Goal: Task Accomplishment & Management: Manage account settings

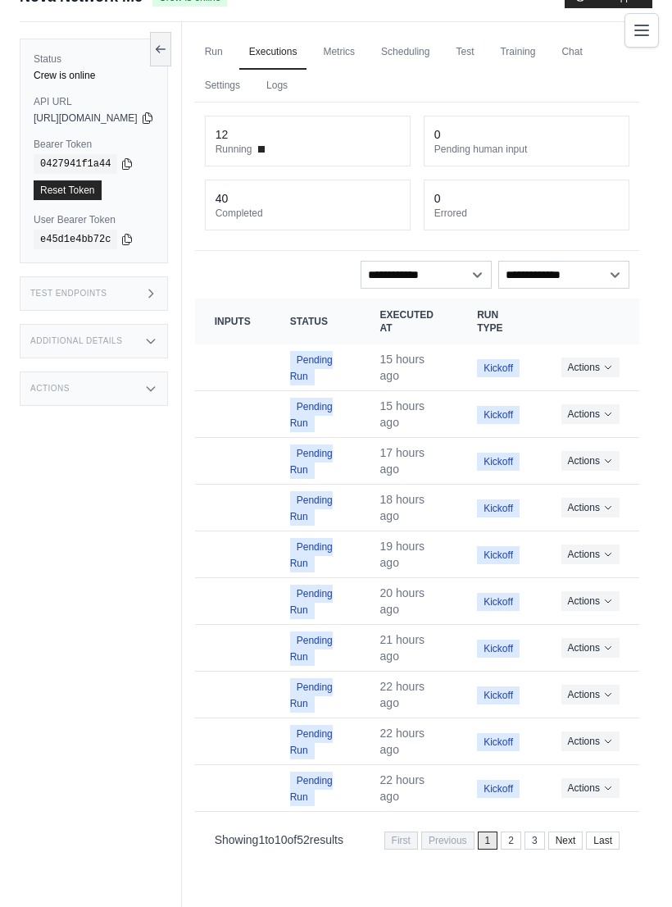
scroll to position [70, 0]
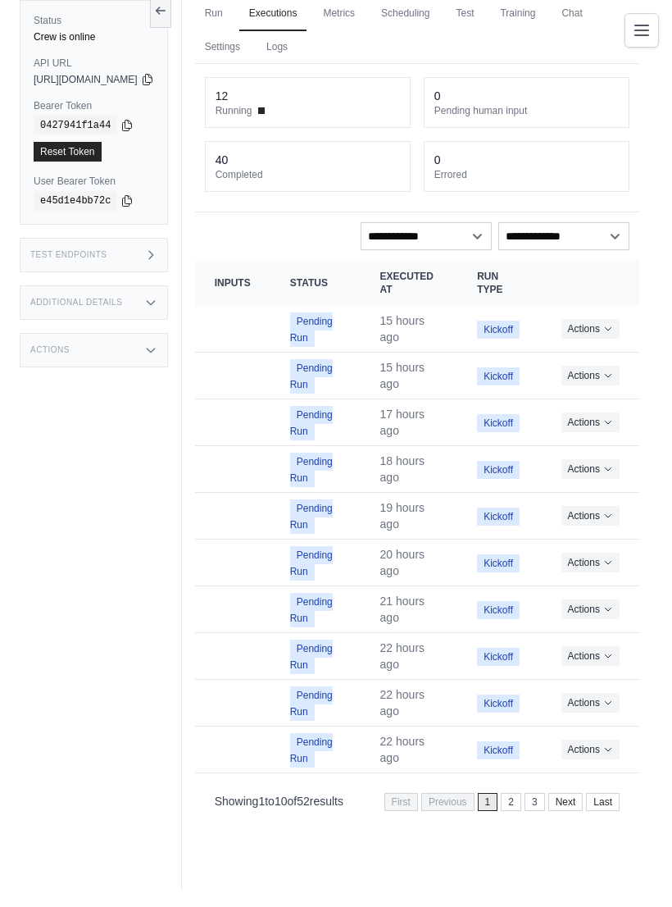
click at [512, 807] on link "2" at bounding box center [511, 802] width 20 height 18
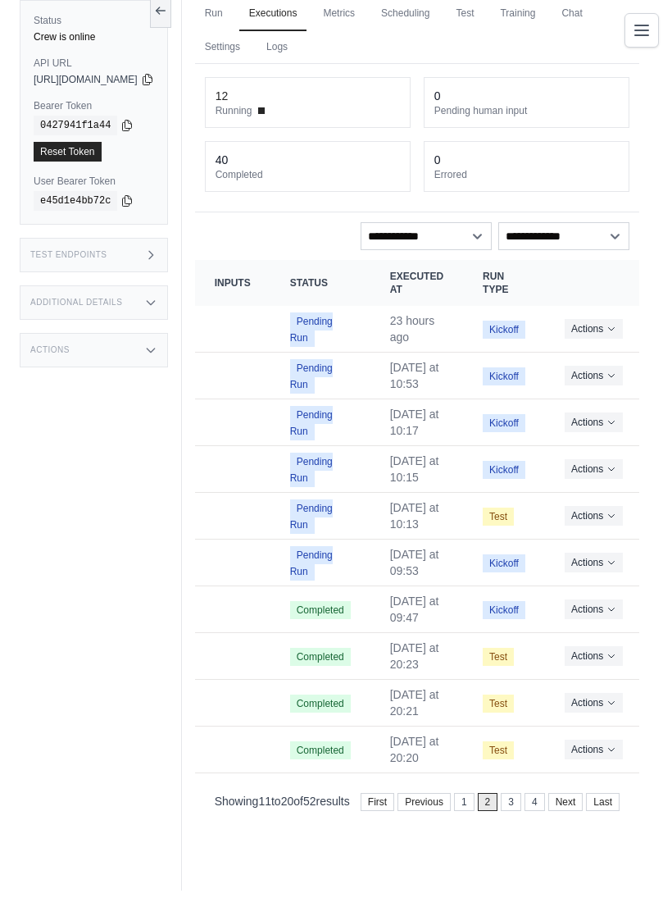
click at [623, 507] on button "Actions" at bounding box center [594, 516] width 58 height 20
click at [609, 572] on button "Delete" at bounding box center [570, 571] width 105 height 26
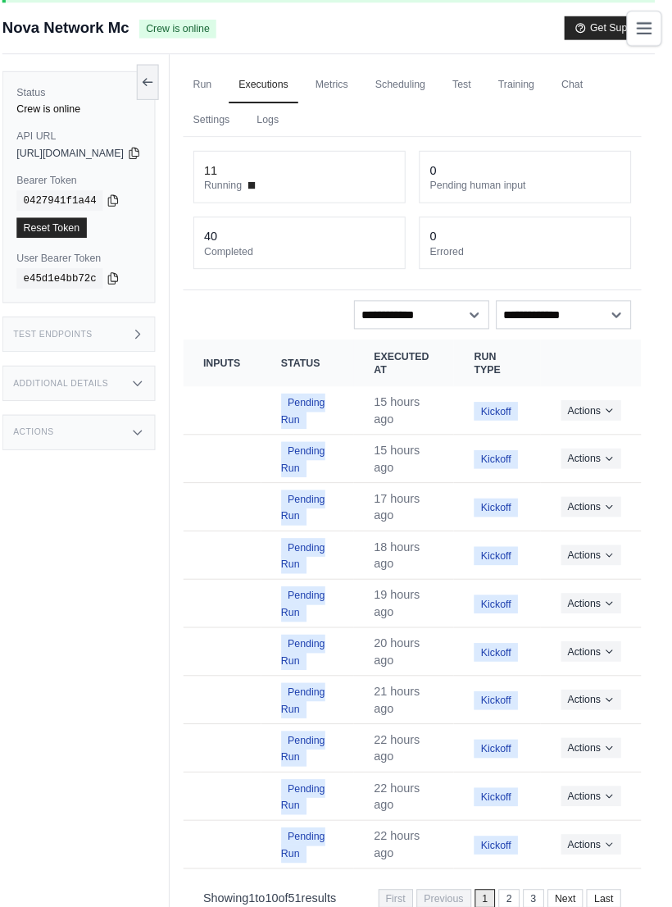
scroll to position [151, 0]
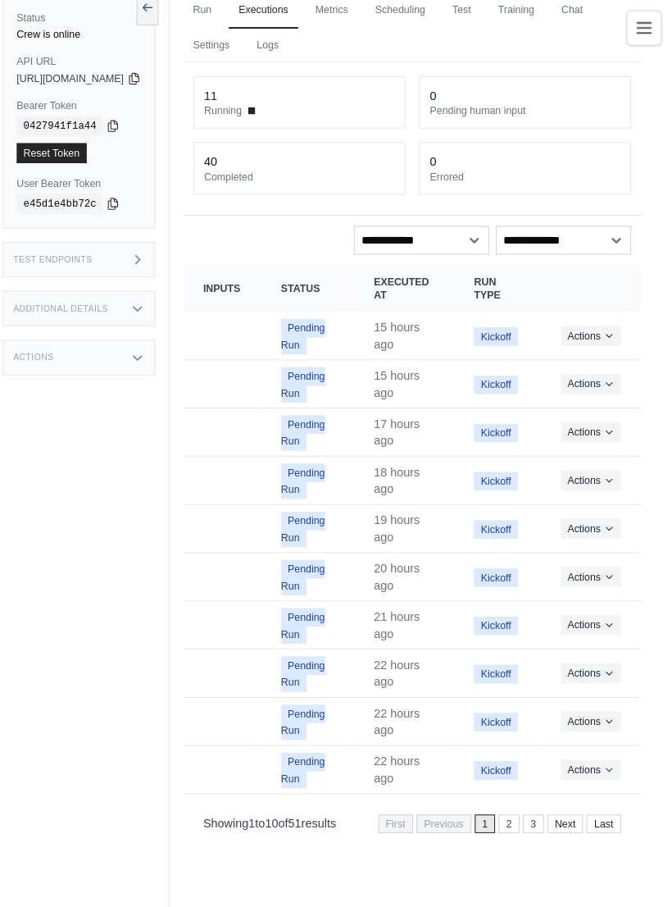
click at [503, 793] on link "2" at bounding box center [511, 802] width 20 height 18
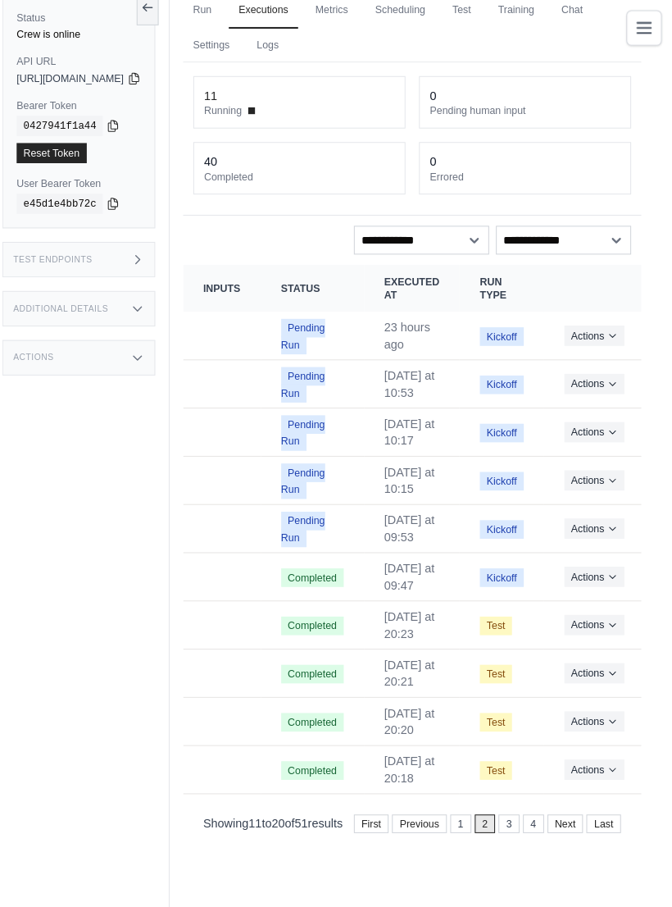
click at [605, 506] on button "Actions" at bounding box center [594, 516] width 58 height 20
click at [609, 532] on link "View Details" at bounding box center [570, 545] width 105 height 26
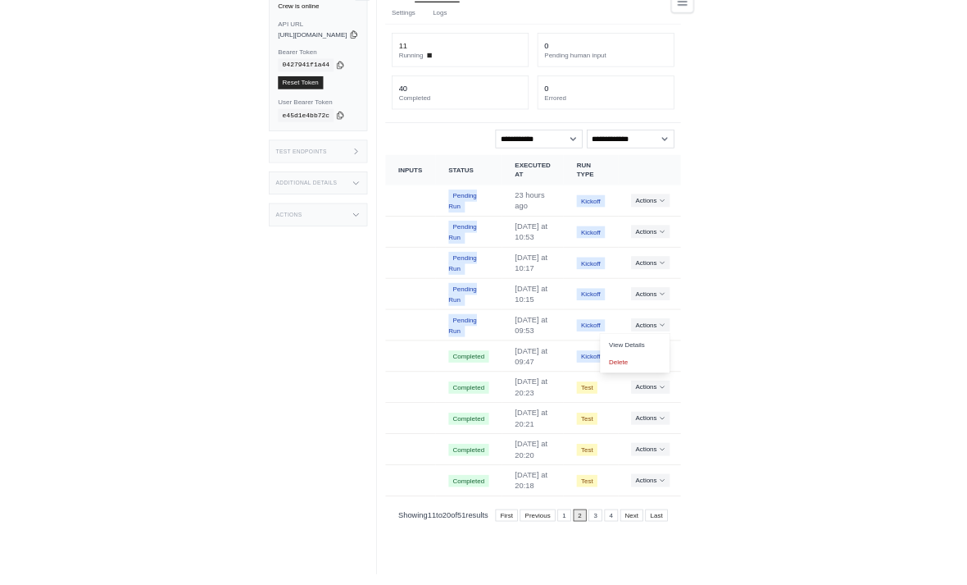
scroll to position [0, 0]
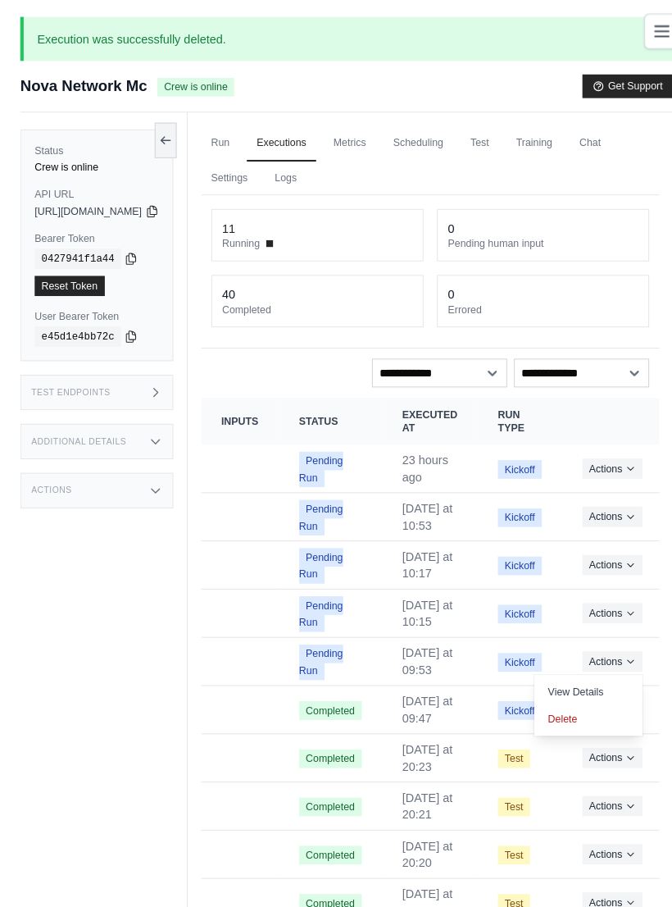
click at [82, 536] on div "Status Crew is online API URL copied https://minecraft-server-management-automa…" at bounding box center [101, 562] width 162 height 907
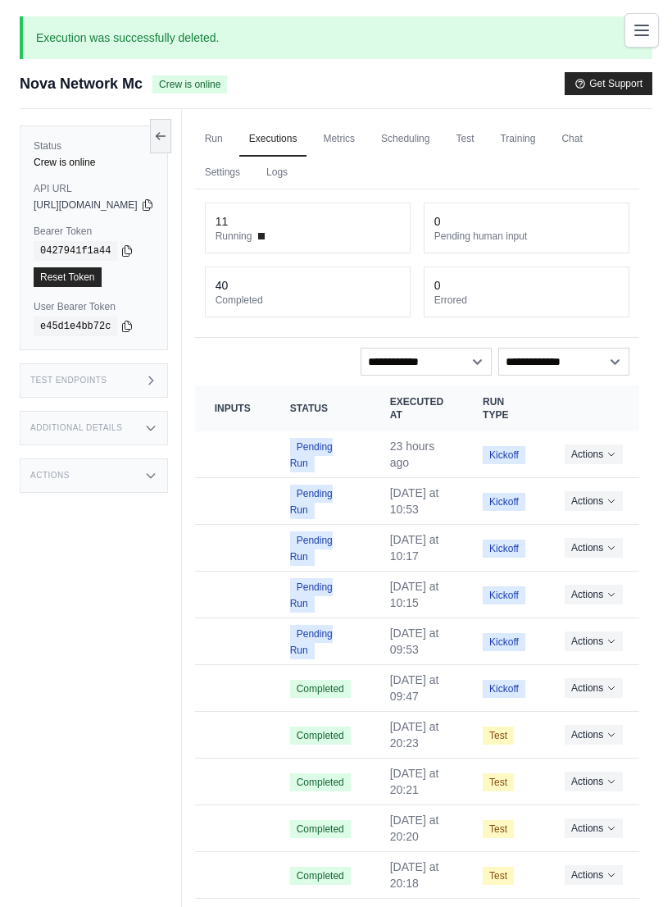
click at [552, 157] on link "Chat" at bounding box center [572, 139] width 40 height 34
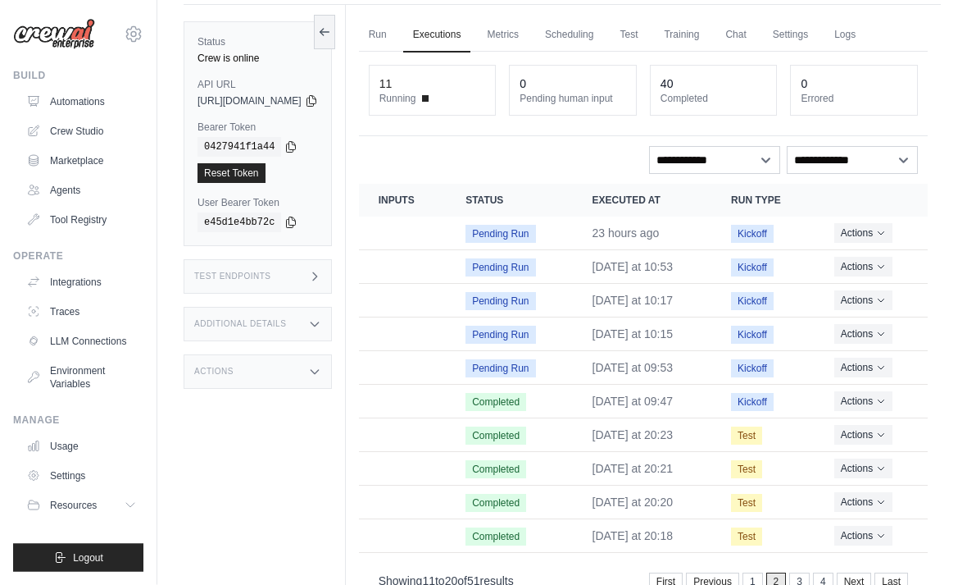
scroll to position [125, 0]
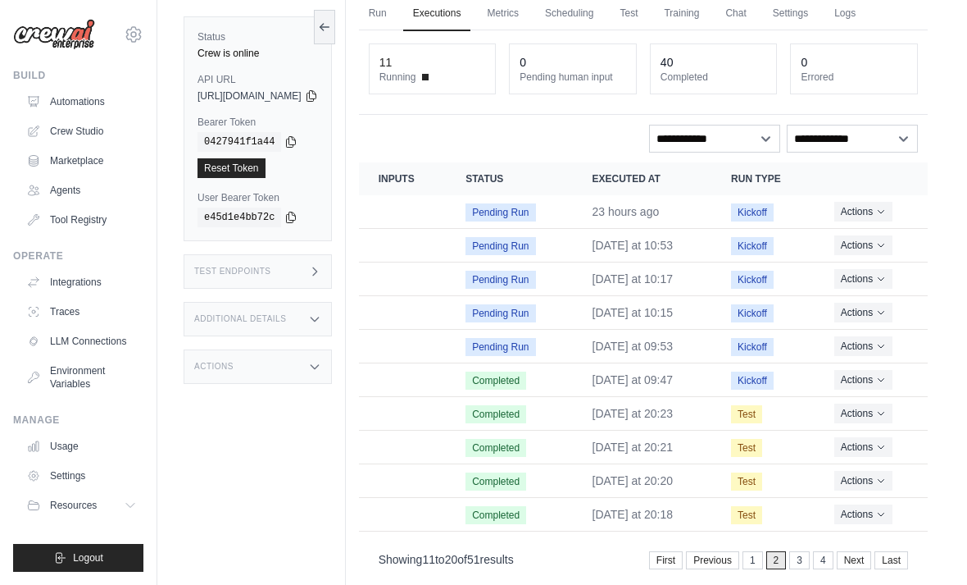
click at [671, 561] on link "1" at bounding box center [753, 560] width 20 height 18
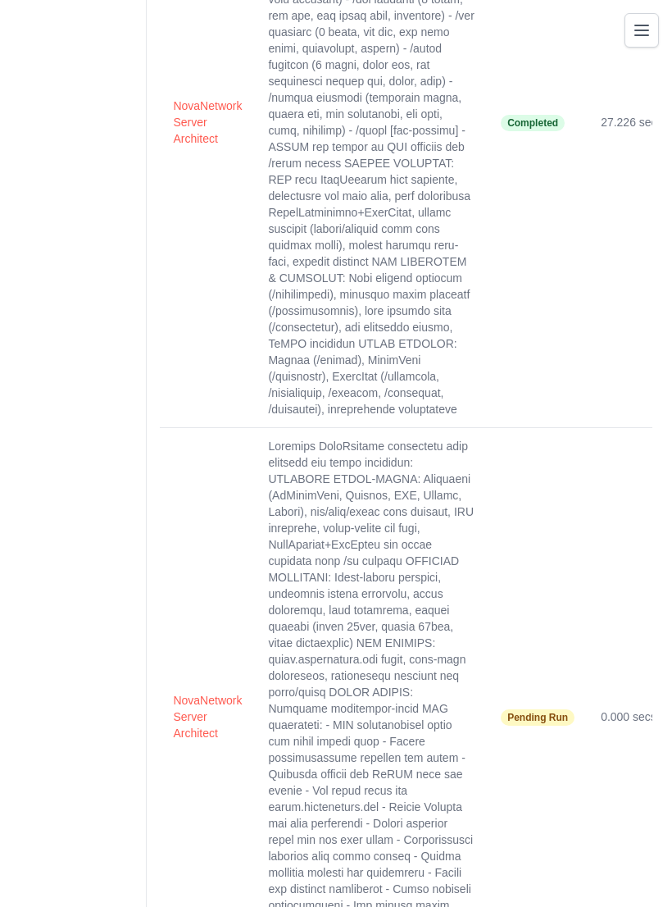
scroll to position [912, 0]
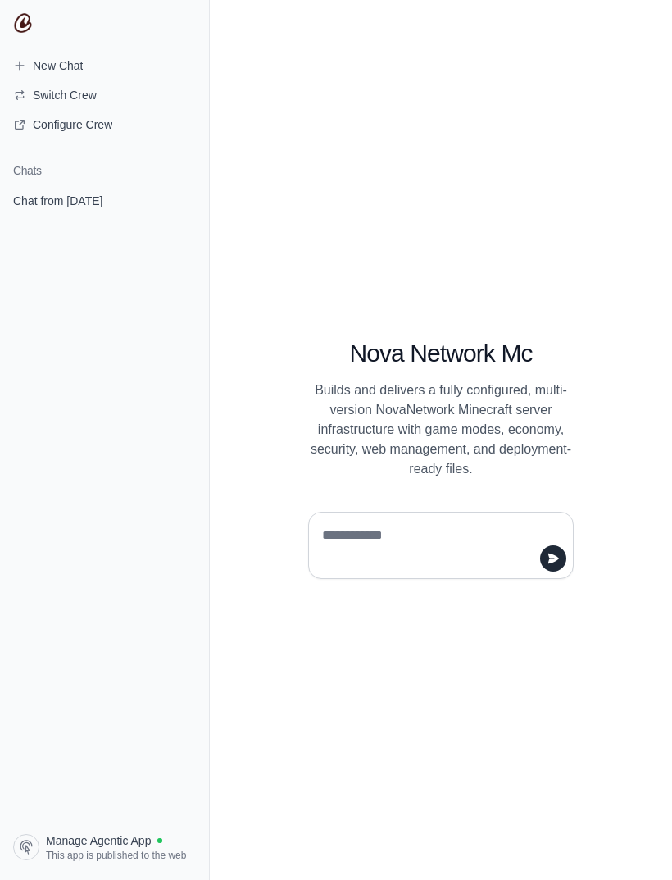
click at [54, 200] on span "Chat from September 1" at bounding box center [57, 201] width 89 height 16
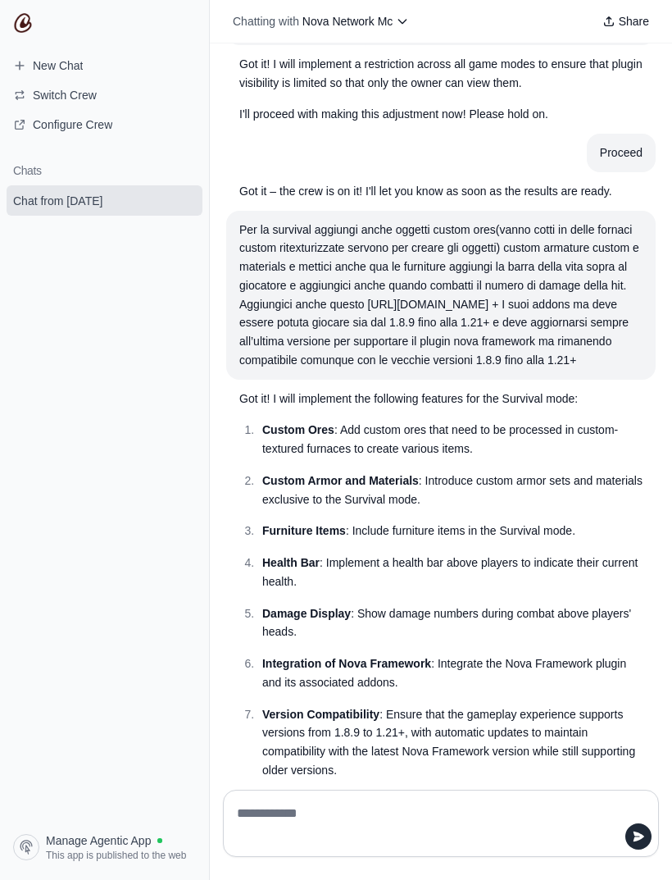
scroll to position [19704, 0]
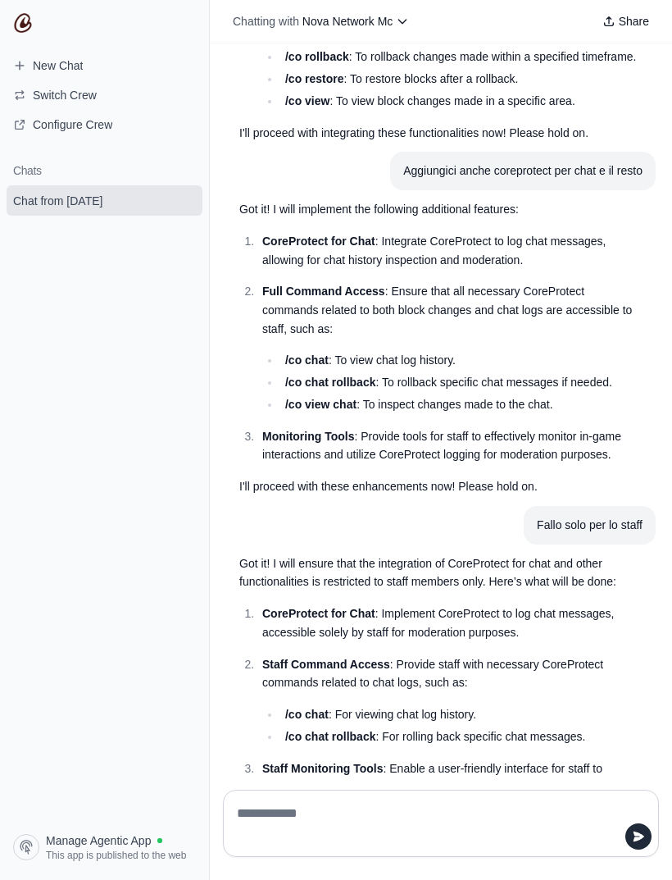
click at [61, 64] on span "New Chat" at bounding box center [58, 65] width 50 height 16
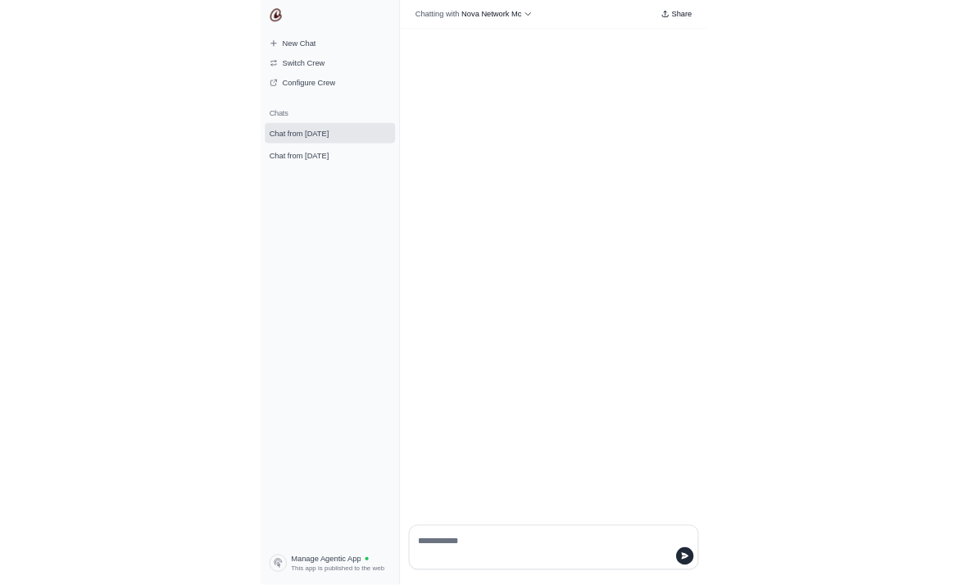
scroll to position [52, 0]
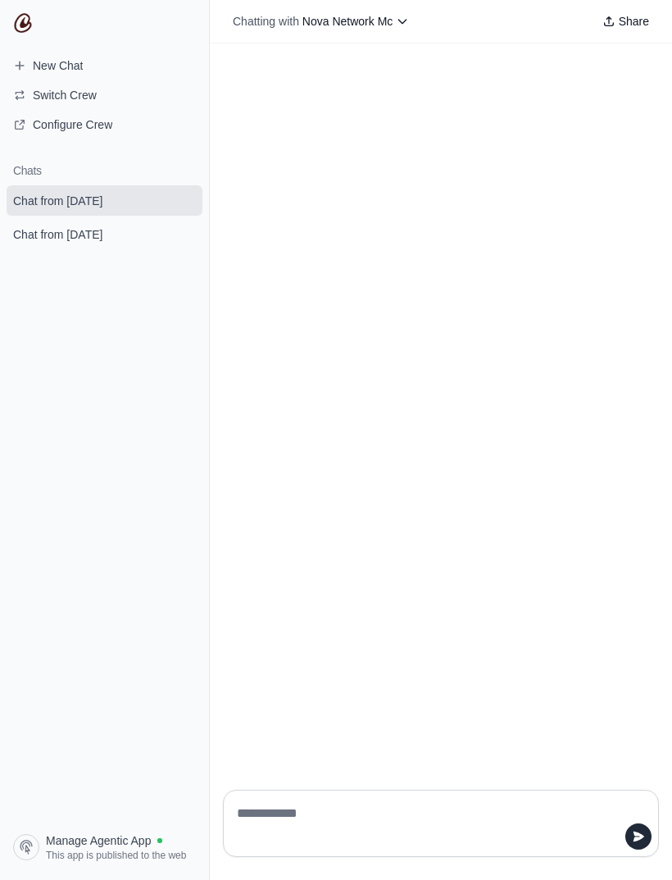
click at [498, 845] on div at bounding box center [441, 822] width 436 height 67
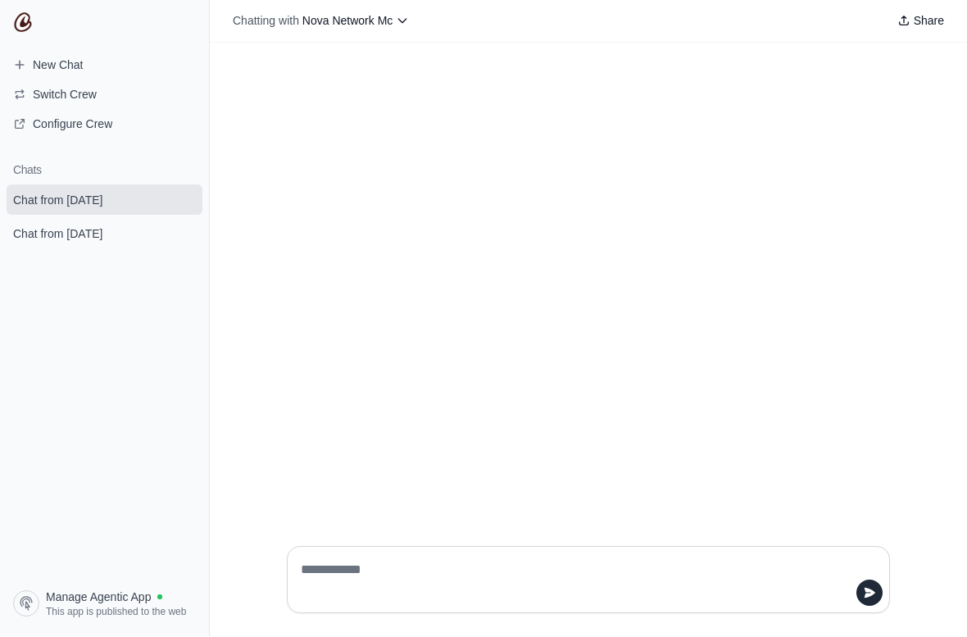
scroll to position [0, 0]
click at [468, 565] on textarea at bounding box center [584, 580] width 572 height 46
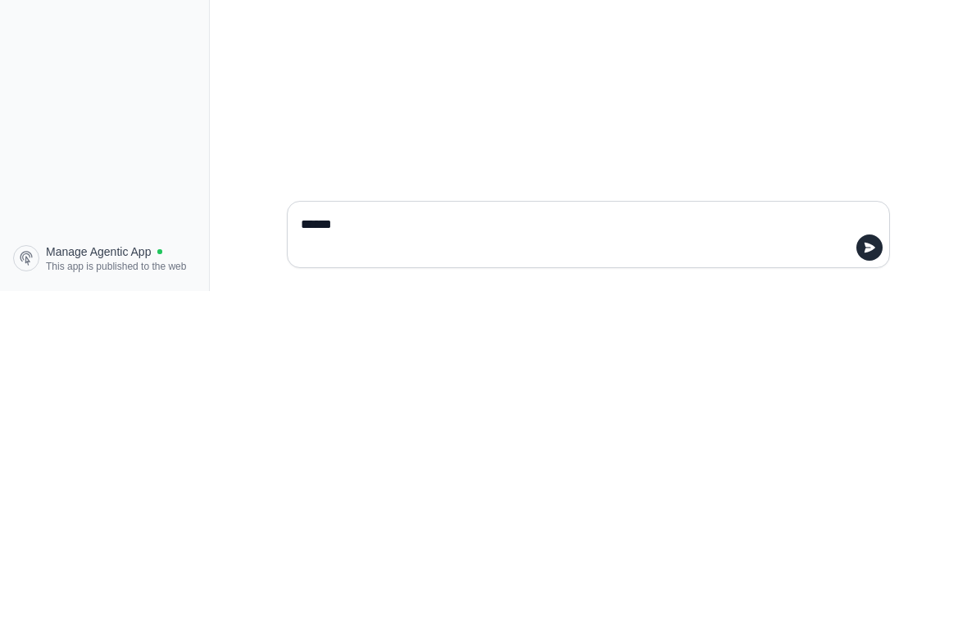
type textarea "******"
click at [671, 580] on button "submit" at bounding box center [870, 593] width 26 height 26
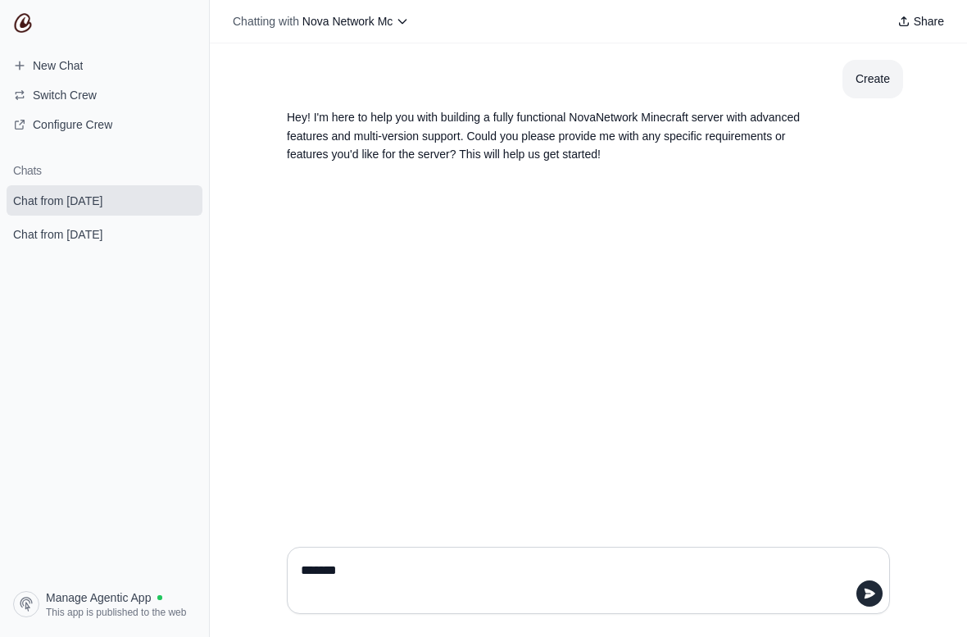
click at [612, 580] on textarea "*******" at bounding box center [584, 580] width 572 height 46
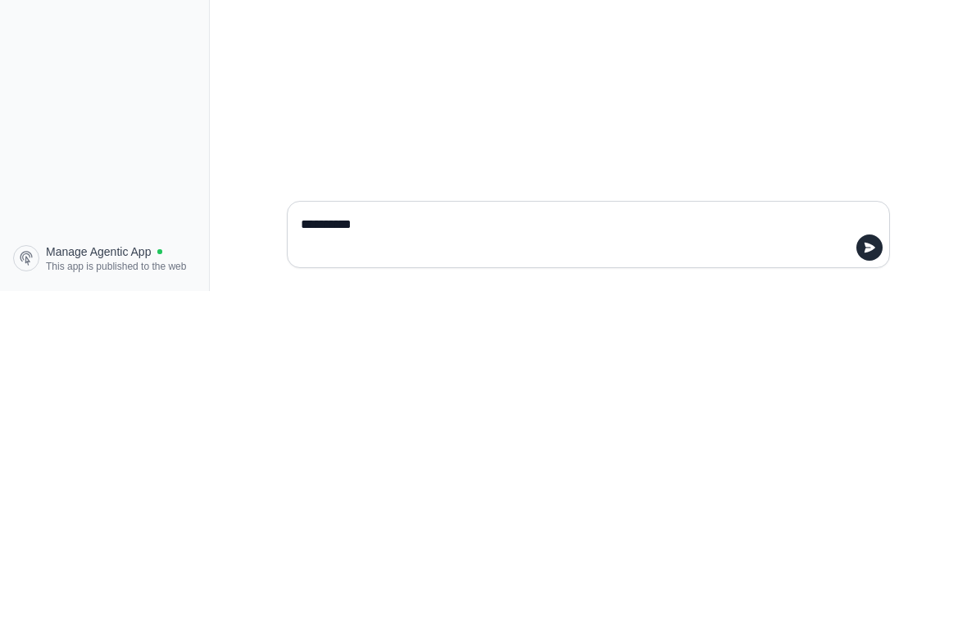
type textarea "**********"
click at [671, 580] on button "submit" at bounding box center [870, 593] width 26 height 26
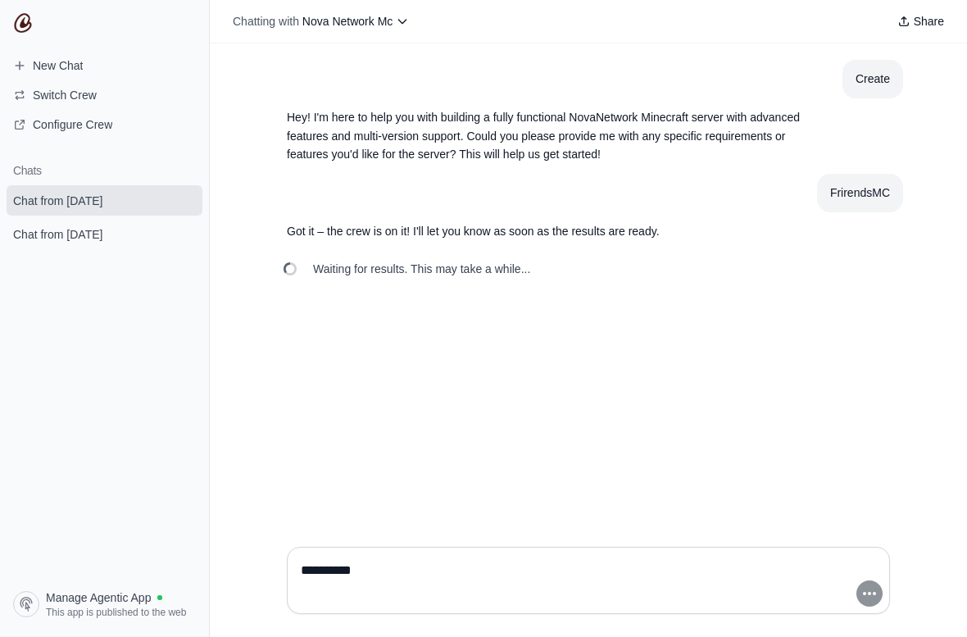
click at [189, 198] on icon "submit" at bounding box center [185, 200] width 9 height 11
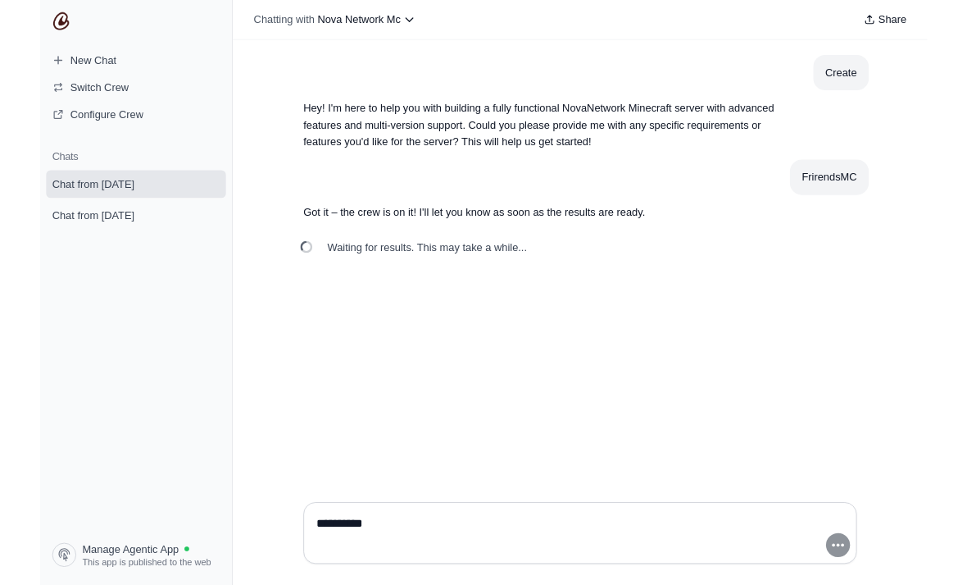
scroll to position [52, 0]
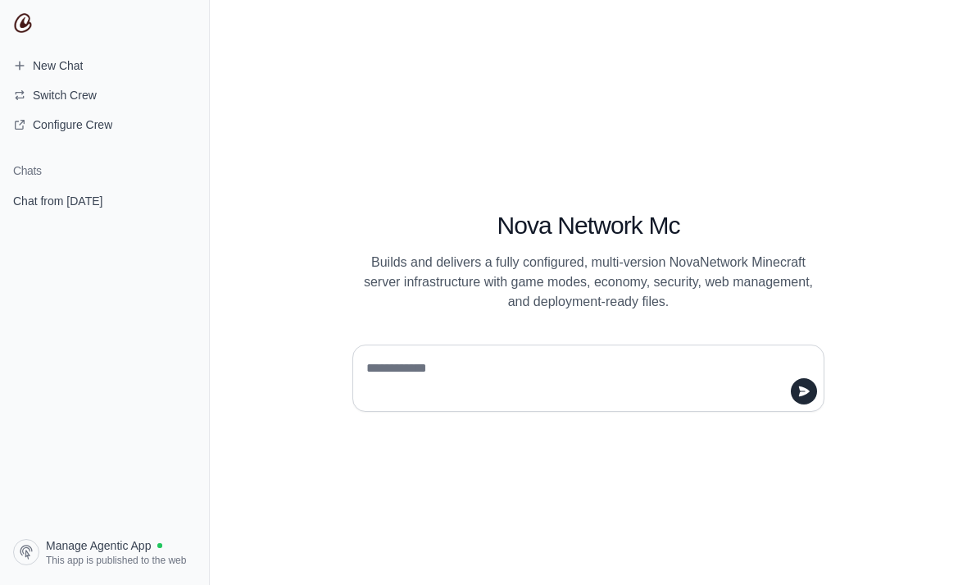
click at [99, 118] on span "Configure Crew" at bounding box center [73, 124] width 80 height 16
click at [95, 112] on link "Configure Crew" at bounding box center [105, 124] width 196 height 26
click at [74, 46] on nav "New Chat Switch Crew Configure Crew Chats Chat from September 1 Manage Agentic …" at bounding box center [105, 292] width 210 height 585
click at [78, 61] on span "New Chat" at bounding box center [58, 65] width 50 height 16
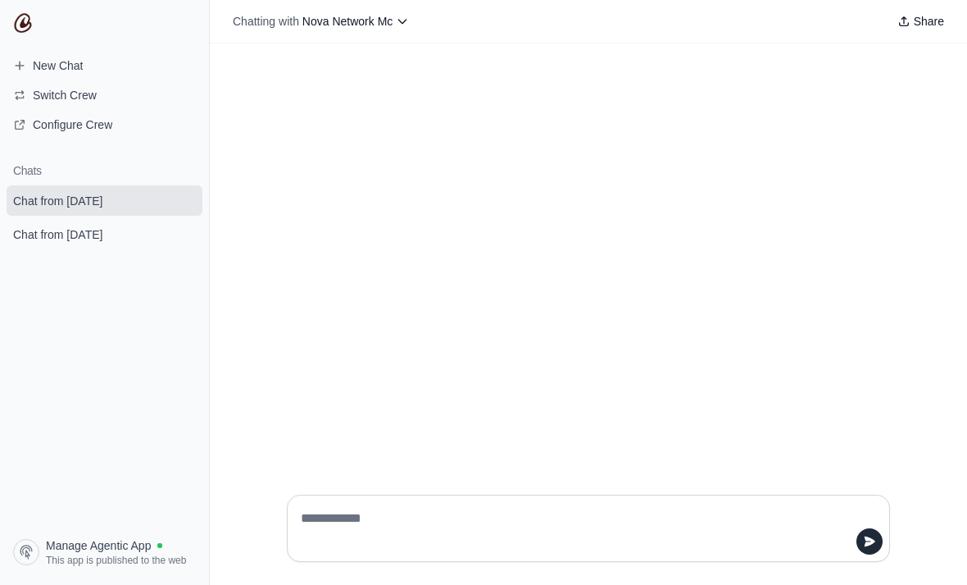
click at [690, 551] on textarea at bounding box center [584, 528] width 572 height 46
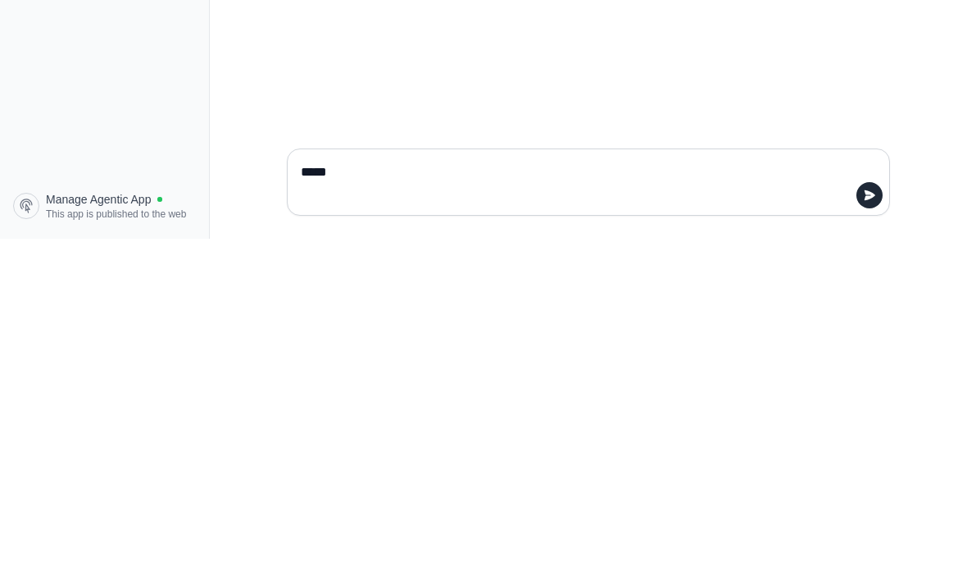
type textarea "******"
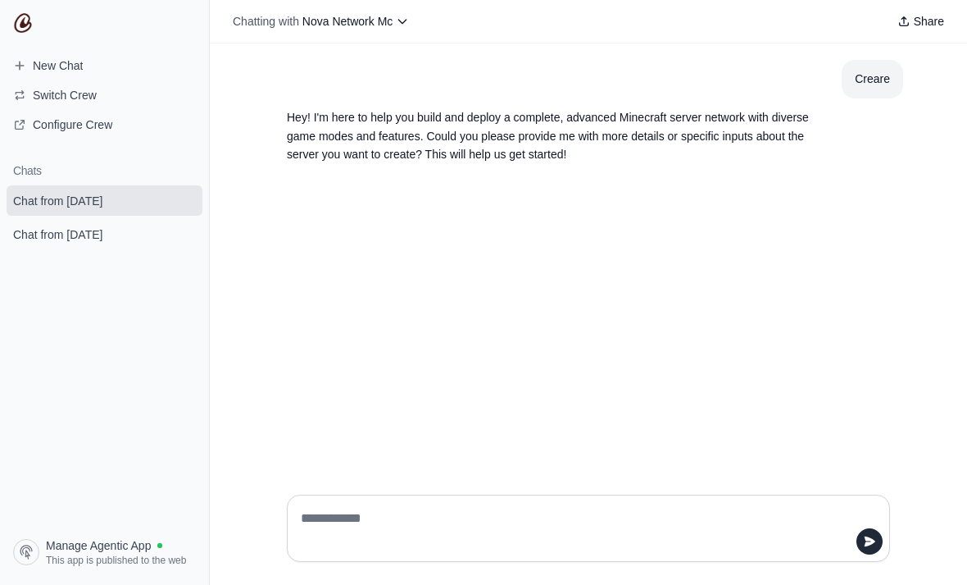
click at [688, 551] on div at bounding box center [588, 527] width 603 height 67
click at [690, 481] on div "Creare Hey! I'm here to help you build and deploy a complete, advanced Minecraf…" at bounding box center [589, 262] width 758 height 438
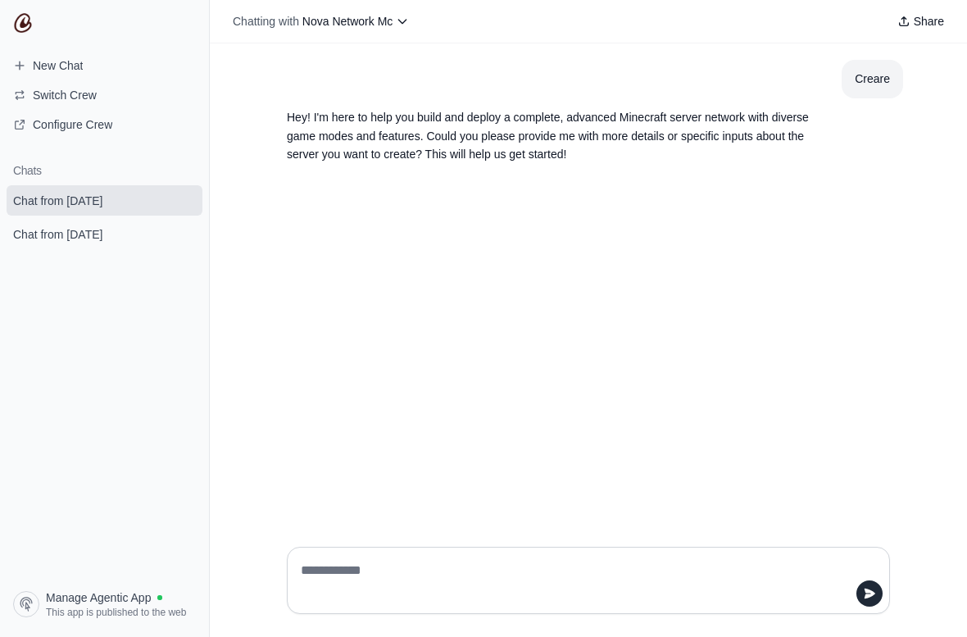
scroll to position [0, 0]
click at [542, 584] on textarea at bounding box center [584, 580] width 572 height 46
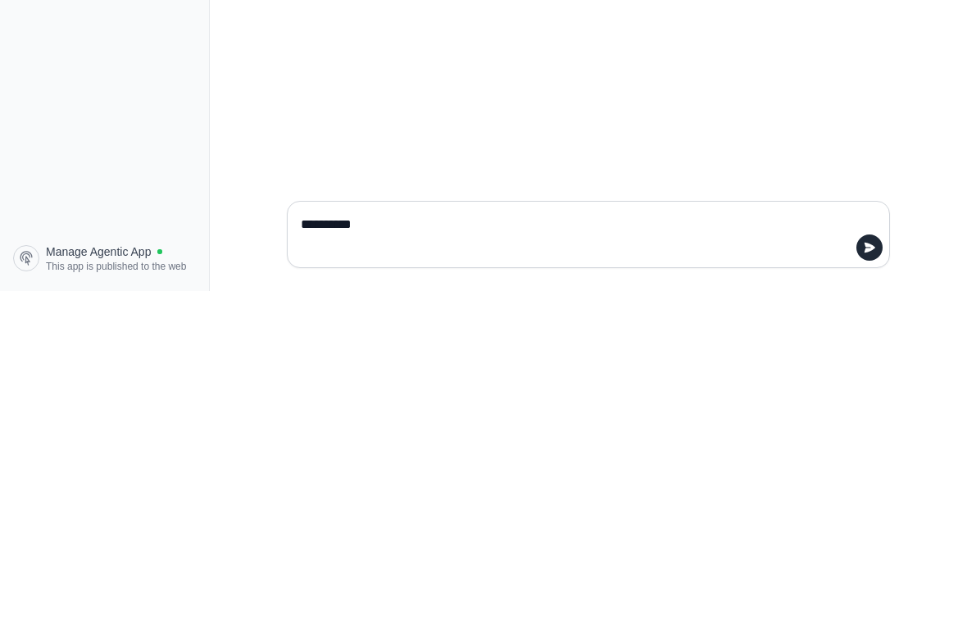
type textarea "*********"
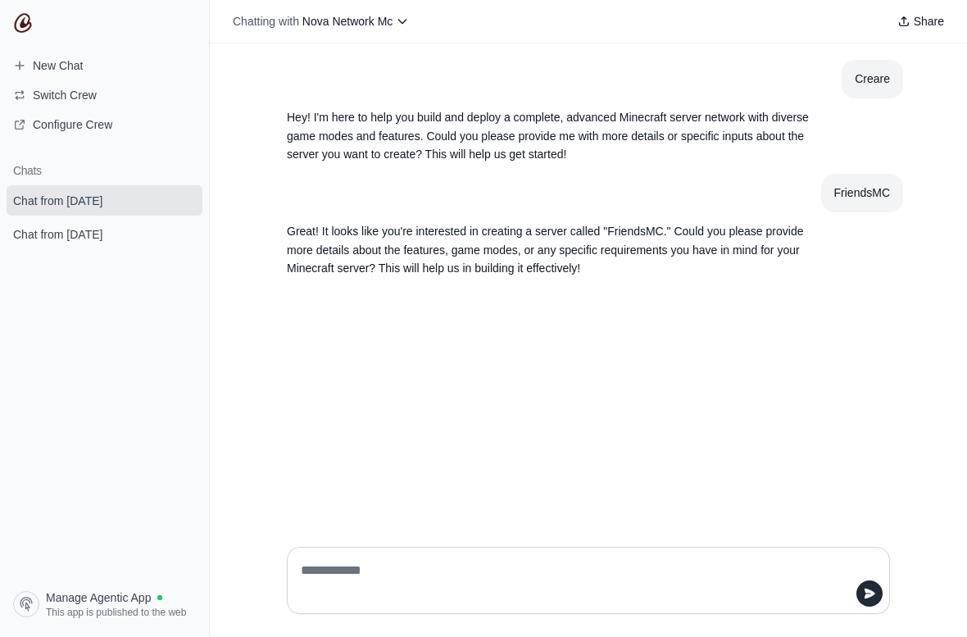
click at [564, 583] on textarea at bounding box center [584, 580] width 572 height 46
click at [583, 576] on textarea at bounding box center [584, 580] width 572 height 46
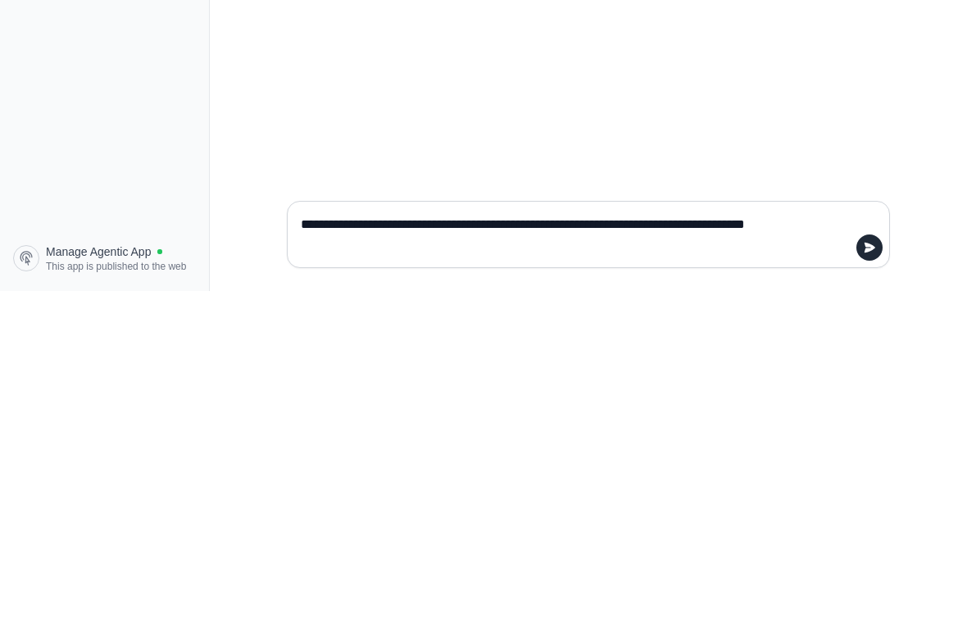
click at [544, 557] on textarea "**********" at bounding box center [584, 580] width 572 height 46
click at [548, 557] on textarea "**********" at bounding box center [584, 580] width 572 height 46
click at [491, 557] on textarea "**********" at bounding box center [584, 580] width 572 height 46
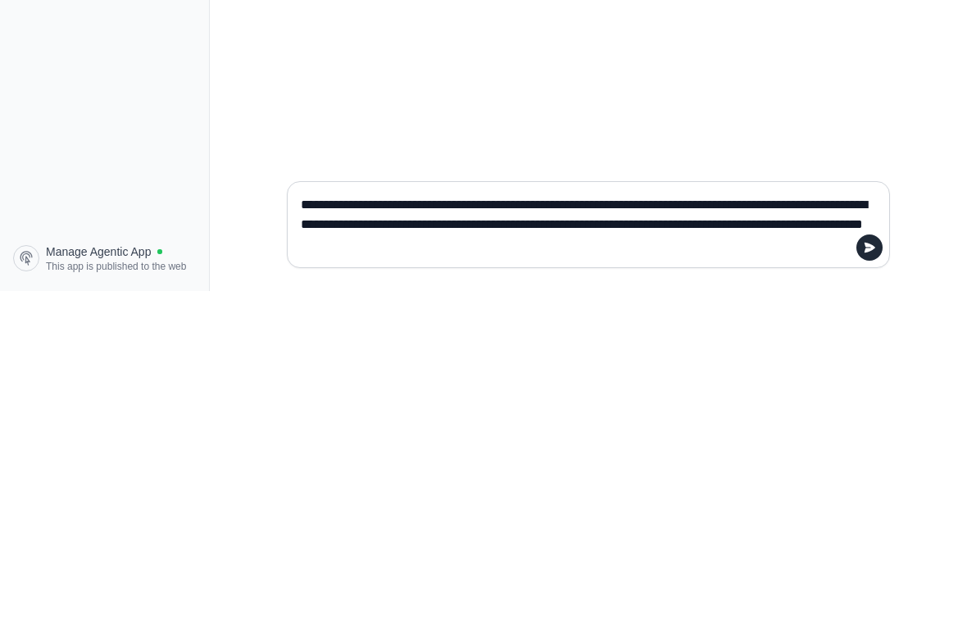
click at [507, 538] on textarea "**********" at bounding box center [584, 571] width 572 height 66
click at [659, 538] on textarea "**********" at bounding box center [584, 571] width 572 height 66
click at [661, 538] on textarea "**********" at bounding box center [584, 571] width 572 height 66
click at [821, 538] on textarea "**********" at bounding box center [584, 571] width 572 height 66
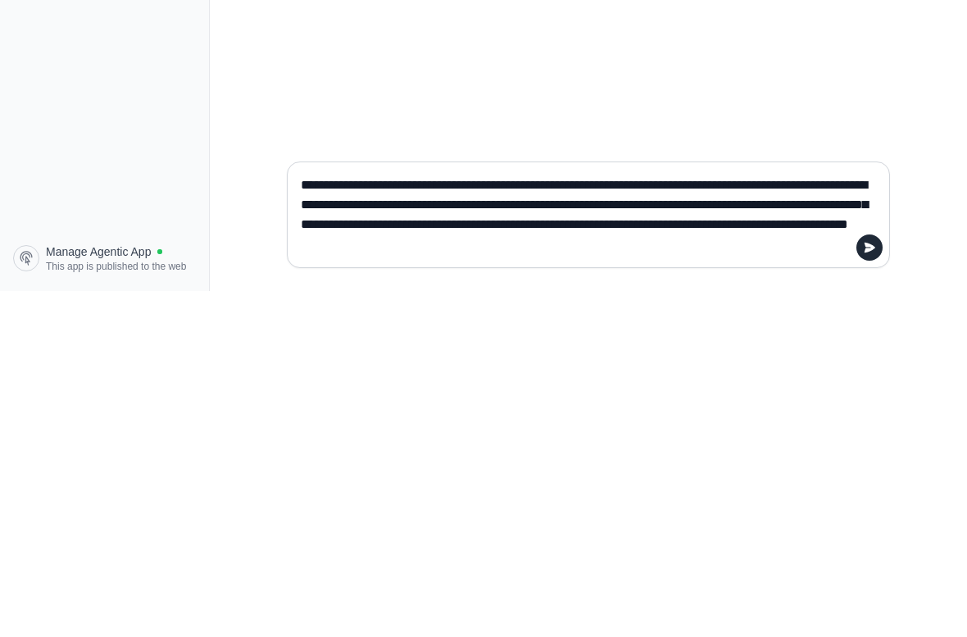
click at [646, 518] on textarea "**********" at bounding box center [584, 560] width 572 height 85
click at [752, 518] on textarea "**********" at bounding box center [584, 560] width 572 height 85
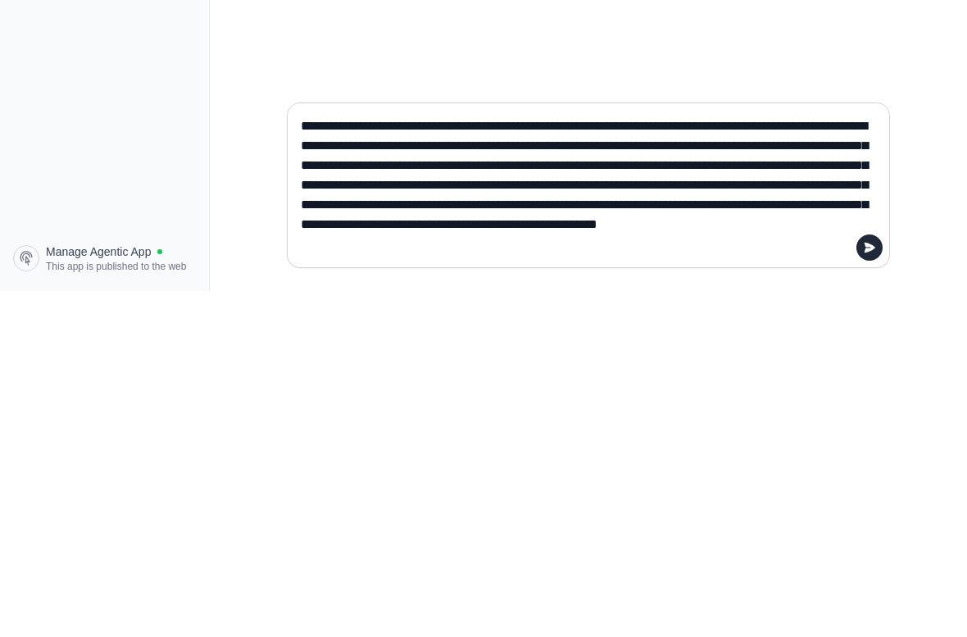
type textarea "**********"
click at [877, 580] on button "submit" at bounding box center [870, 593] width 26 height 26
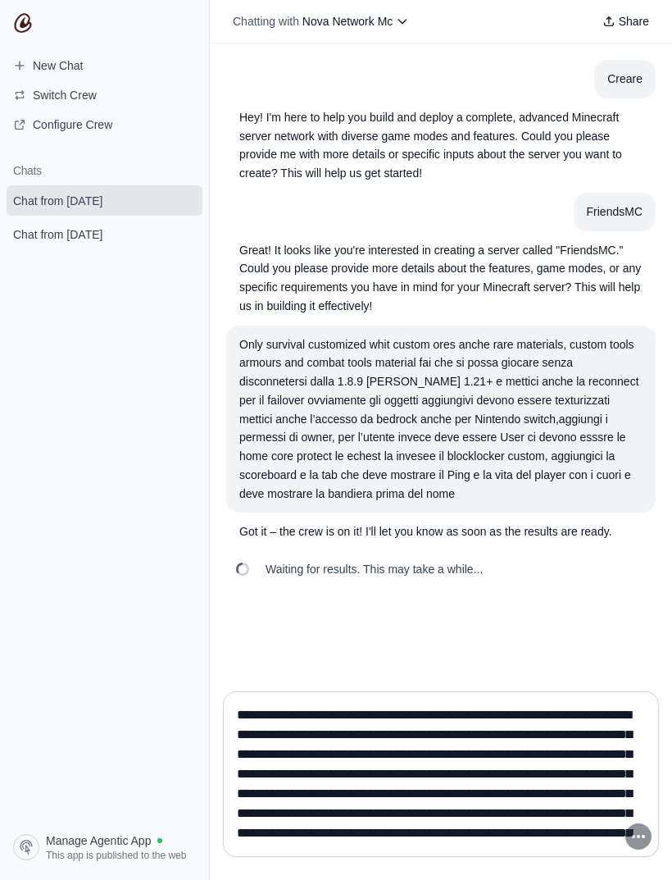
click at [87, 247] on link "Chat from September 1" at bounding box center [105, 234] width 196 height 30
click at [86, 247] on link "Chat from [DATE]" at bounding box center [105, 234] width 196 height 30
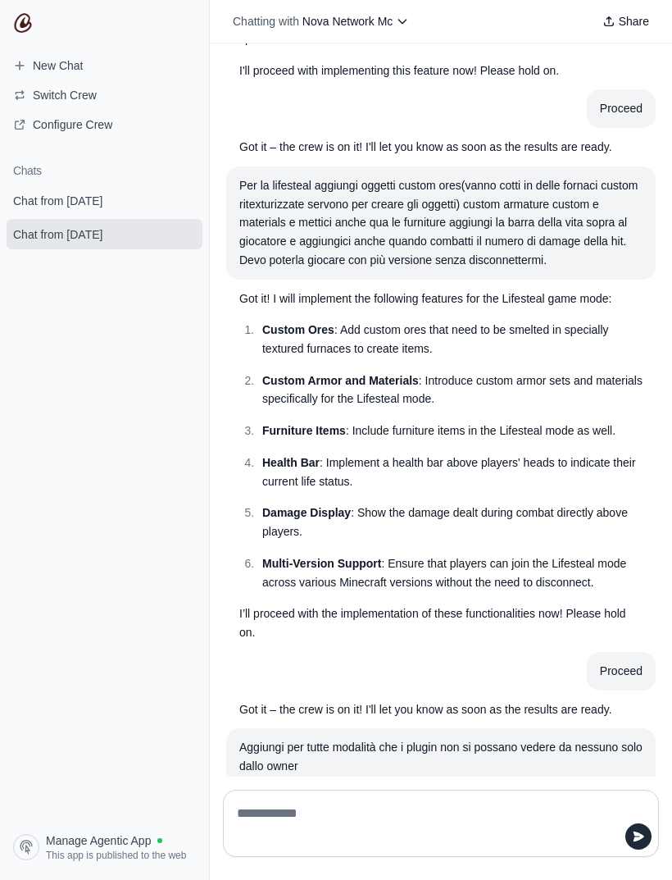
scroll to position [19704, 0]
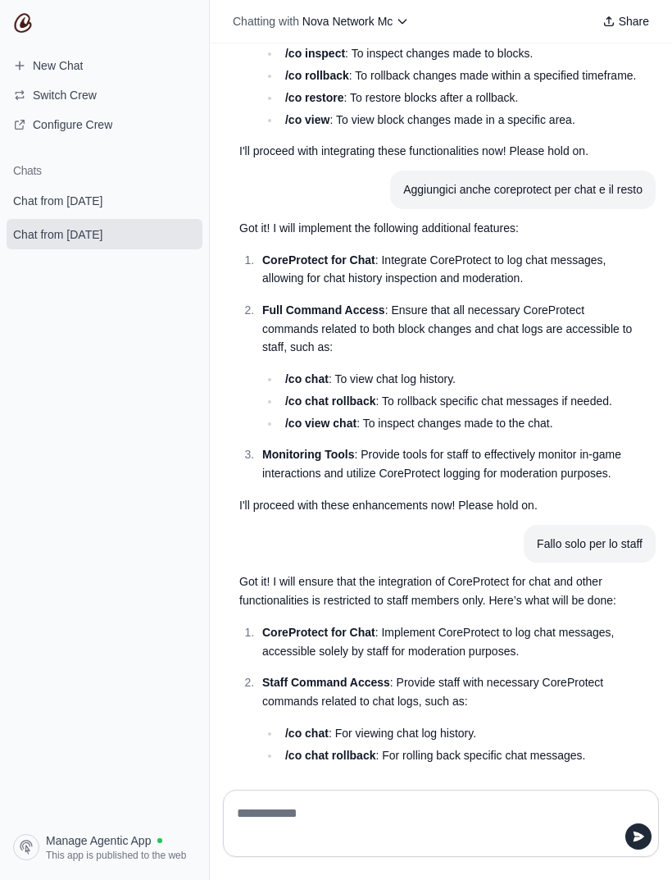
click at [461, 584] on div at bounding box center [441, 822] width 462 height 93
click at [462, 584] on textarea at bounding box center [436, 823] width 405 height 46
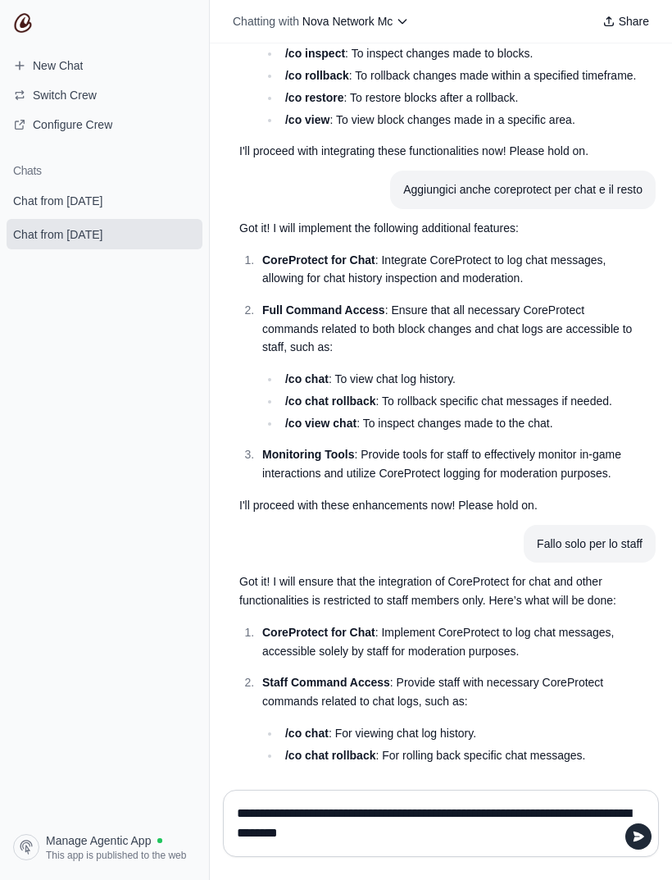
click at [636, 584] on textarea "**********" at bounding box center [436, 823] width 405 height 46
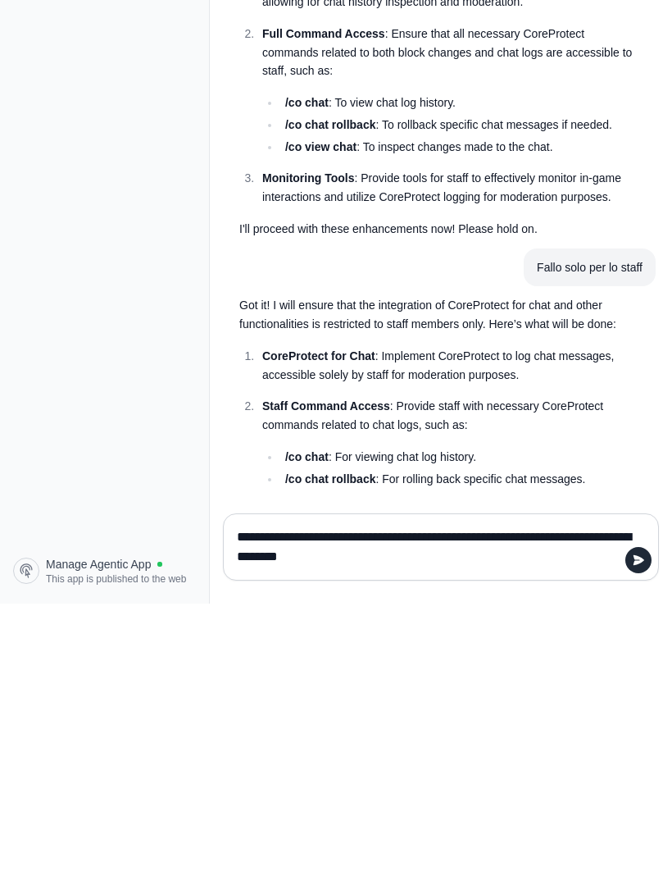
click at [351, 584] on textarea "**********" at bounding box center [436, 823] width 405 height 46
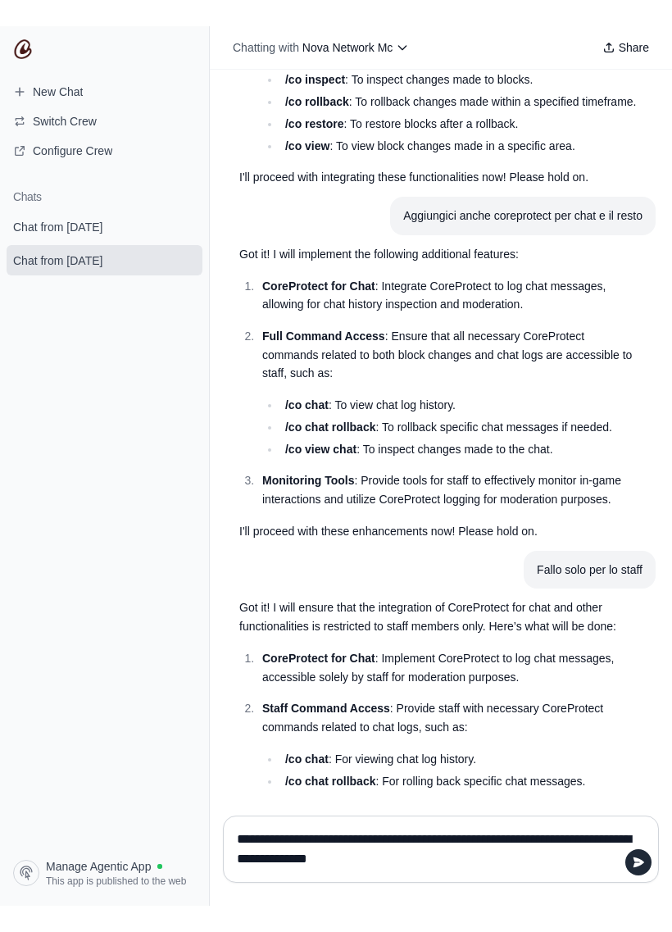
scroll to position [0, 0]
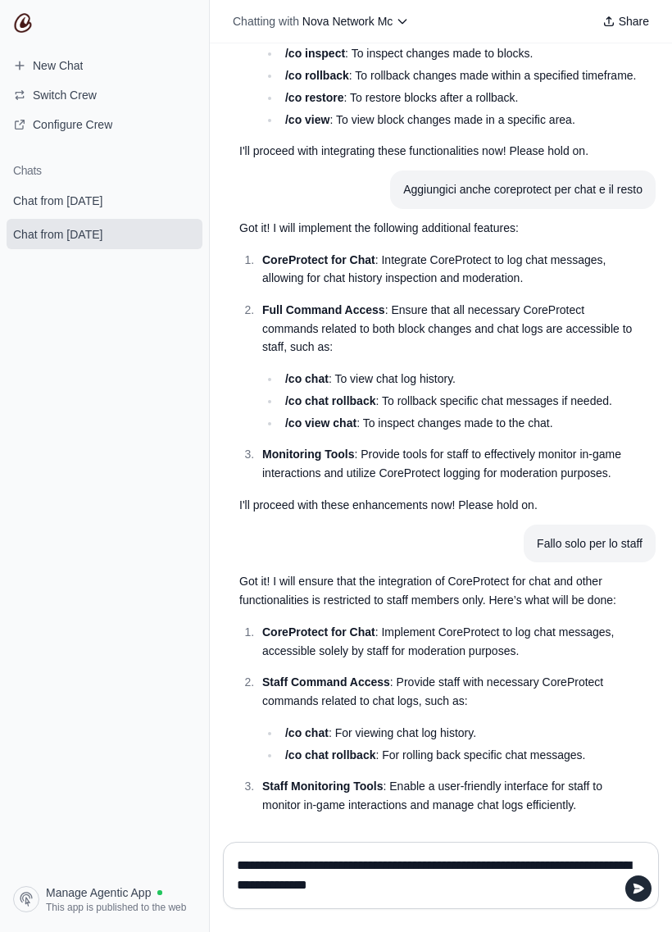
click at [444, 584] on textarea "**********" at bounding box center [436, 876] width 405 height 46
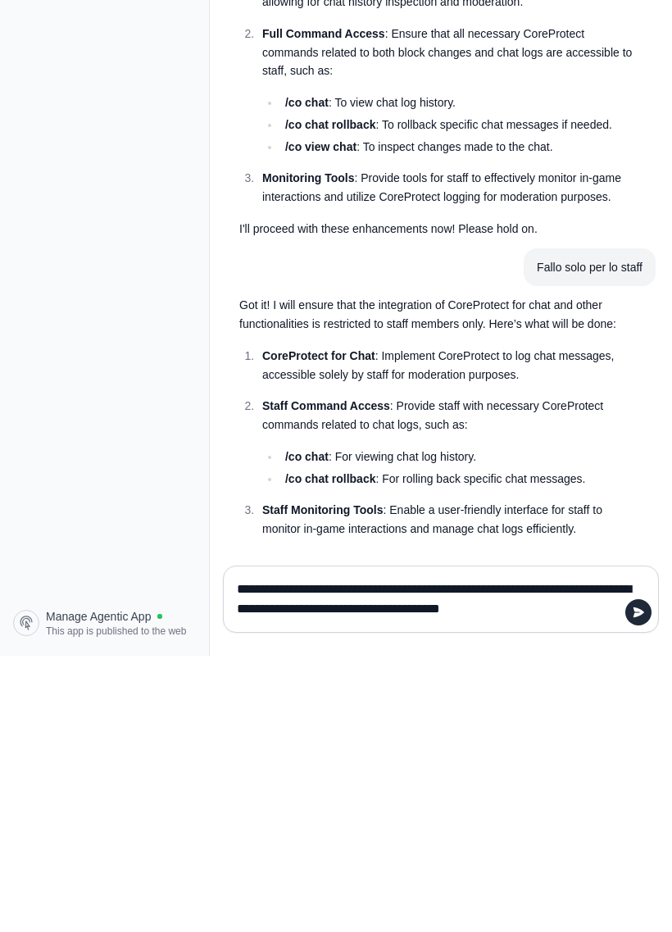
type textarea "**********"
click at [637, 584] on button "submit" at bounding box center [639, 889] width 26 height 26
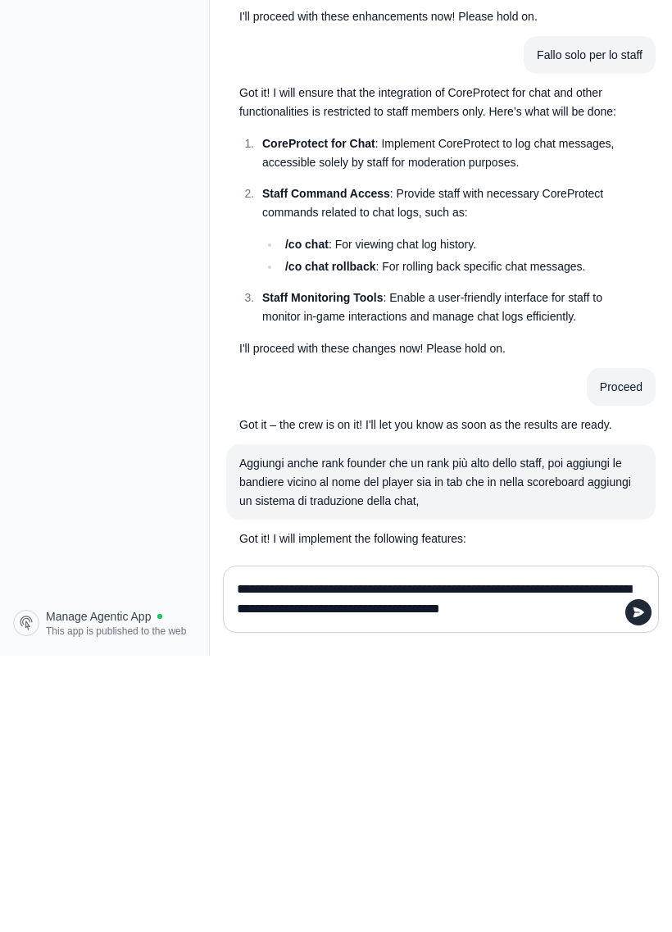
scroll to position [19967, 0]
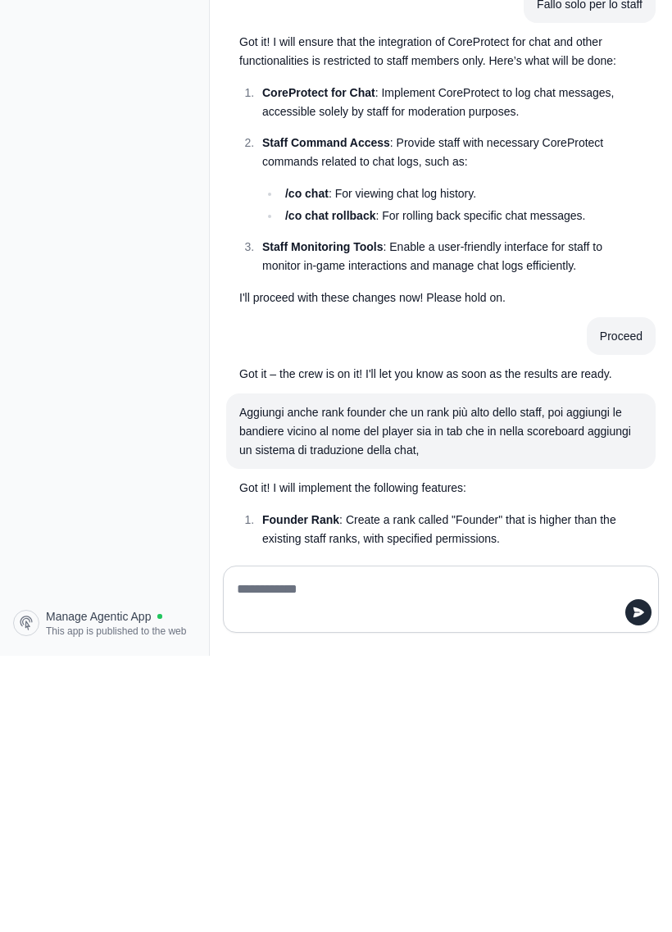
type textarea "*"
type textarea "**********"
click at [637, 584] on button "submit" at bounding box center [639, 889] width 26 height 26
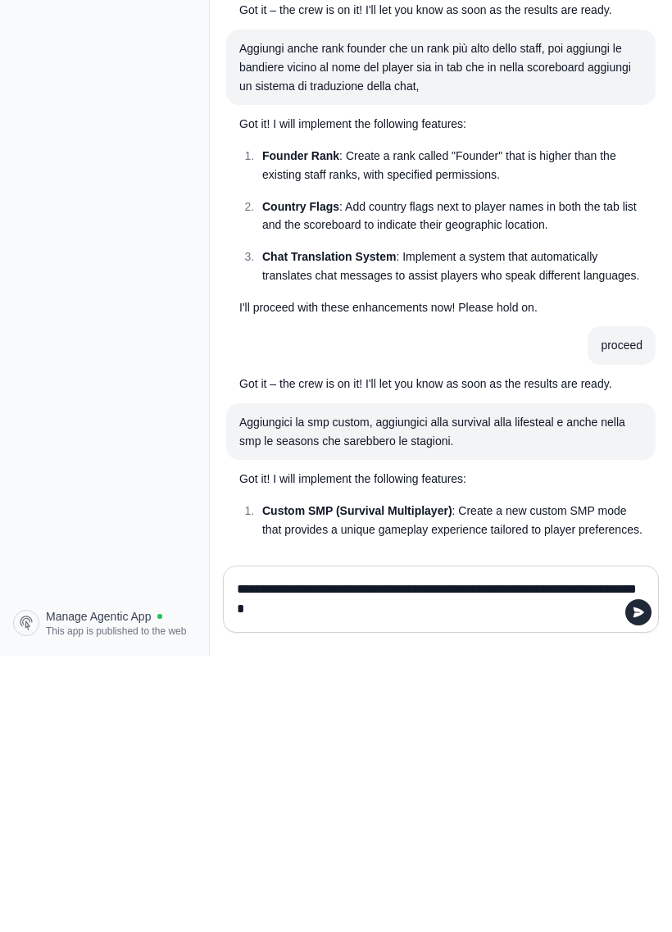
scroll to position [20358, 0]
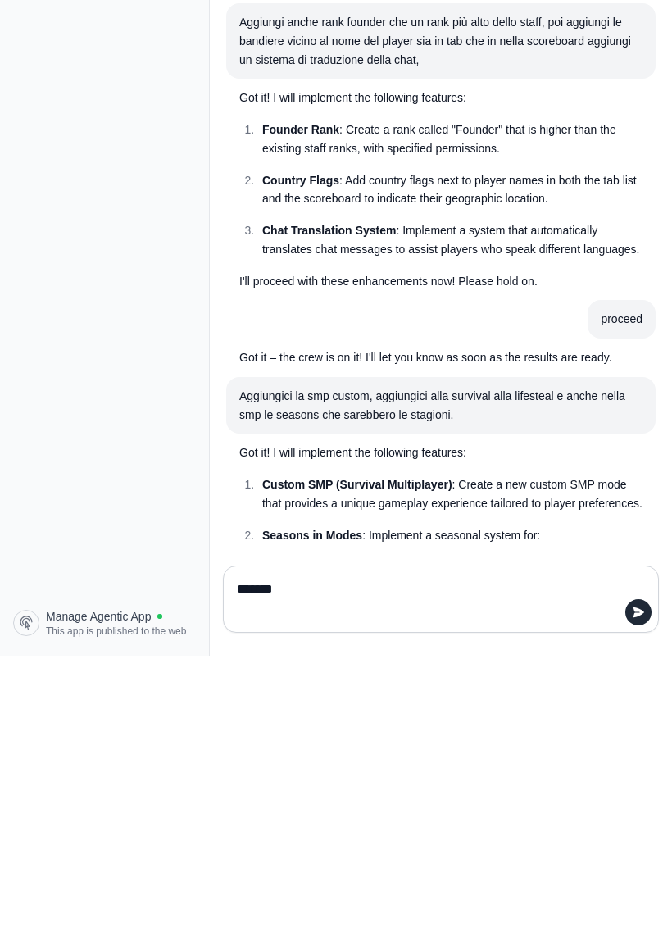
type textarea "*******"
click at [638, 584] on icon "submit" at bounding box center [638, 888] width 13 height 13
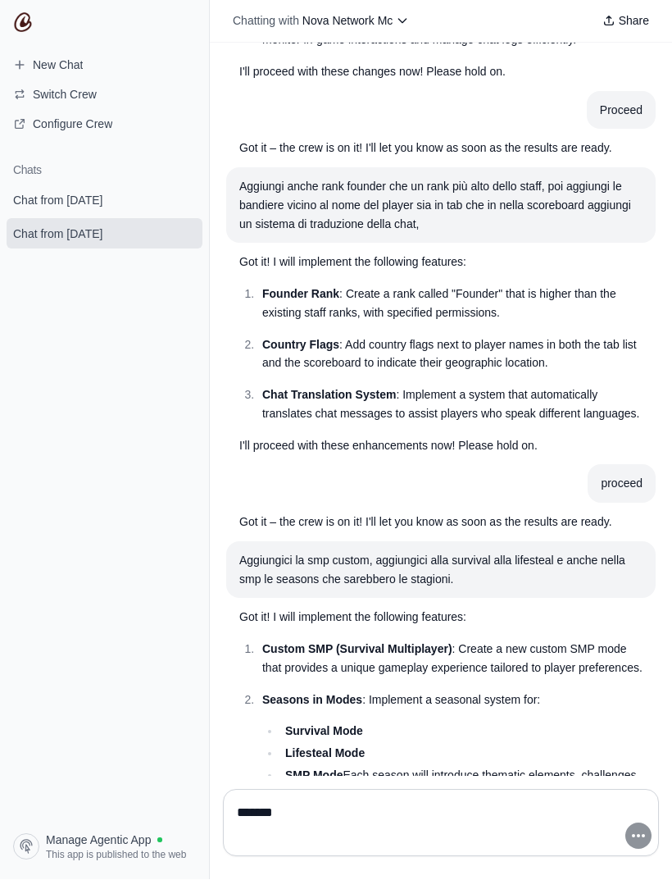
scroll to position [52, 0]
click at [97, 214] on link "Chat from September 2" at bounding box center [105, 200] width 196 height 30
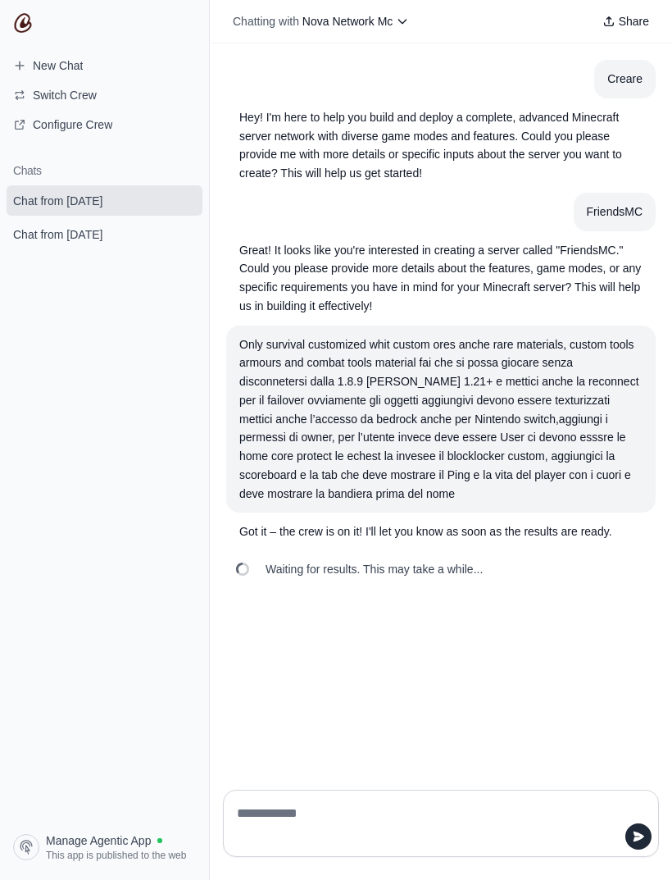
click at [110, 291] on section "Chats Chat from September 2 Chat from September 1" at bounding box center [104, 489] width 209 height 676
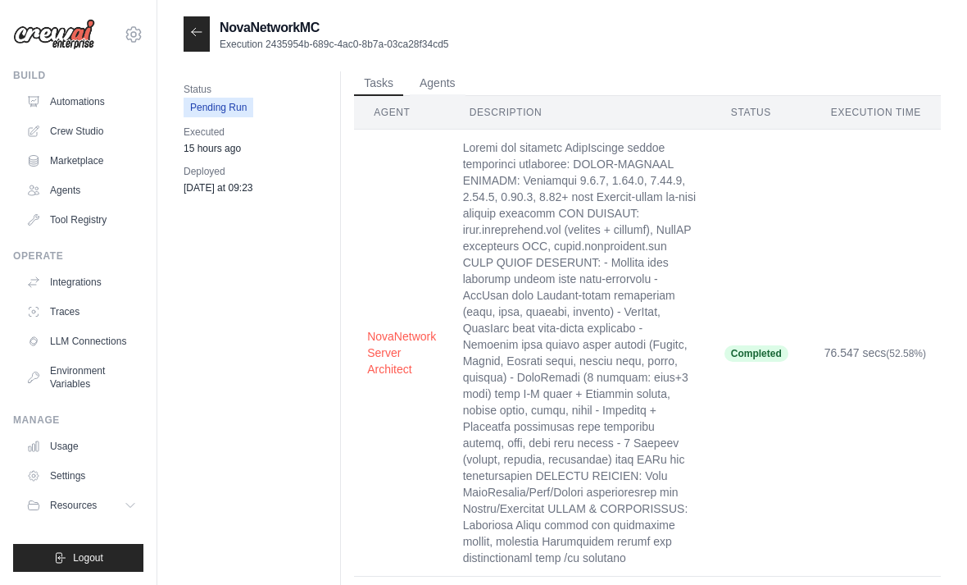
click at [209, 30] on div at bounding box center [197, 33] width 26 height 35
click at [190, 48] on div at bounding box center [197, 33] width 26 height 35
click at [199, 34] on icon at bounding box center [196, 31] width 13 height 13
click at [194, 35] on icon at bounding box center [196, 31] width 13 height 13
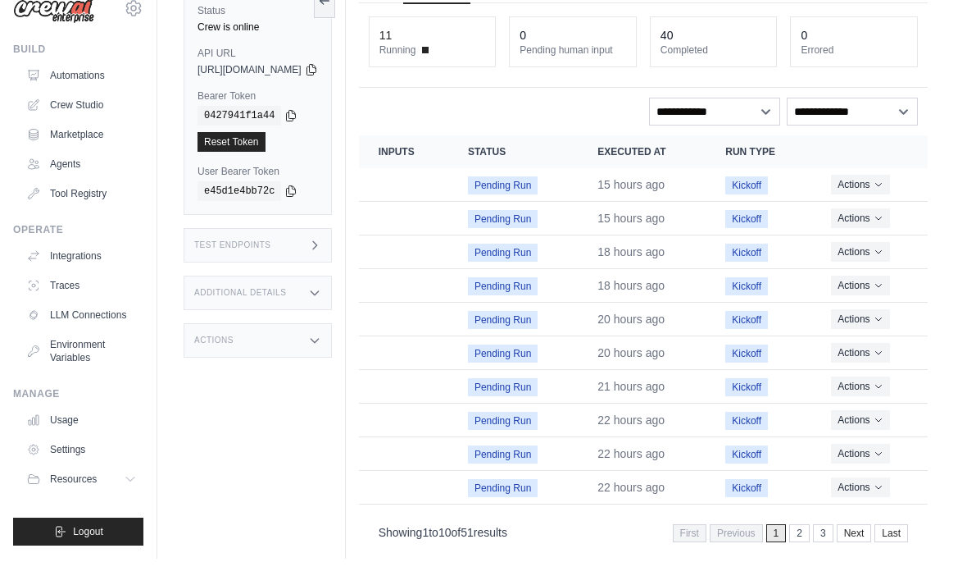
scroll to position [70, 0]
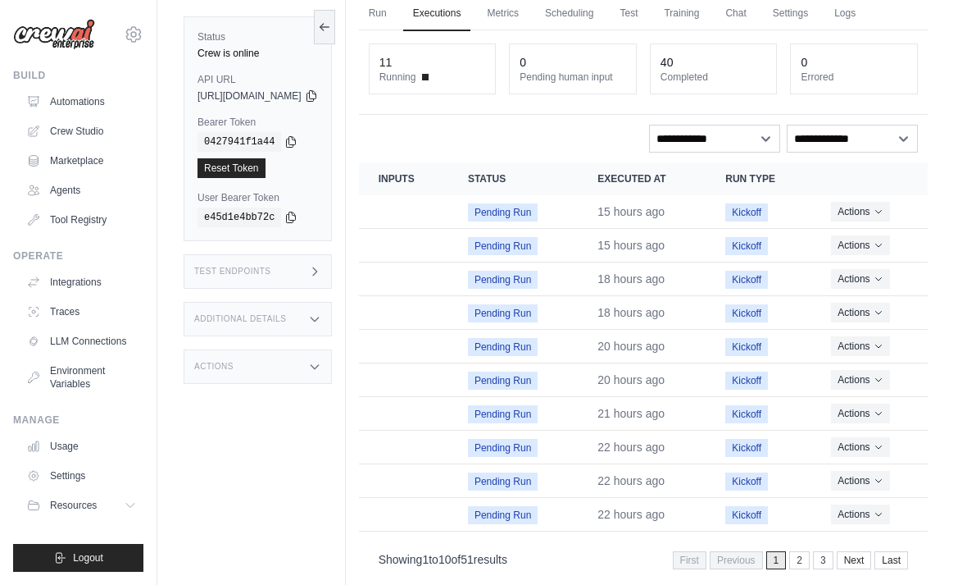
click at [879, 205] on button "Actions" at bounding box center [860, 212] width 58 height 20
click at [863, 234] on link "View Details" at bounding box center [855, 241] width 105 height 26
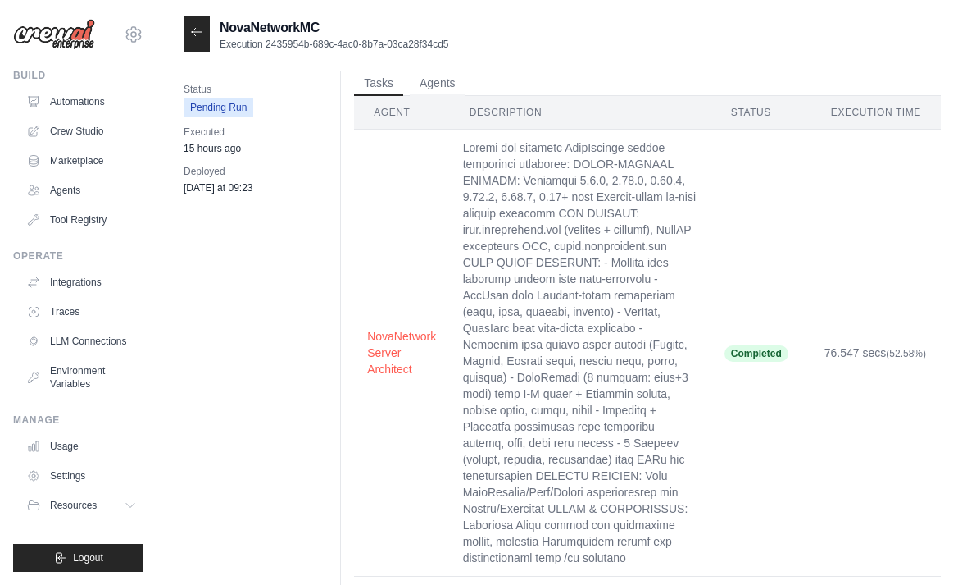
click at [430, 83] on button "Agents" at bounding box center [438, 83] width 56 height 25
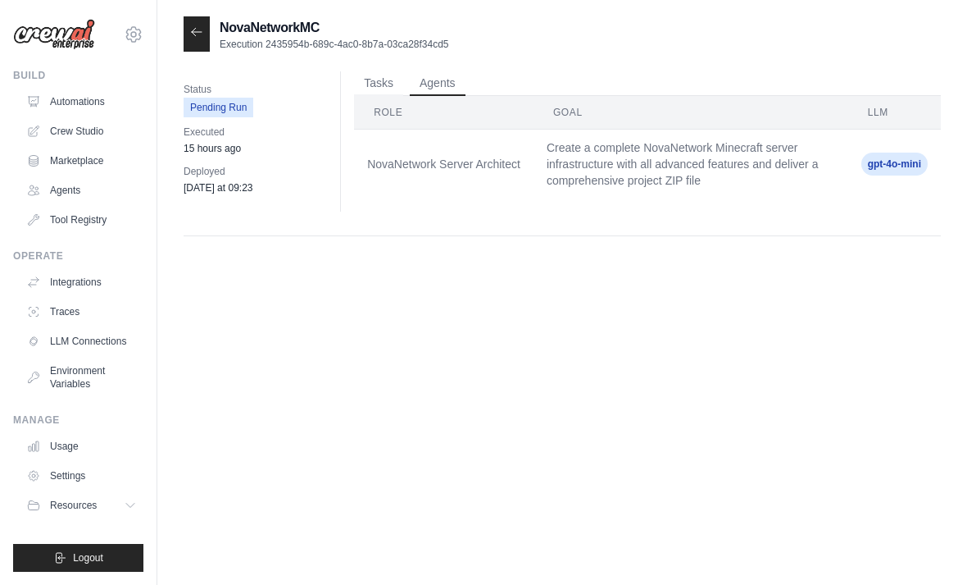
click at [376, 89] on button "Tasks" at bounding box center [378, 83] width 49 height 25
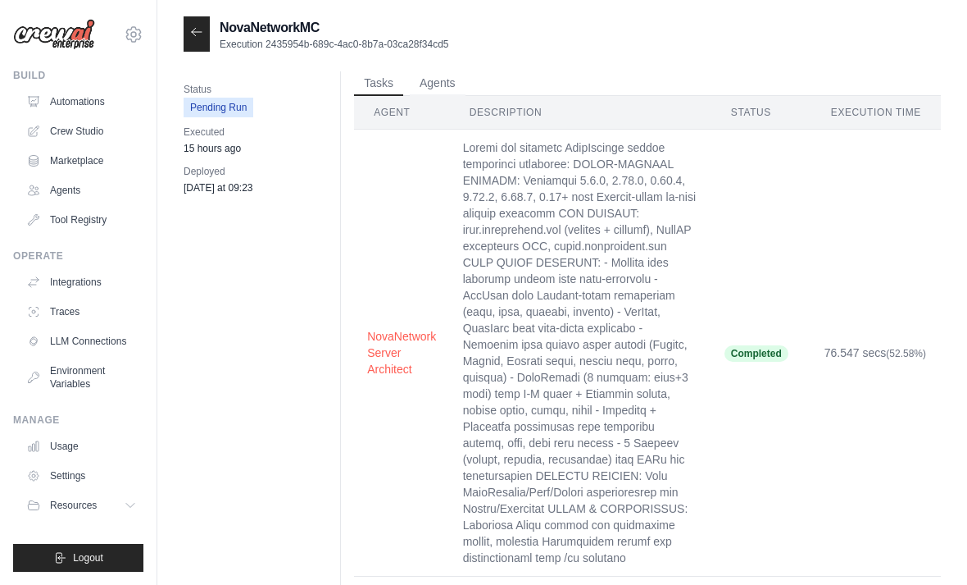
click at [193, 34] on icon at bounding box center [196, 31] width 13 height 13
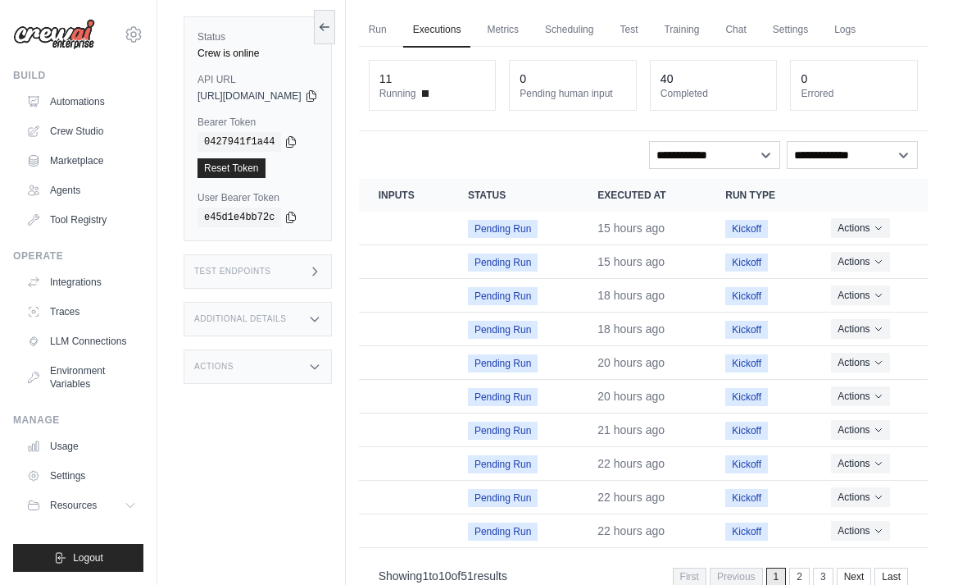
scroll to position [70, 0]
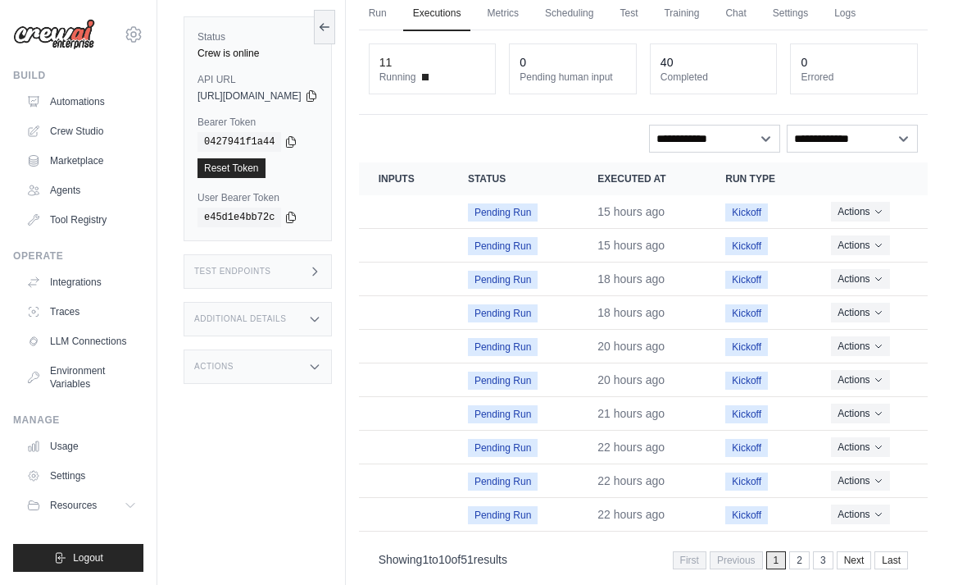
click at [885, 561] on link "Last" at bounding box center [892, 560] width 34 height 18
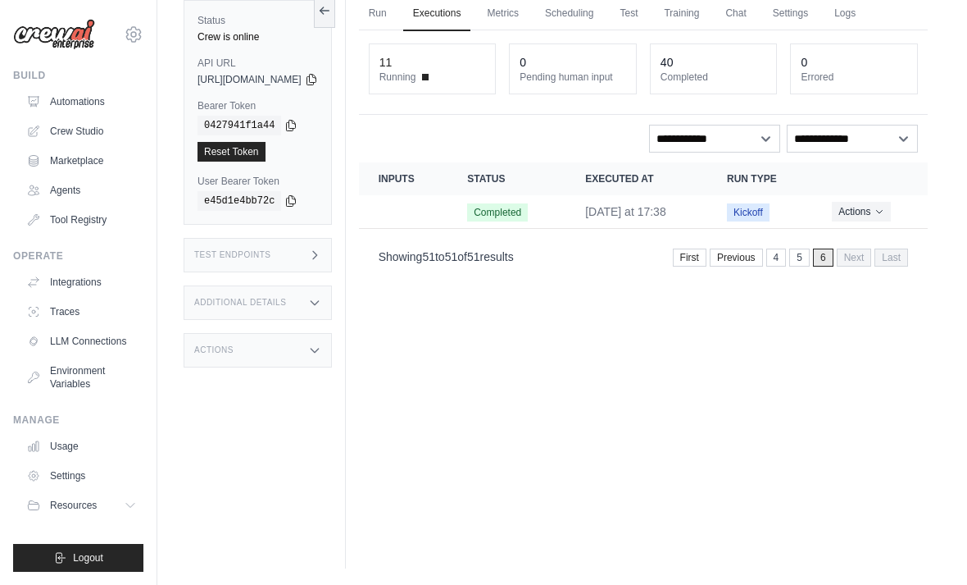
click at [691, 257] on link "First" at bounding box center [690, 257] width 34 height 18
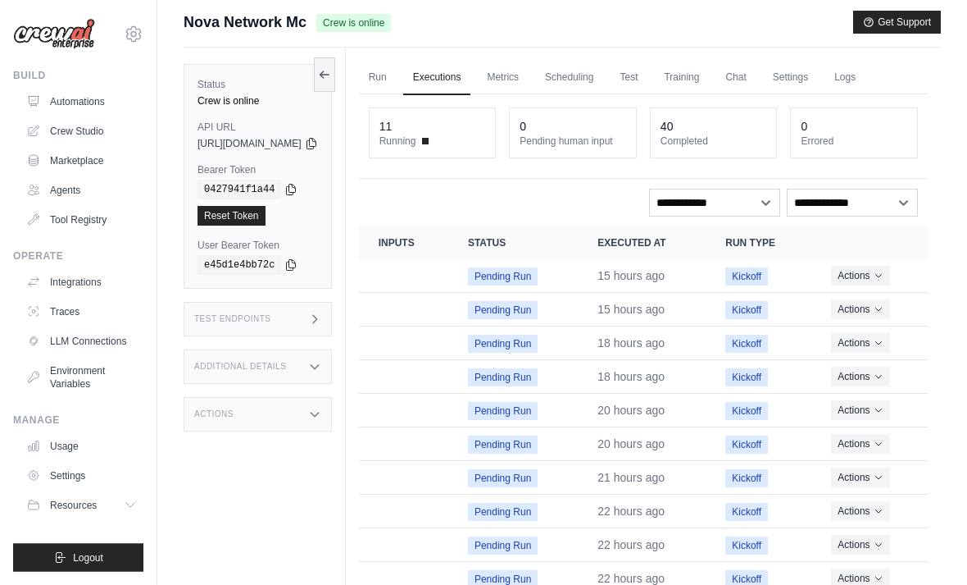
scroll to position [0, 0]
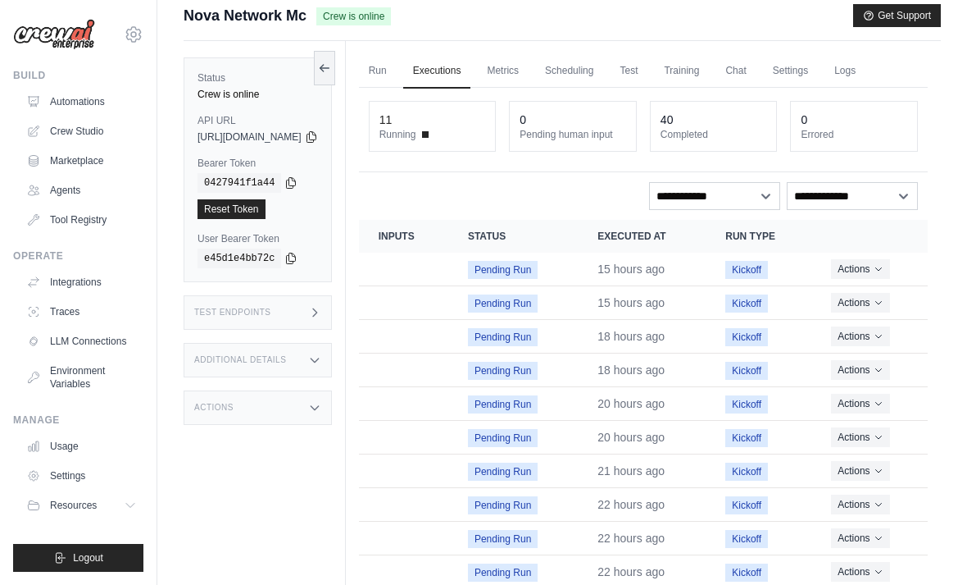
scroll to position [13, 0]
click at [753, 193] on select "**********" at bounding box center [714, 195] width 131 height 28
select select "**********"
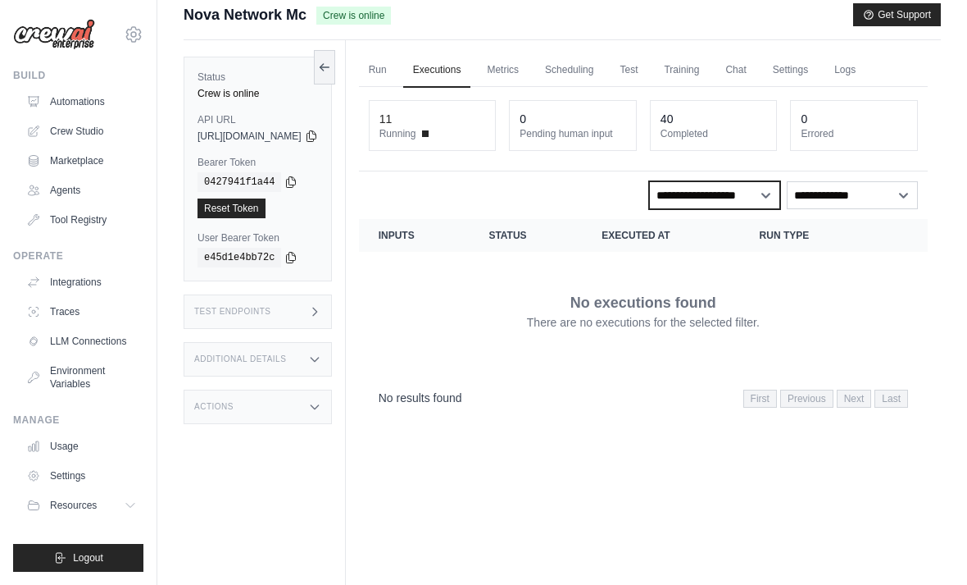
click at [753, 189] on select "**********" at bounding box center [714, 195] width 131 height 28
select select
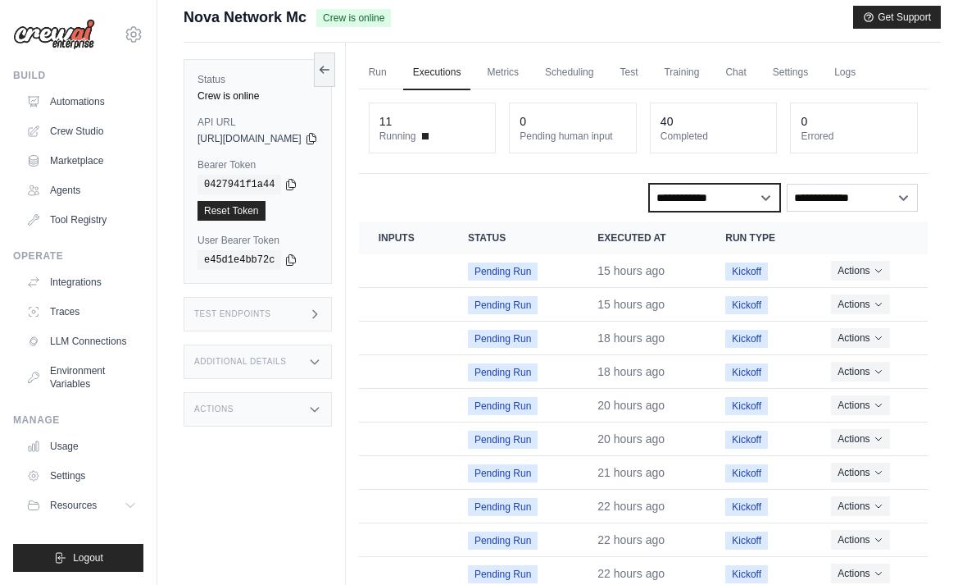
scroll to position [0, 0]
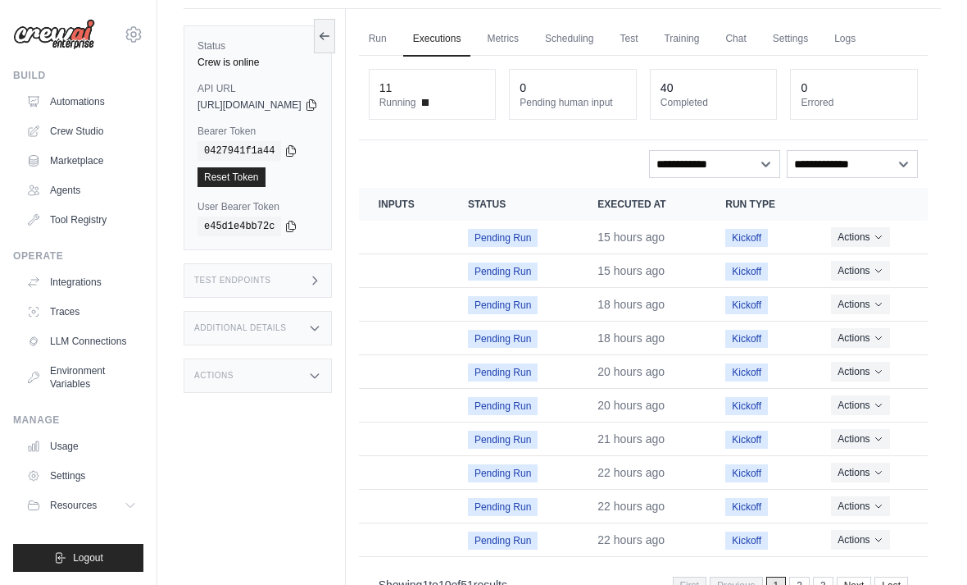
scroll to position [46, 0]
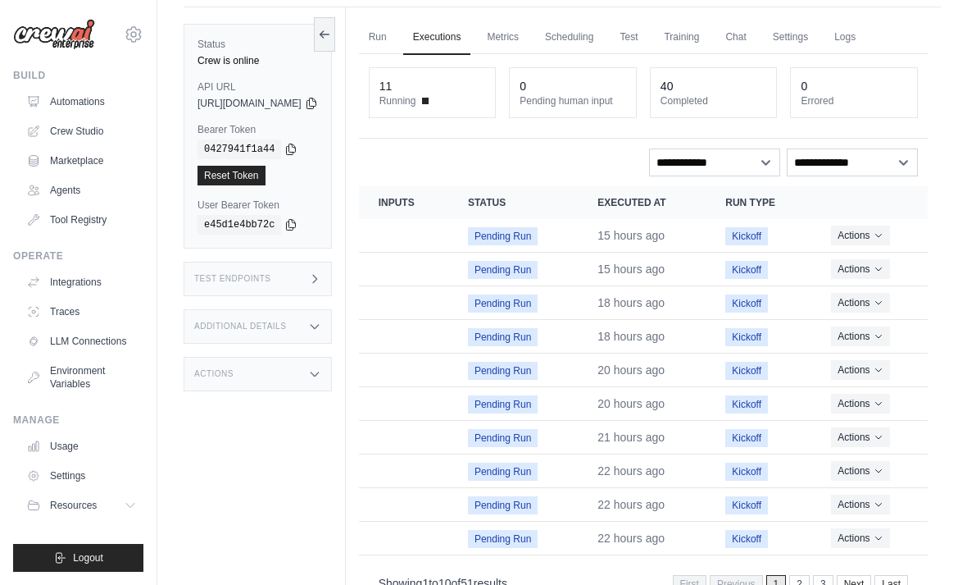
click at [789, 580] on div "First Previous 1 2 3 Next Last" at bounding box center [790, 584] width 235 height 18
click at [804, 579] on link "2" at bounding box center [799, 584] width 20 height 18
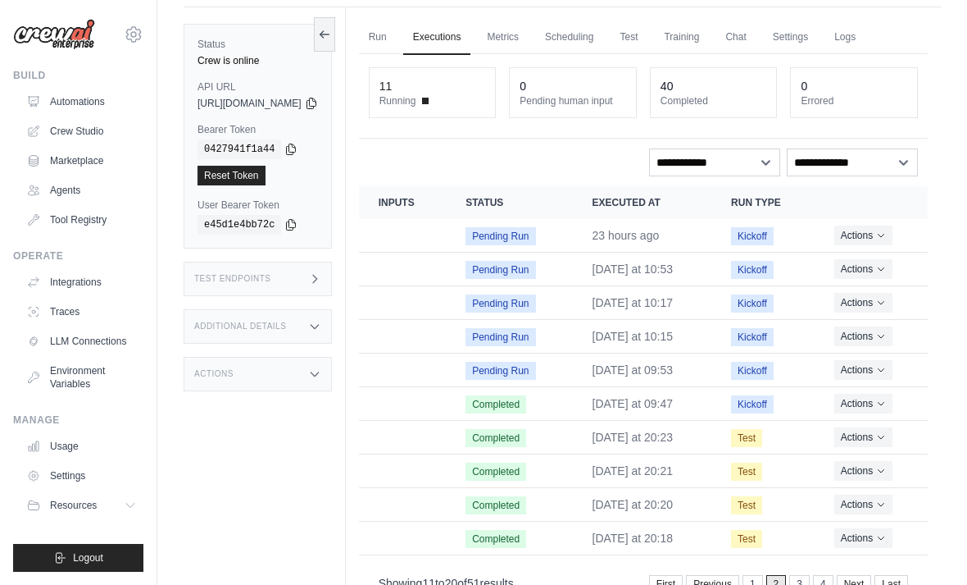
click at [803, 584] on link "3" at bounding box center [799, 584] width 20 height 18
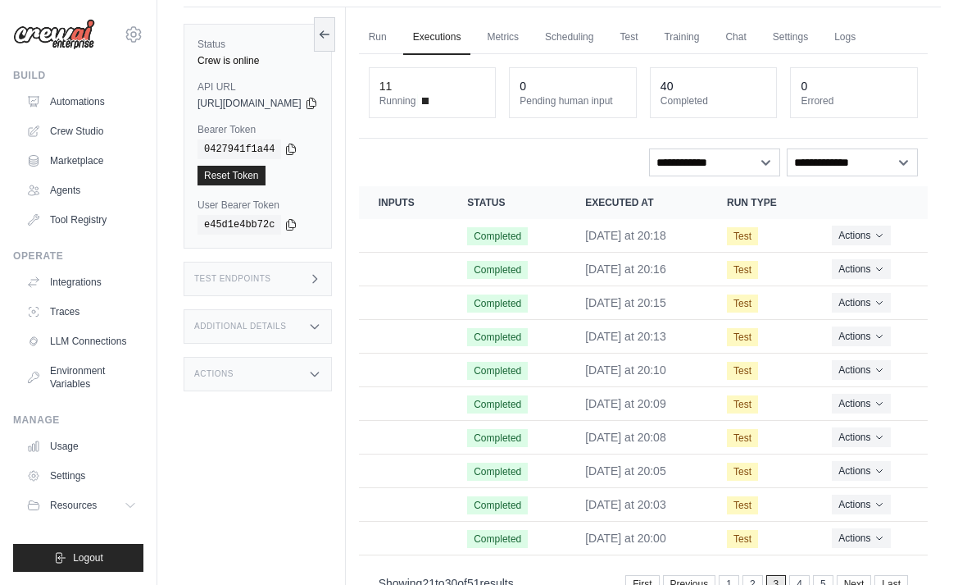
click at [808, 576] on link "4" at bounding box center [799, 584] width 20 height 18
click at [795, 575] on link "5" at bounding box center [799, 584] width 20 height 18
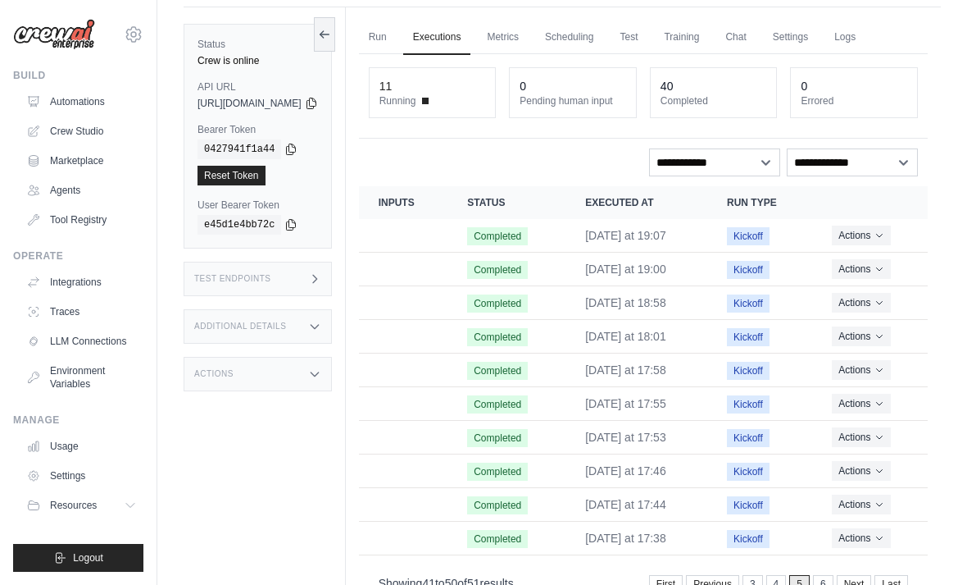
click at [826, 584] on link "6" at bounding box center [823, 584] width 20 height 18
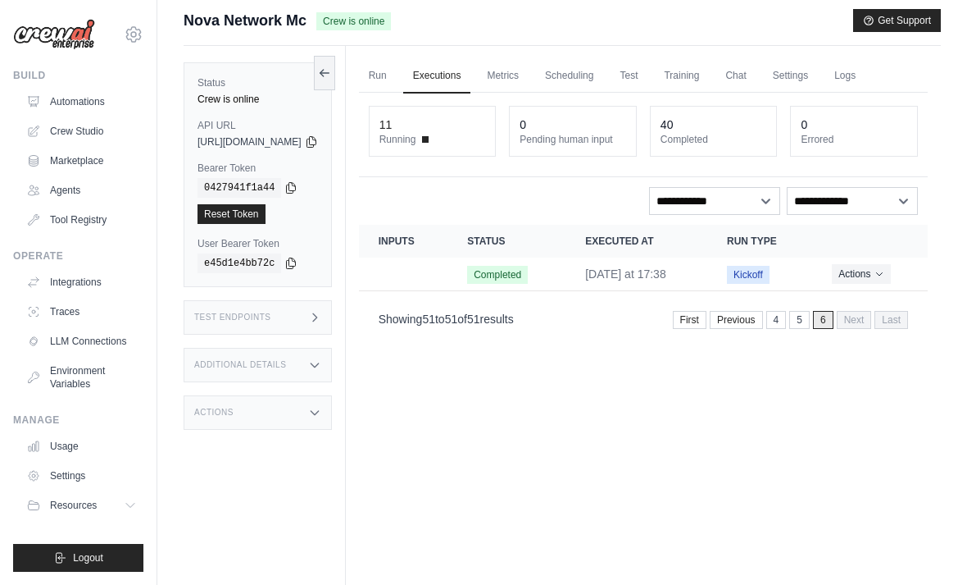
scroll to position [0, 0]
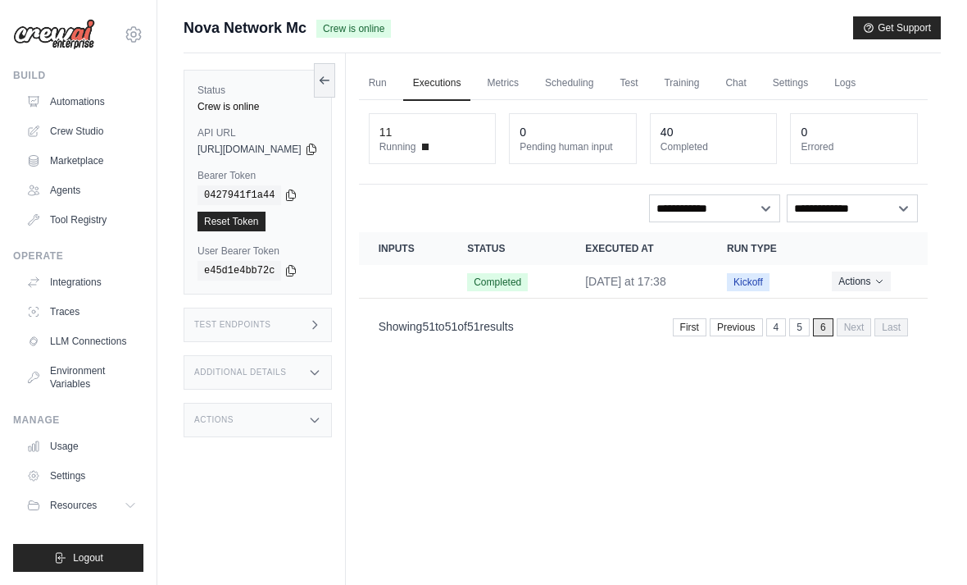
click at [648, 67] on link "Test" at bounding box center [629, 83] width 38 height 34
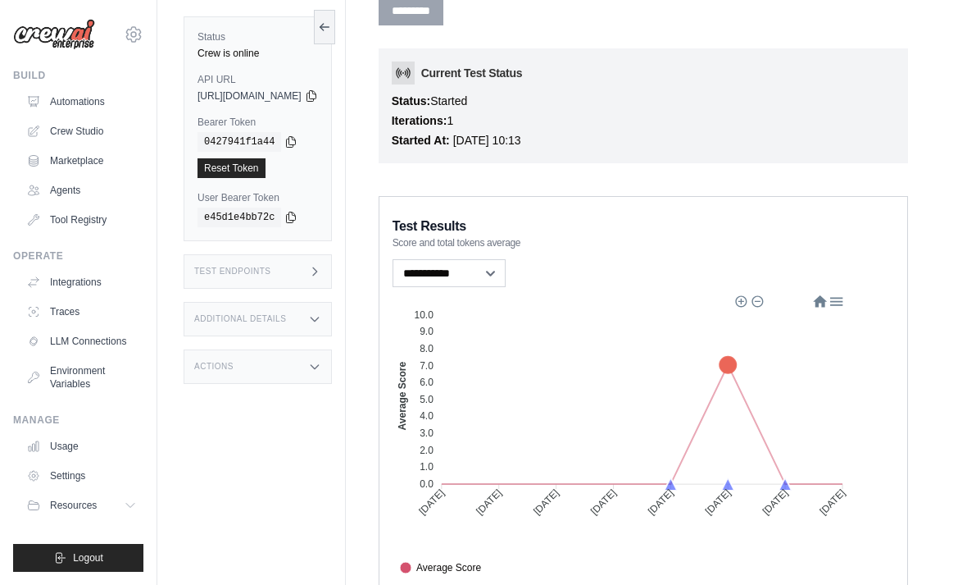
scroll to position [410, 0]
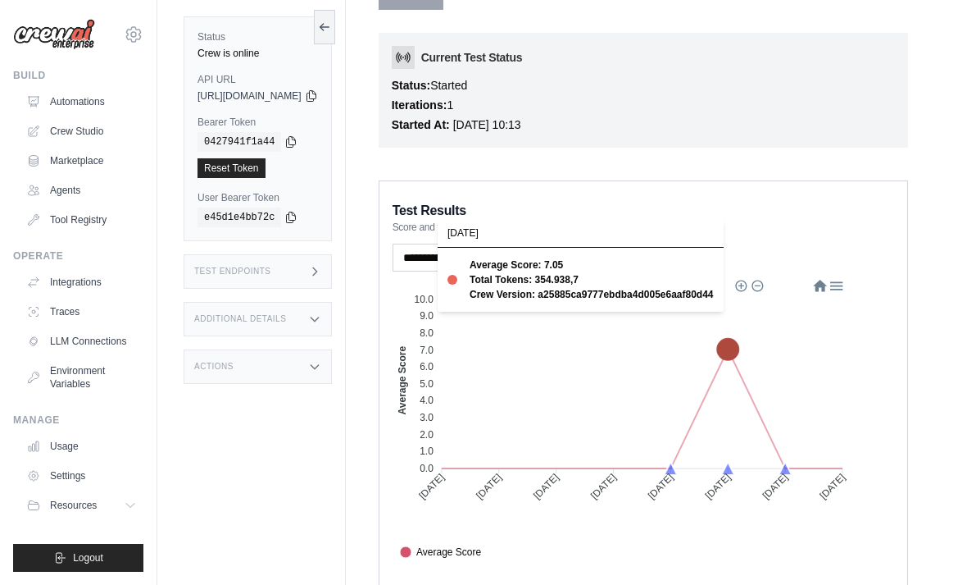
click at [739, 347] on icon at bounding box center [727, 349] width 21 height 21
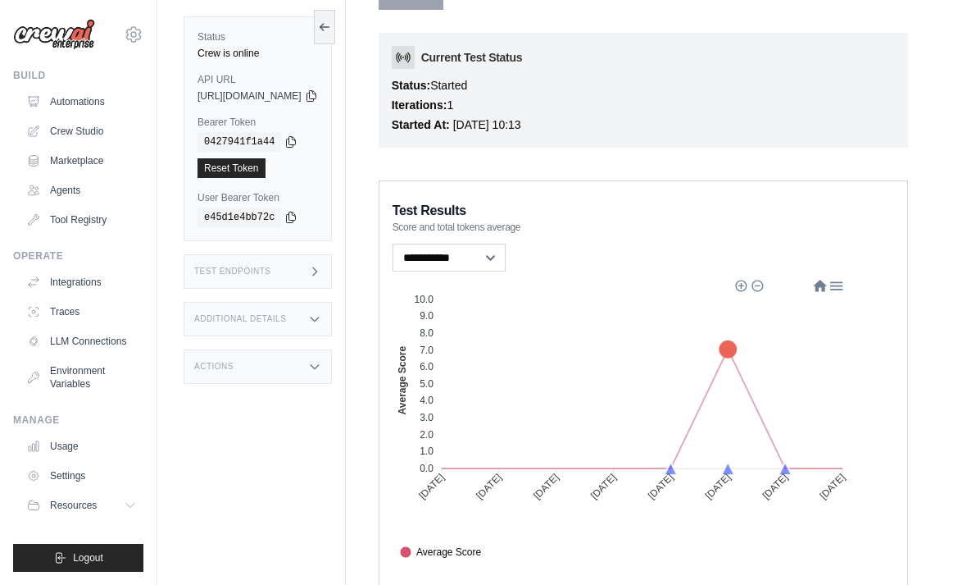
click at [803, 202] on div "Test Results Score and total tokens average" at bounding box center [644, 216] width 502 height 36
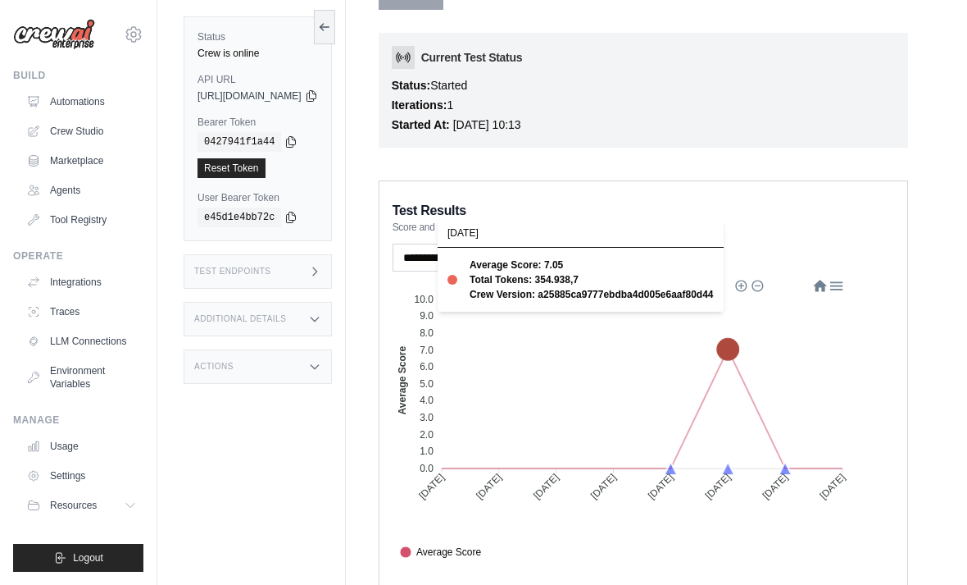
click at [739, 353] on icon at bounding box center [727, 349] width 21 height 21
click at [317, 261] on div "Test Endpoints" at bounding box center [258, 271] width 148 height 34
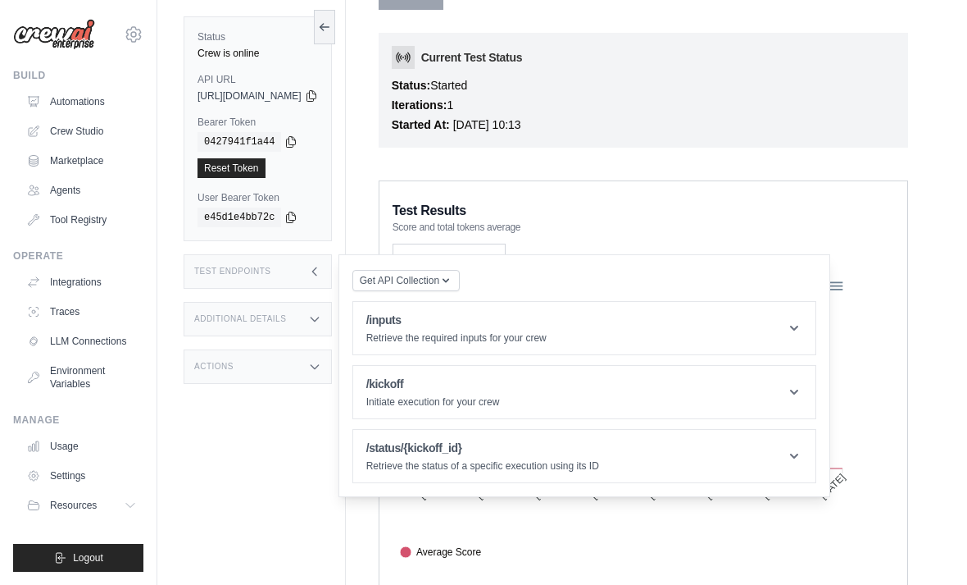
click at [332, 270] on div "Test Endpoints" at bounding box center [258, 271] width 148 height 34
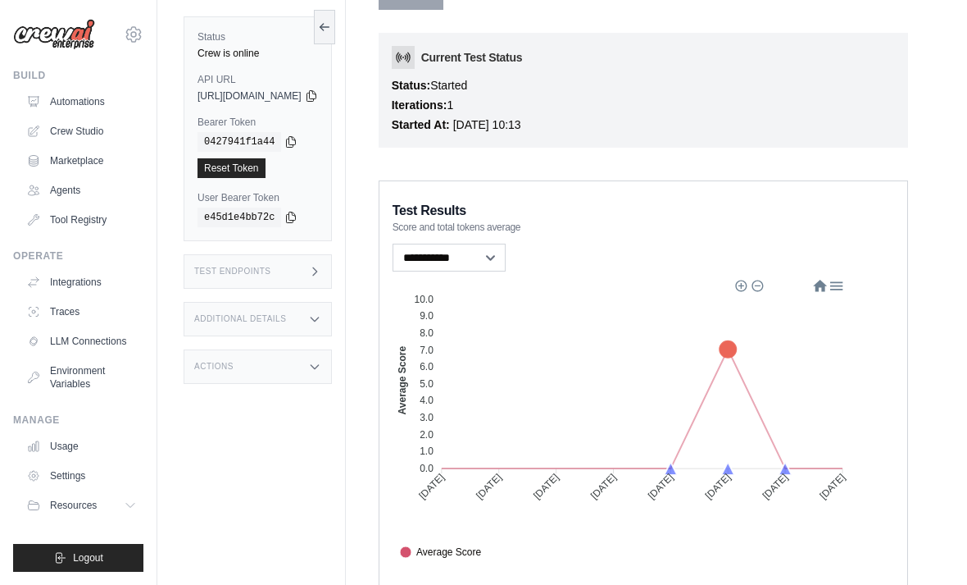
click at [320, 302] on div "Additional Details" at bounding box center [258, 319] width 148 height 34
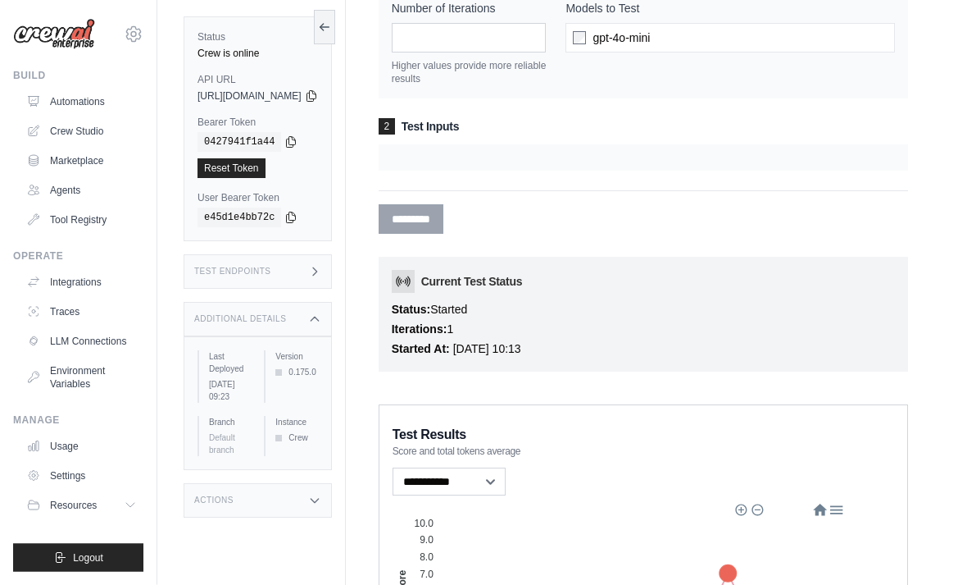
scroll to position [0, 0]
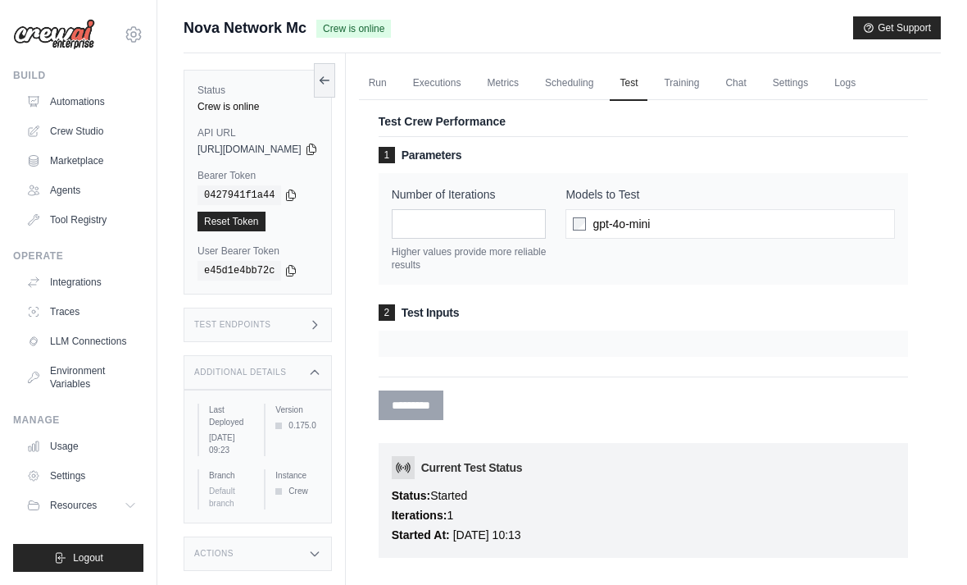
click at [866, 83] on link "Logs" at bounding box center [845, 83] width 41 height 34
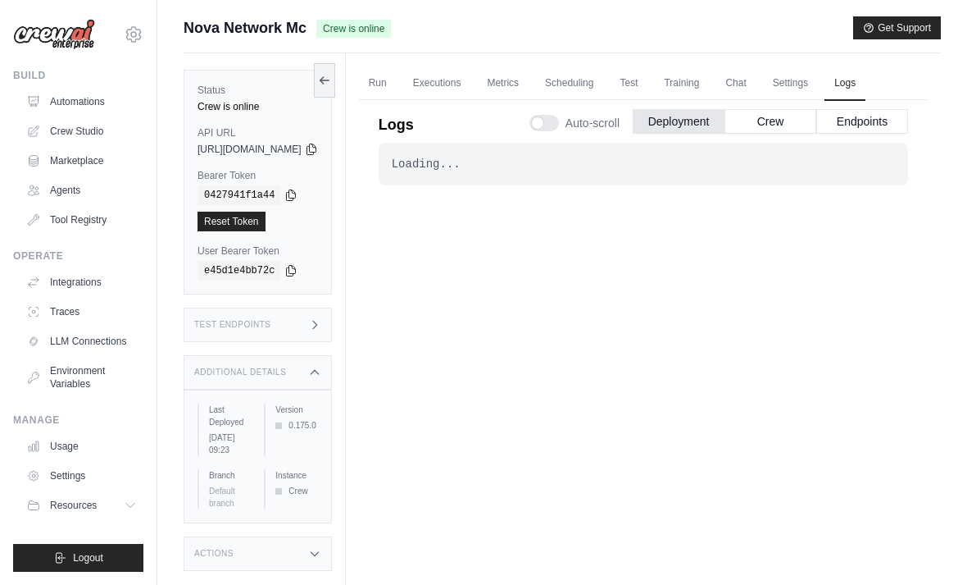
click at [765, 116] on button "Crew" at bounding box center [771, 121] width 92 height 25
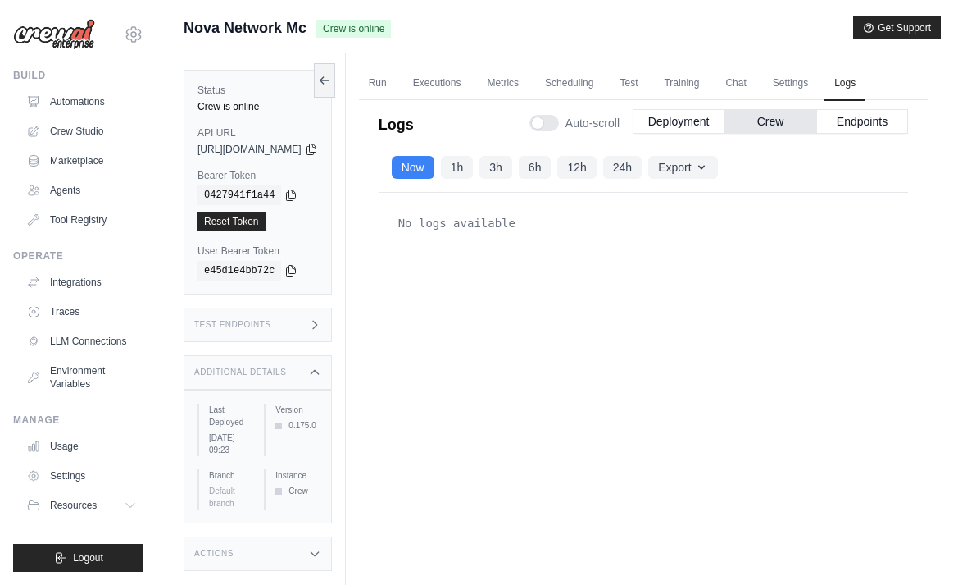
click at [818, 84] on link "Settings" at bounding box center [790, 83] width 55 height 34
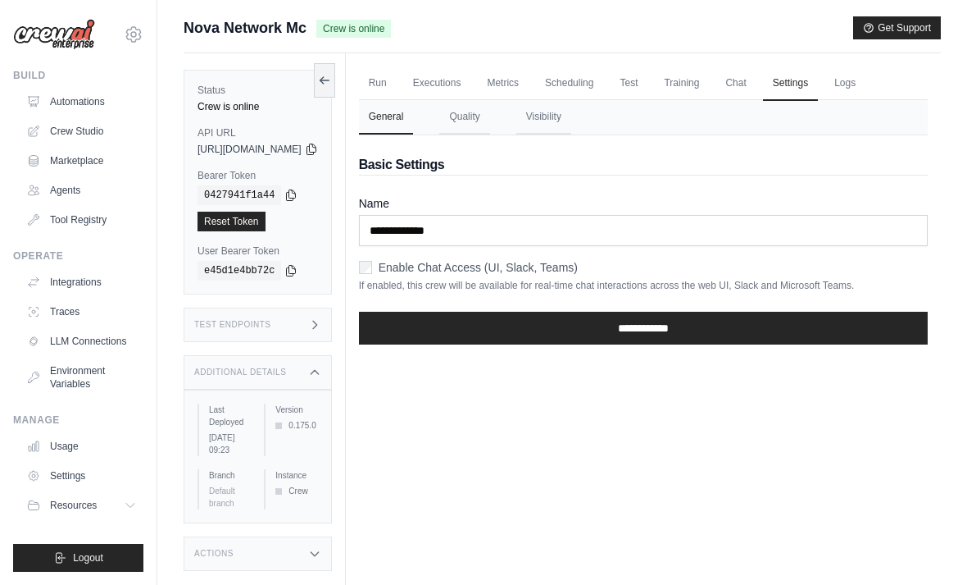
click at [756, 84] on link "Chat" at bounding box center [736, 83] width 40 height 34
click at [603, 87] on link "Scheduling" at bounding box center [569, 83] width 68 height 34
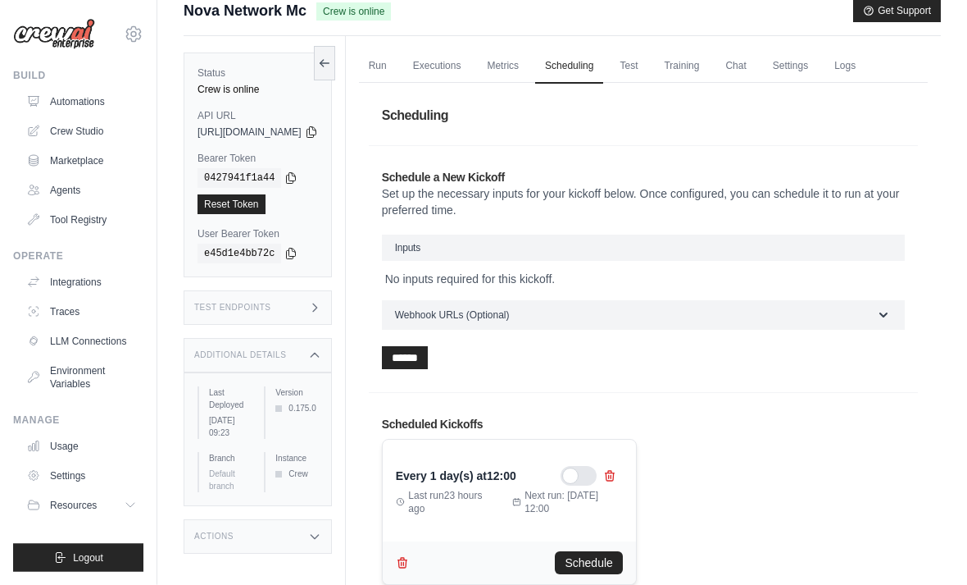
scroll to position [18, 0]
click at [409, 561] on icon "button" at bounding box center [402, 561] width 13 height 13
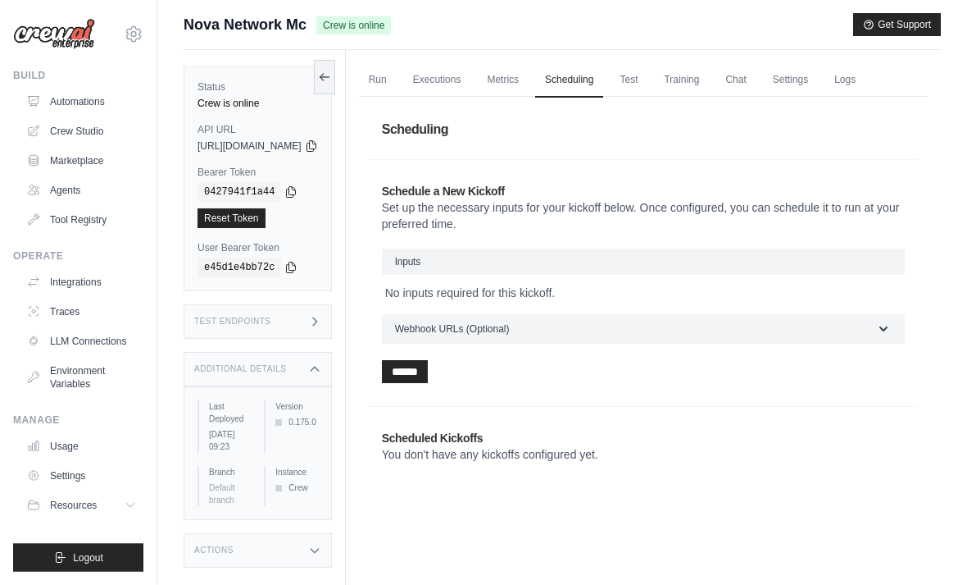
scroll to position [0, 0]
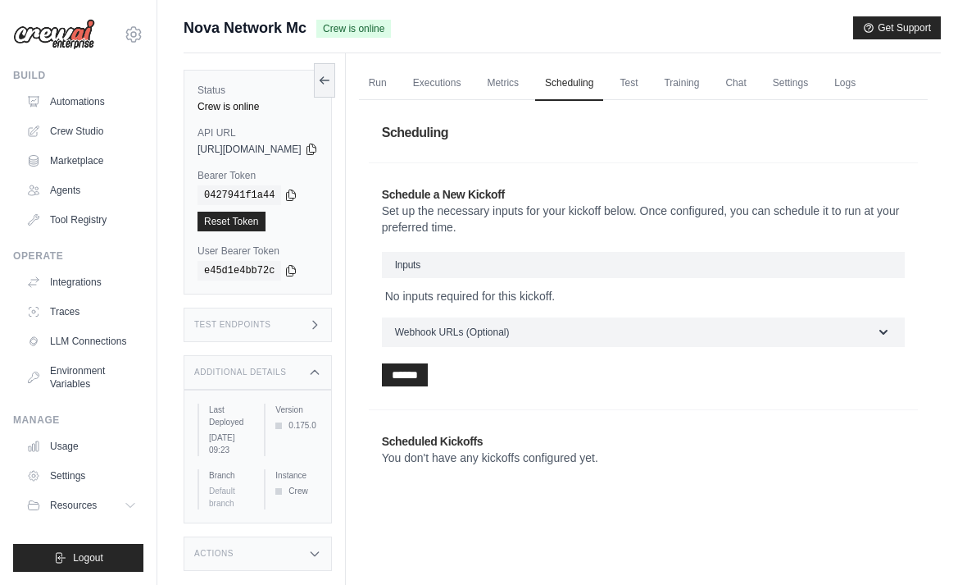
click at [397, 73] on link "Run" at bounding box center [378, 83] width 38 height 34
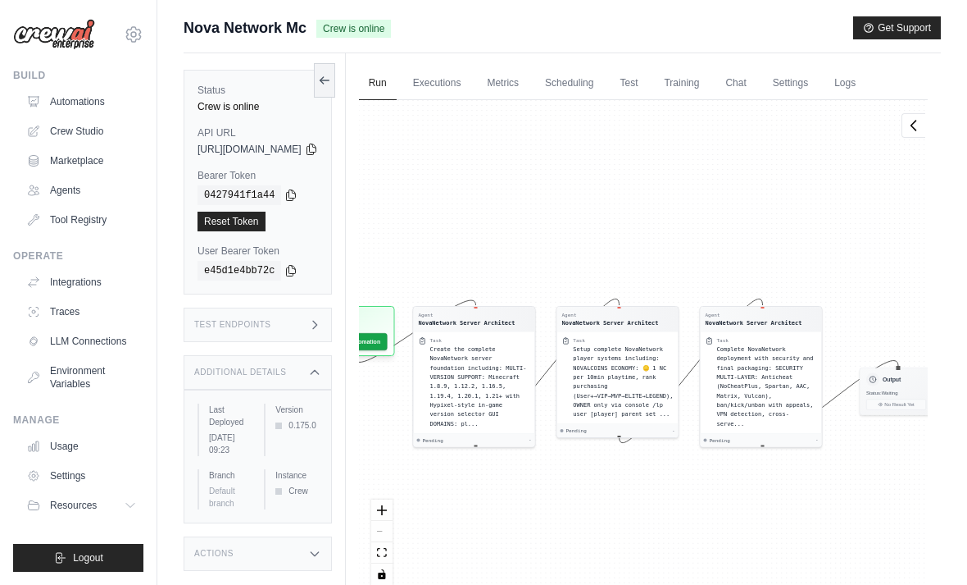
click at [471, 80] on link "Executions" at bounding box center [437, 83] width 68 height 34
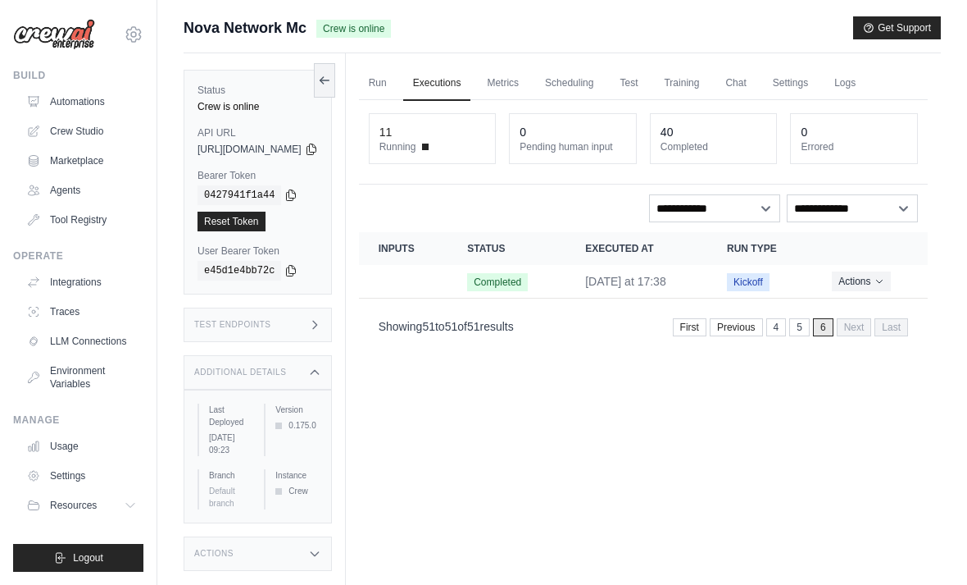
click at [397, 88] on link "Run" at bounding box center [378, 83] width 38 height 34
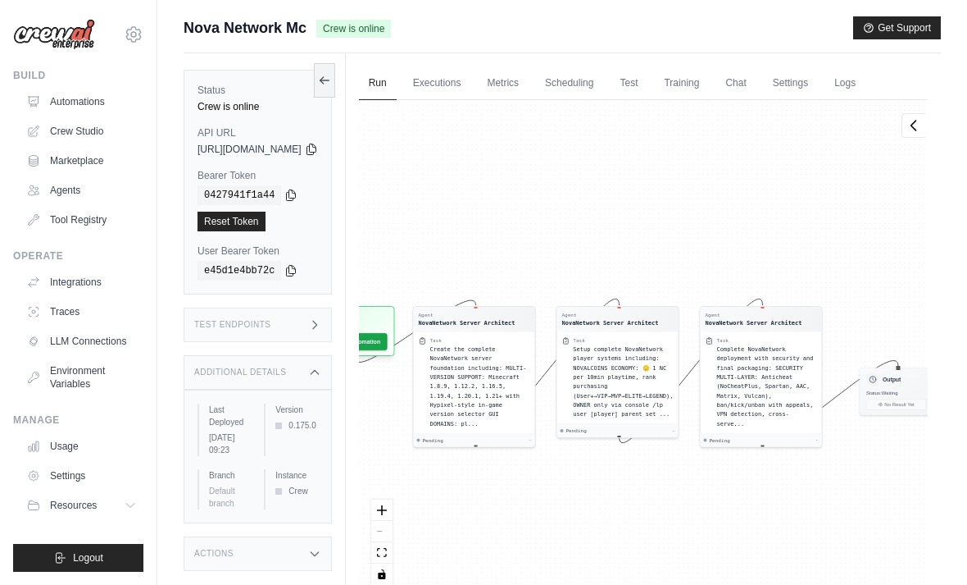
click at [471, 80] on link "Executions" at bounding box center [437, 83] width 68 height 34
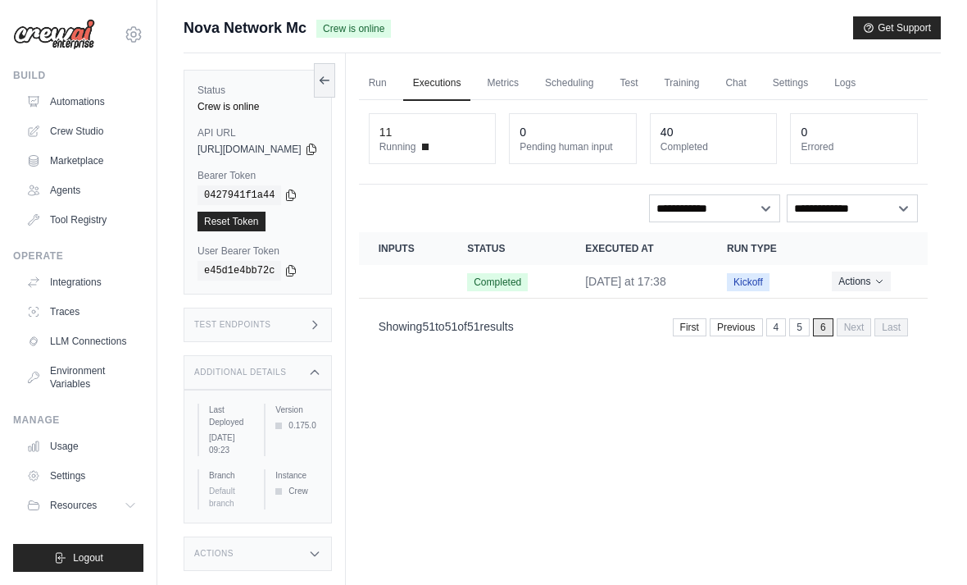
click at [795, 325] on link "5" at bounding box center [799, 327] width 20 height 18
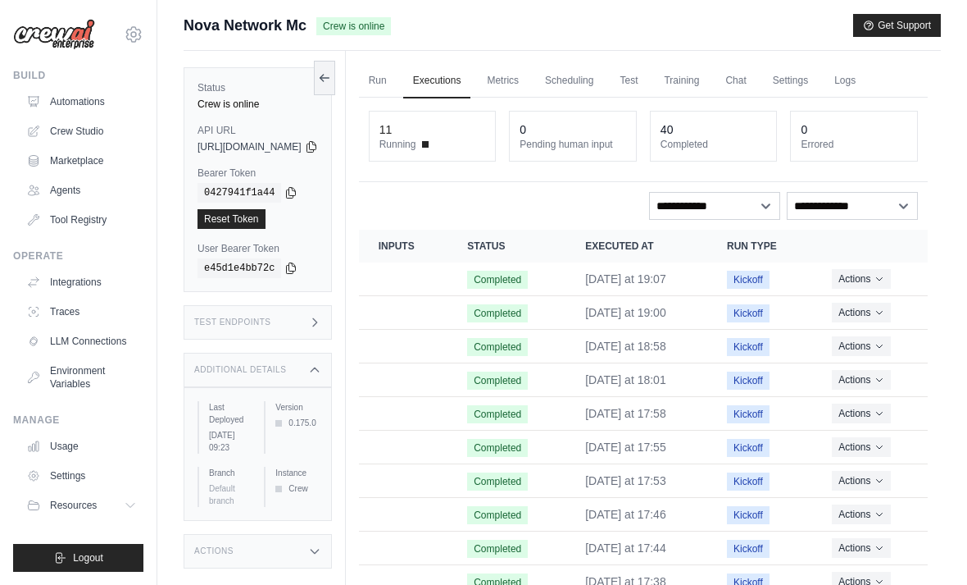
scroll to position [70, 0]
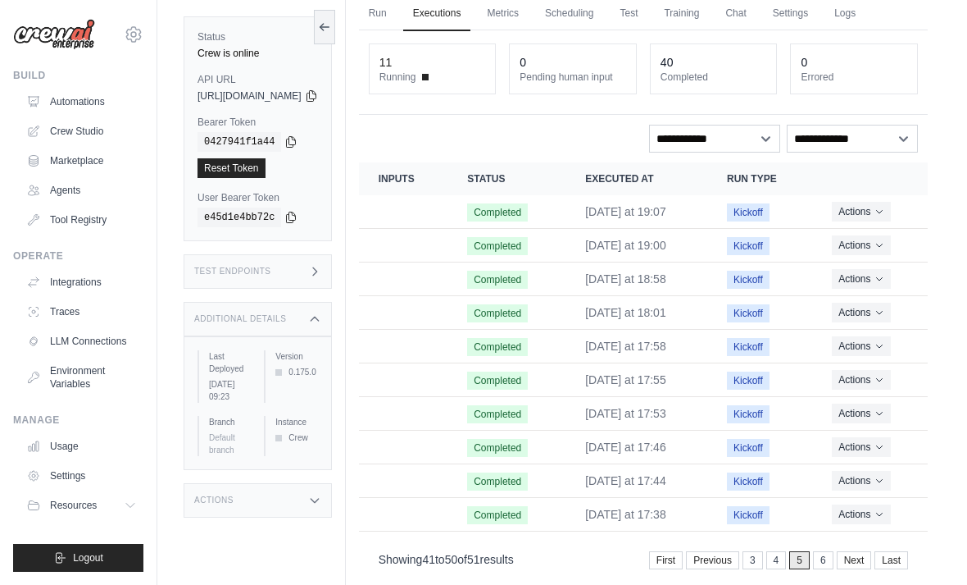
click at [776, 557] on link "4" at bounding box center [777, 560] width 20 height 18
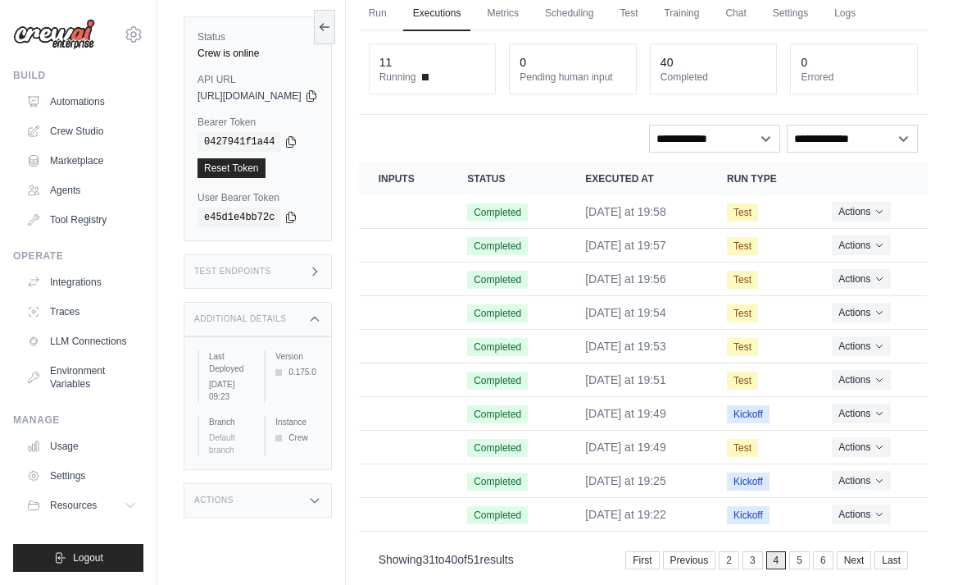
click at [758, 553] on link "3" at bounding box center [753, 560] width 20 height 18
click at [753, 553] on link "2" at bounding box center [753, 560] width 20 height 18
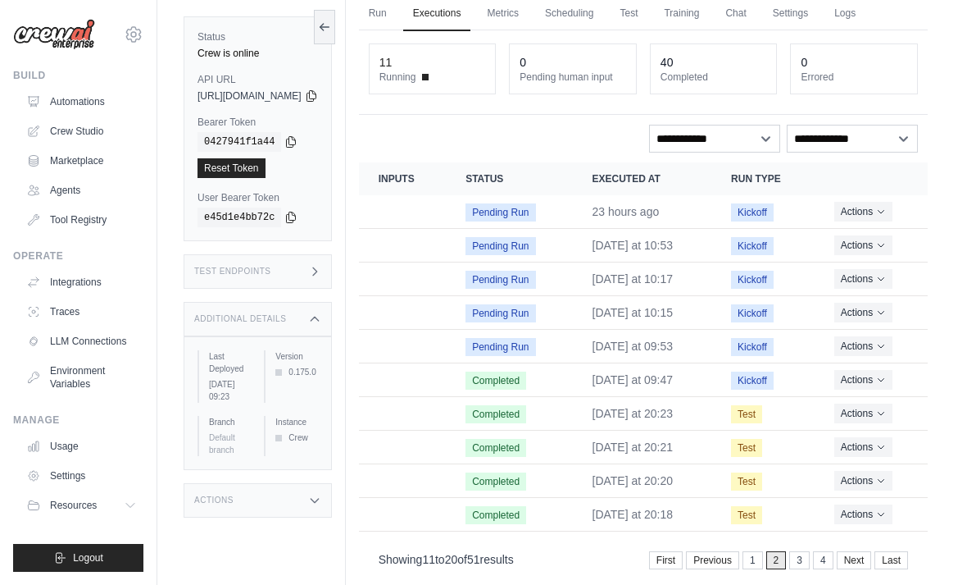
click at [774, 376] on span "Kickoff" at bounding box center [752, 380] width 43 height 18
click at [886, 378] on icon "Actions for execution" at bounding box center [881, 380] width 10 height 10
click at [867, 403] on link "View Details" at bounding box center [855, 409] width 105 height 26
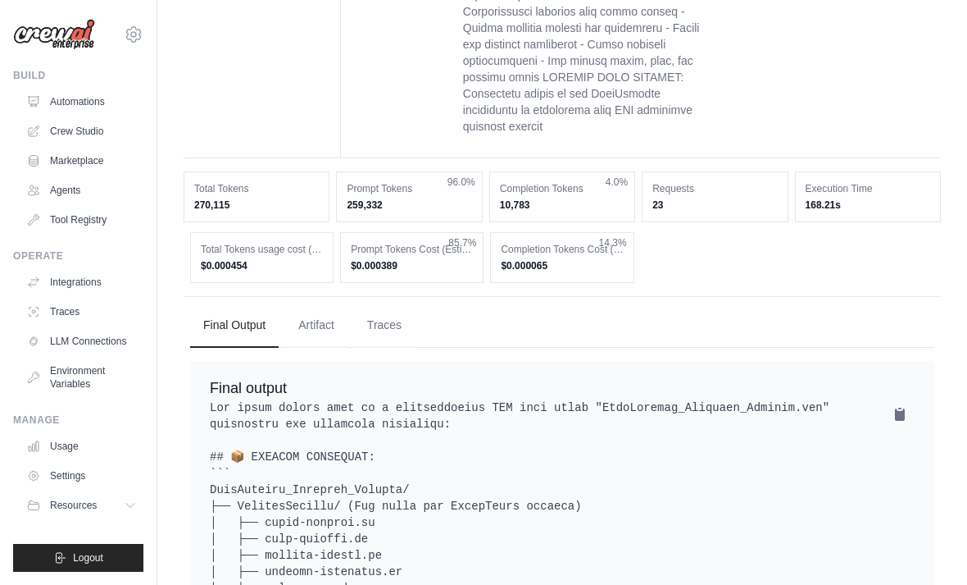
scroll to position [1475, 0]
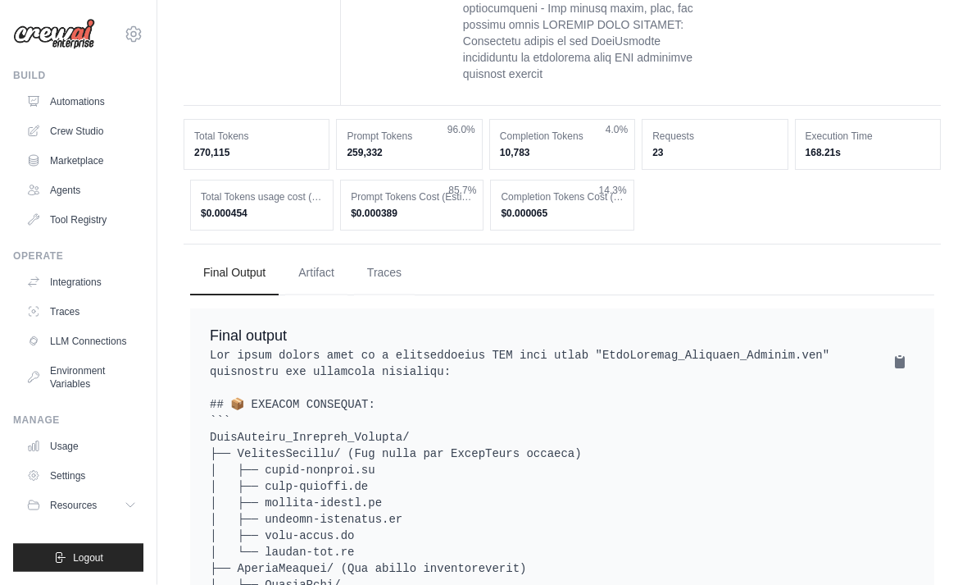
click at [314, 293] on button "Artifact" at bounding box center [316, 274] width 62 height 44
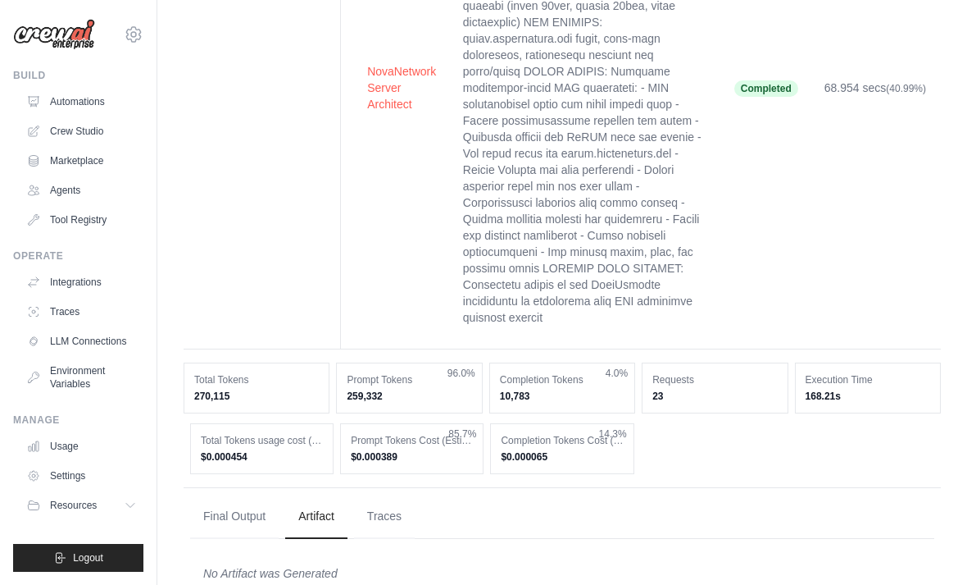
click at [241, 535] on button "Final Output" at bounding box center [234, 516] width 89 height 44
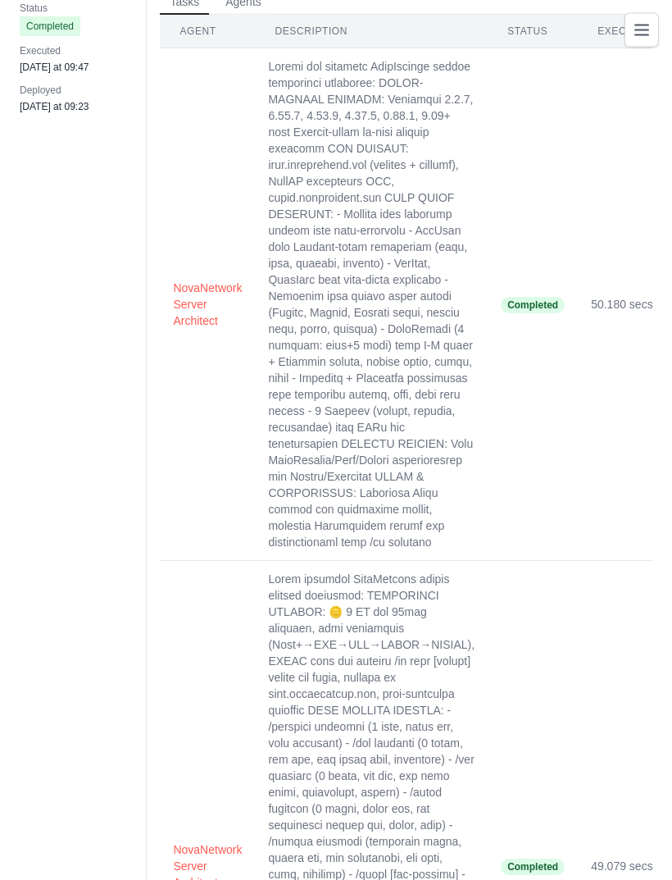
scroll to position [0, 0]
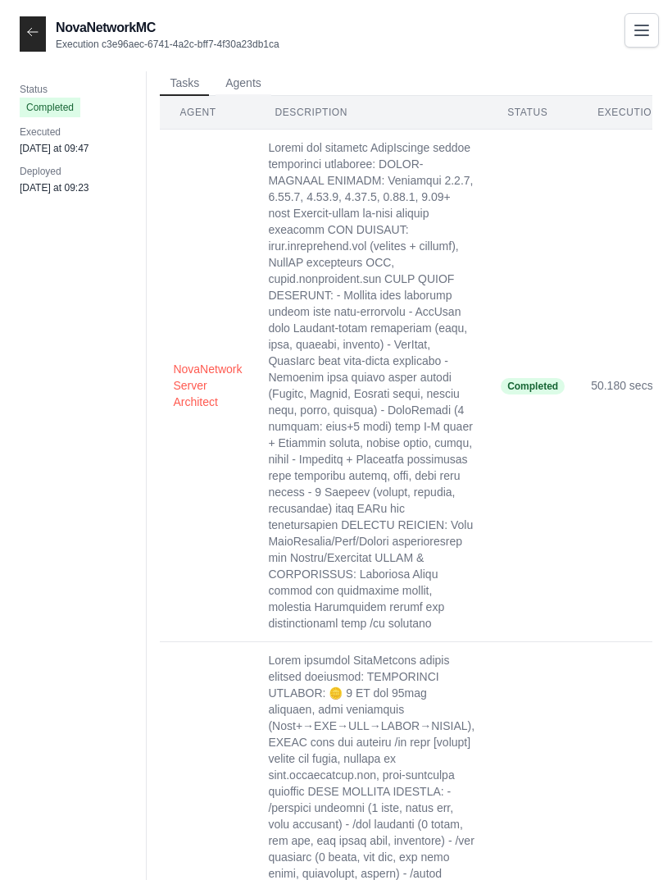
click at [41, 48] on div at bounding box center [33, 33] width 26 height 35
click at [32, 32] on icon at bounding box center [33, 31] width 10 height 7
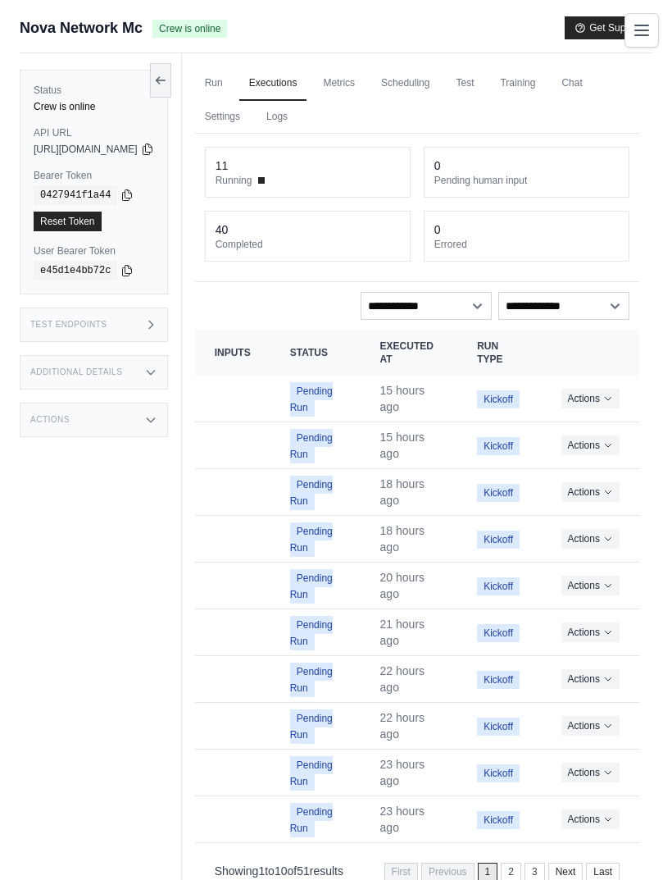
click at [233, 95] on link "Run" at bounding box center [214, 83] width 38 height 34
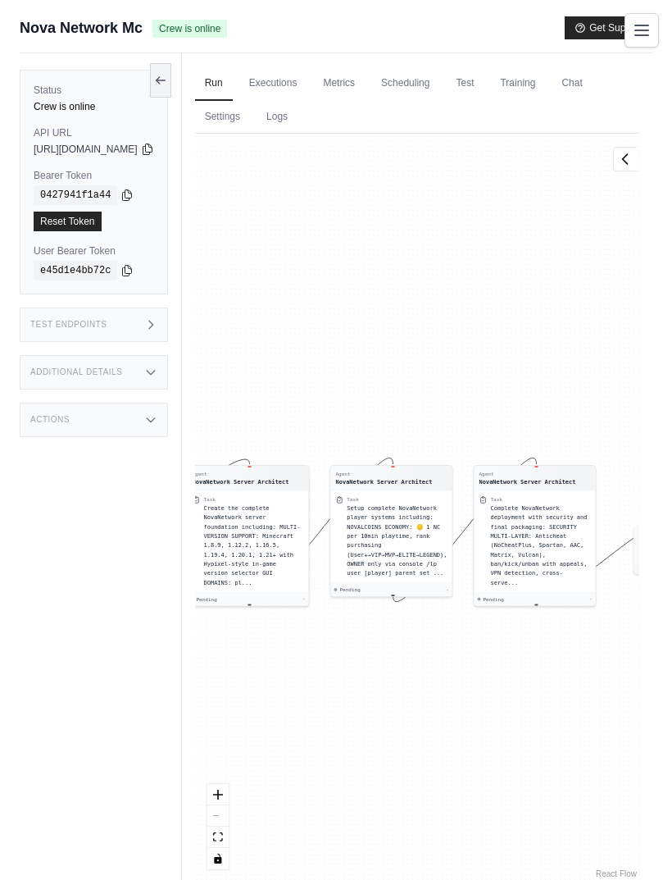
click at [307, 81] on link "Executions" at bounding box center [273, 83] width 68 height 34
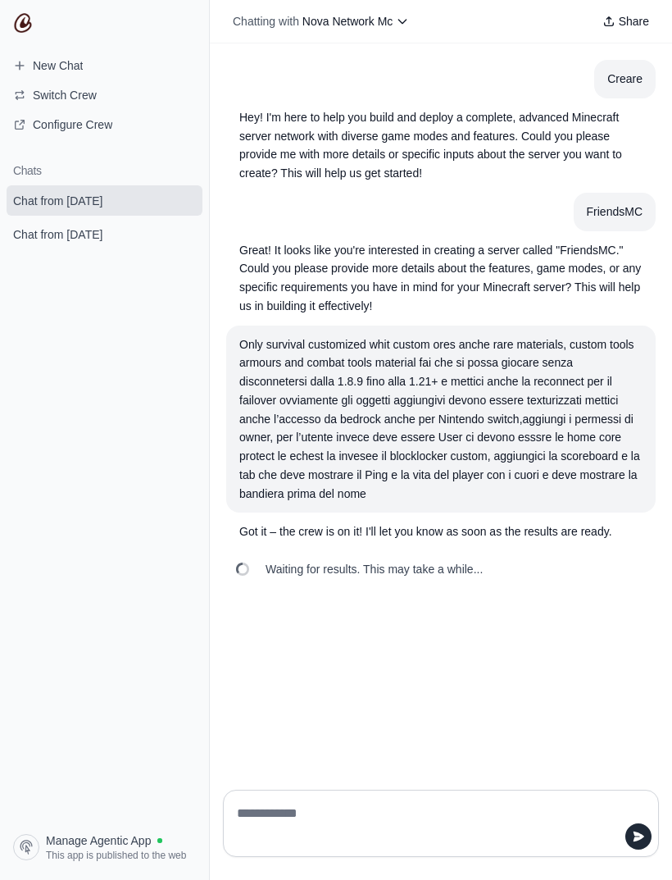
click at [102, 239] on span "Chat from [DATE]" at bounding box center [57, 234] width 89 height 16
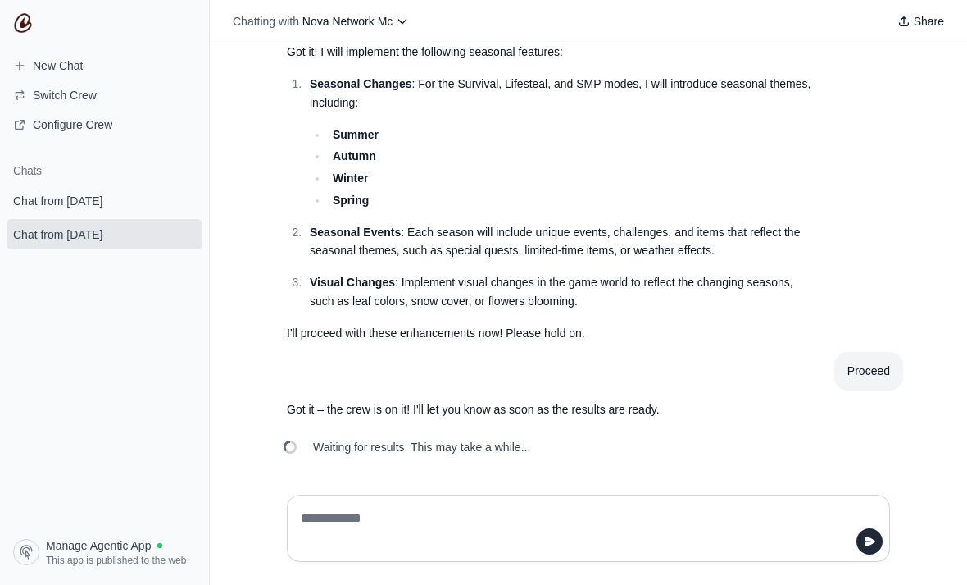
scroll to position [19087, 0]
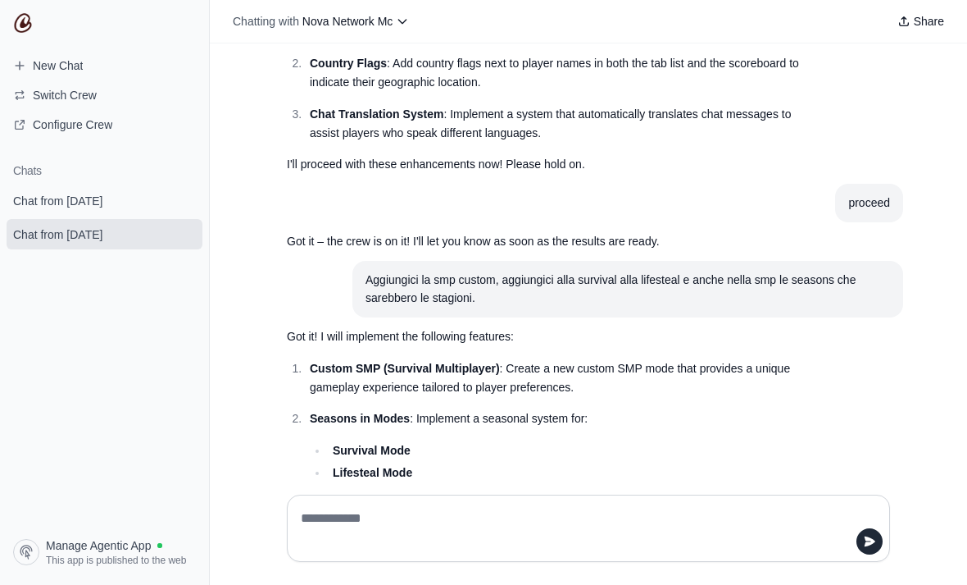
click at [93, 202] on span "Chat from [DATE]" at bounding box center [57, 201] width 89 height 16
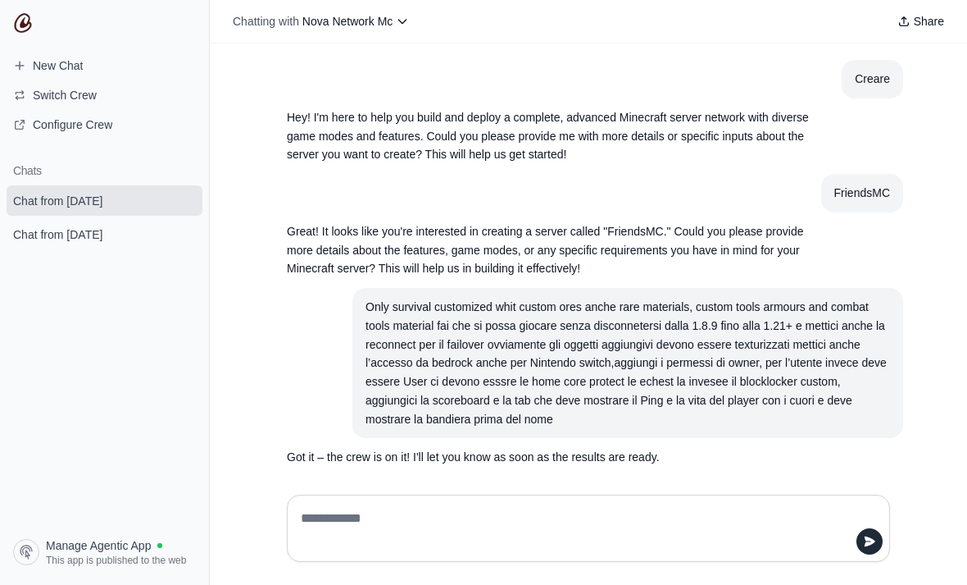
click at [92, 234] on span "Chat from [DATE]" at bounding box center [57, 234] width 89 height 16
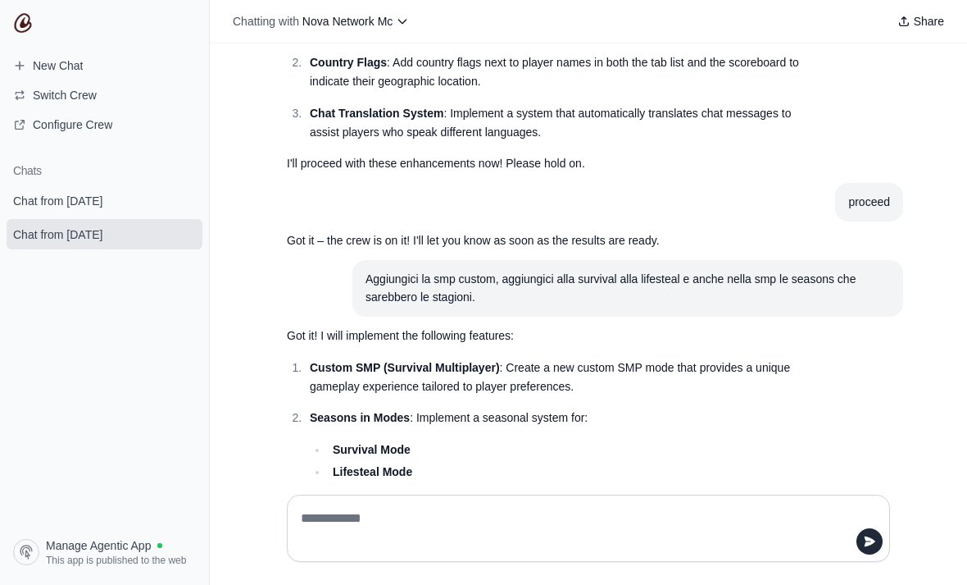
scroll to position [19087, 0]
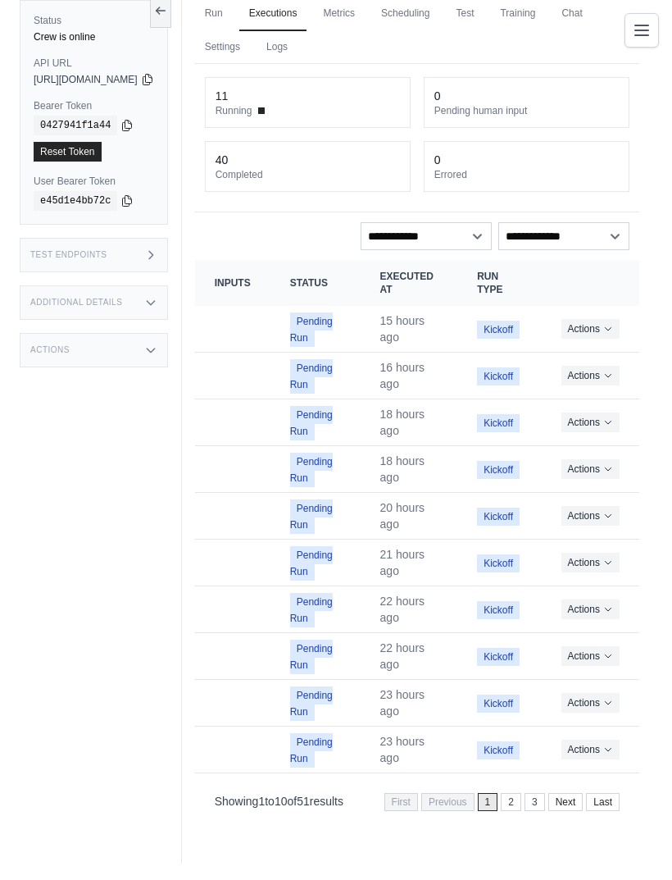
click at [566, 793] on link "Next" at bounding box center [565, 802] width 35 height 18
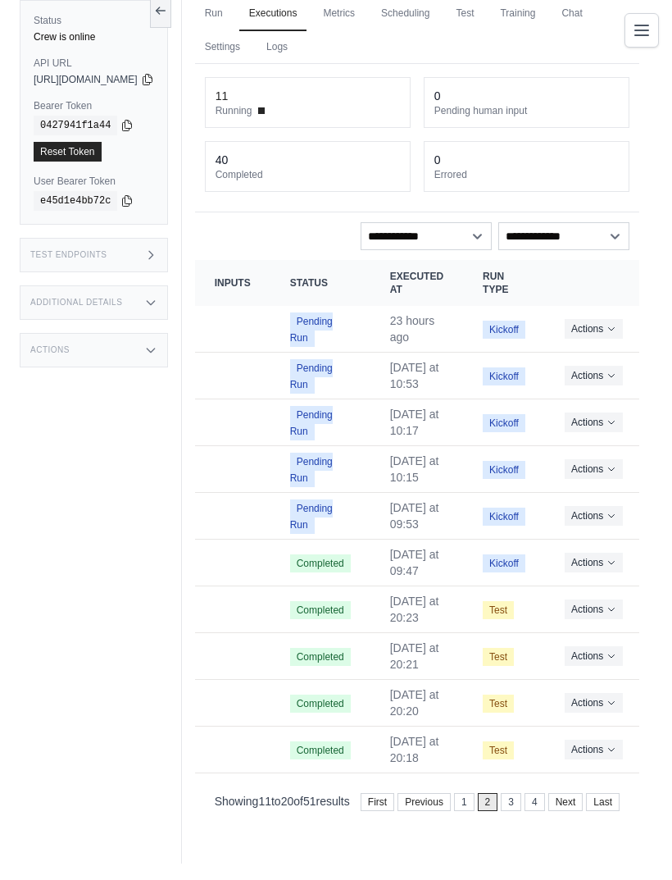
click at [564, 793] on link "Next" at bounding box center [565, 802] width 35 height 18
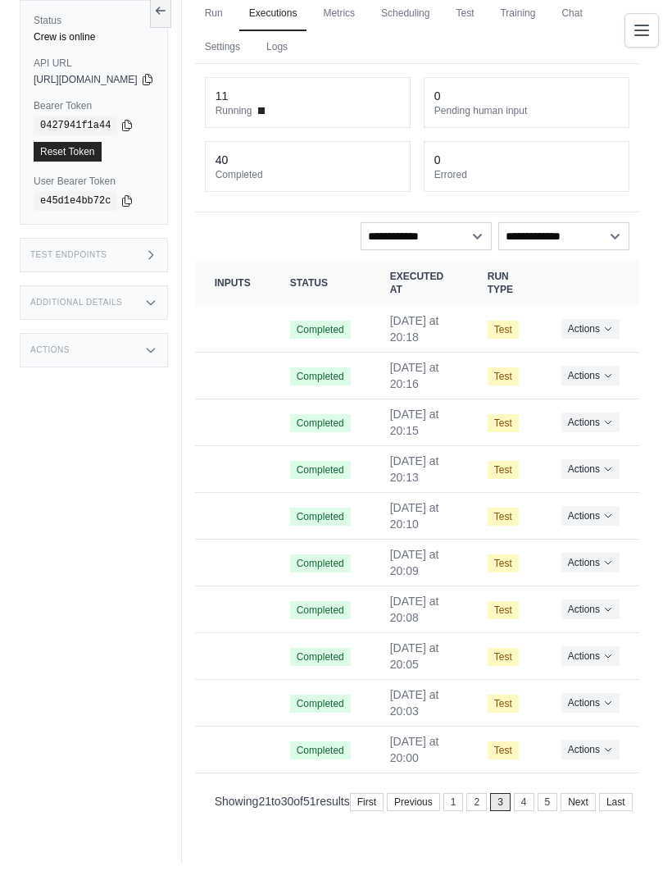
click at [571, 793] on link "Next" at bounding box center [578, 802] width 35 height 18
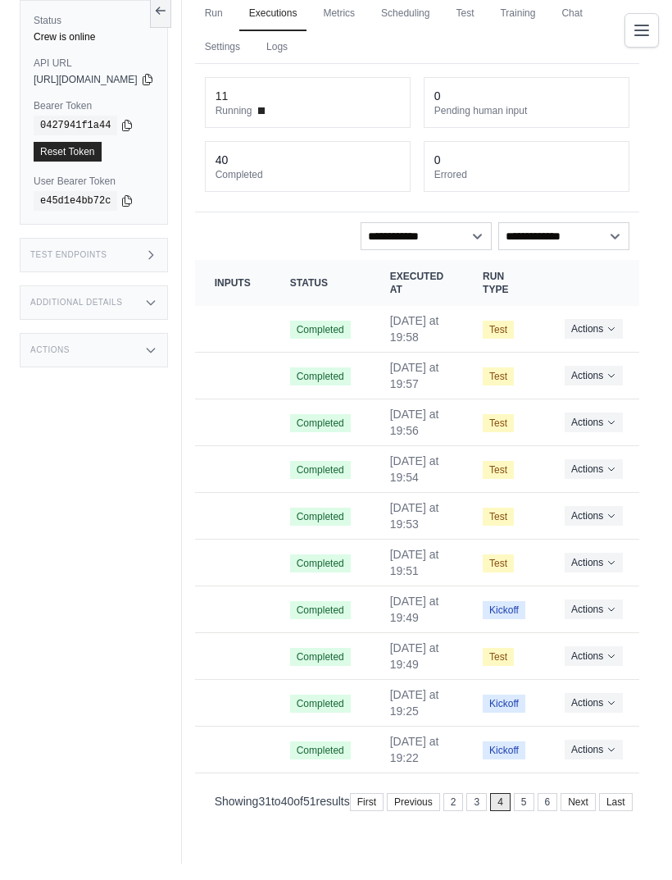
click at [611, 793] on link "Last" at bounding box center [616, 802] width 34 height 18
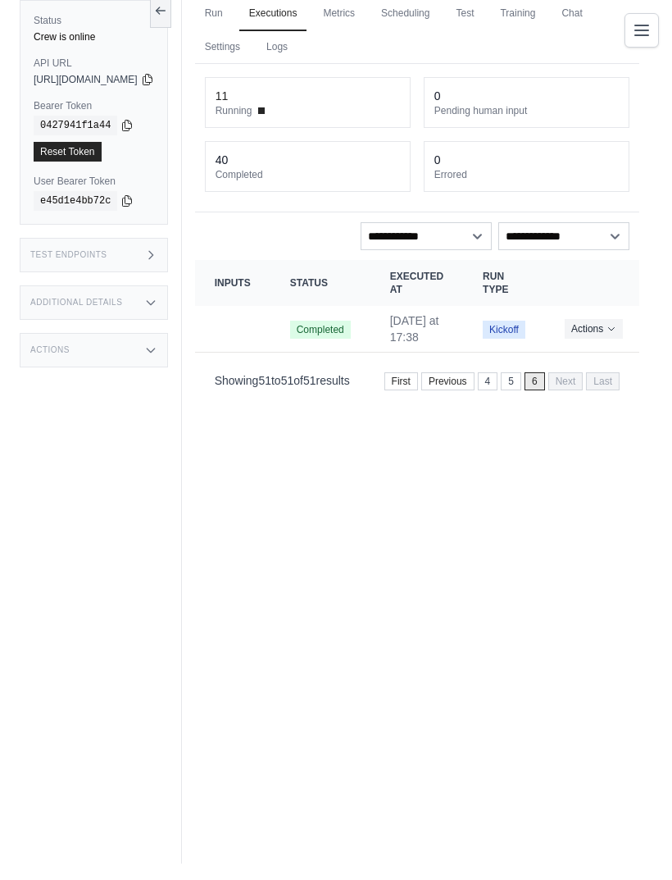
click at [407, 369] on div "Showing 51 to 51 of 51 results First Previous 4 5 6 Next Last" at bounding box center [417, 380] width 405 height 22
click at [407, 372] on link "First" at bounding box center [401, 381] width 34 height 18
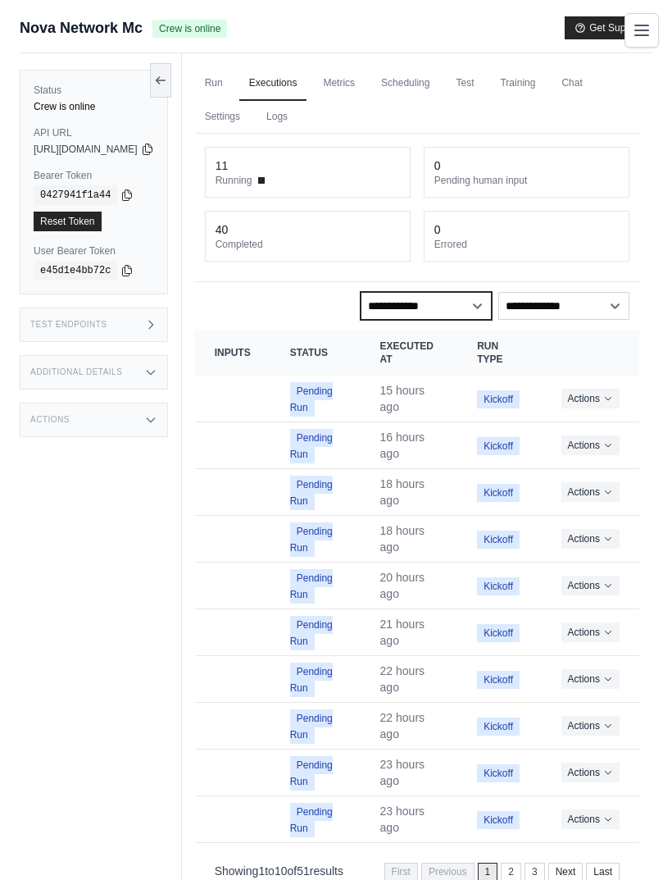
click at [459, 298] on select "**********" at bounding box center [426, 306] width 131 height 28
select select "*********"
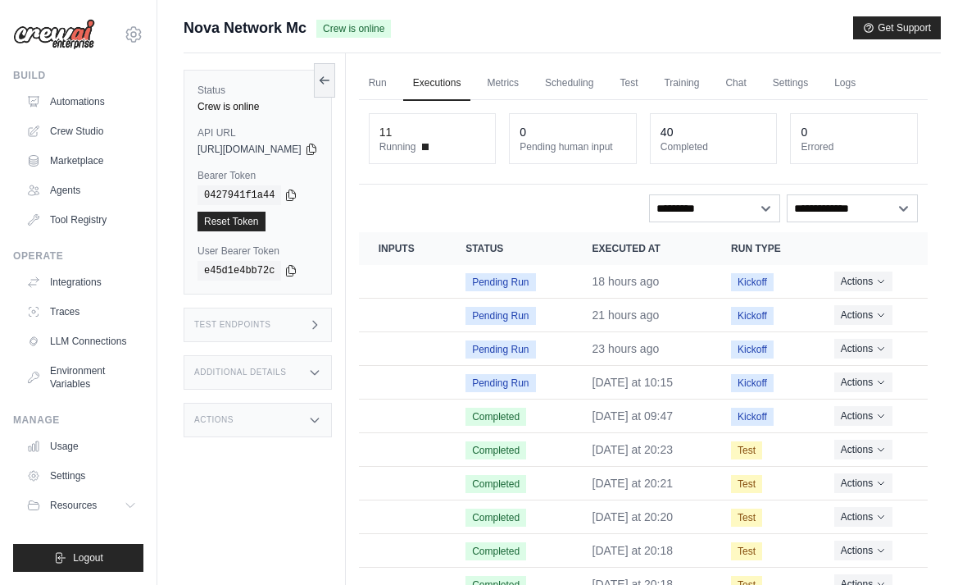
click at [671, 268] on td "Actions View Details Delete" at bounding box center [871, 282] width 113 height 34
click at [671, 280] on button "Actions" at bounding box center [864, 281] width 58 height 20
click at [671, 304] on link "View Details" at bounding box center [855, 311] width 105 height 26
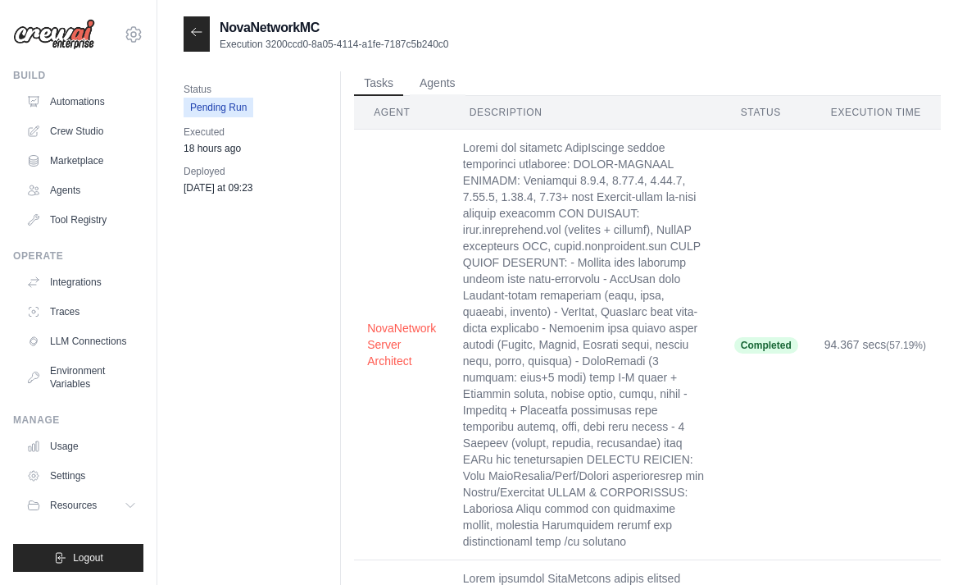
click at [196, 37] on icon at bounding box center [196, 31] width 13 height 13
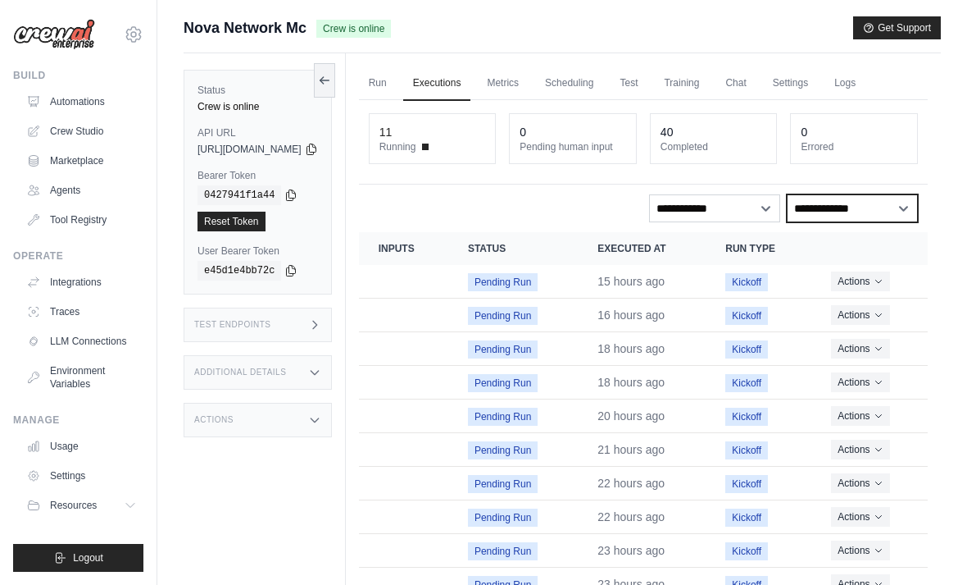
click at [876, 194] on select "**********" at bounding box center [852, 208] width 131 height 28
click at [721, 61] on div "Run Executions Metrics Scheduling Test Training Chat Settings Logs 11 Running 0…" at bounding box center [643, 357] width 595 height 609
click at [709, 86] on link "Training" at bounding box center [681, 83] width 55 height 34
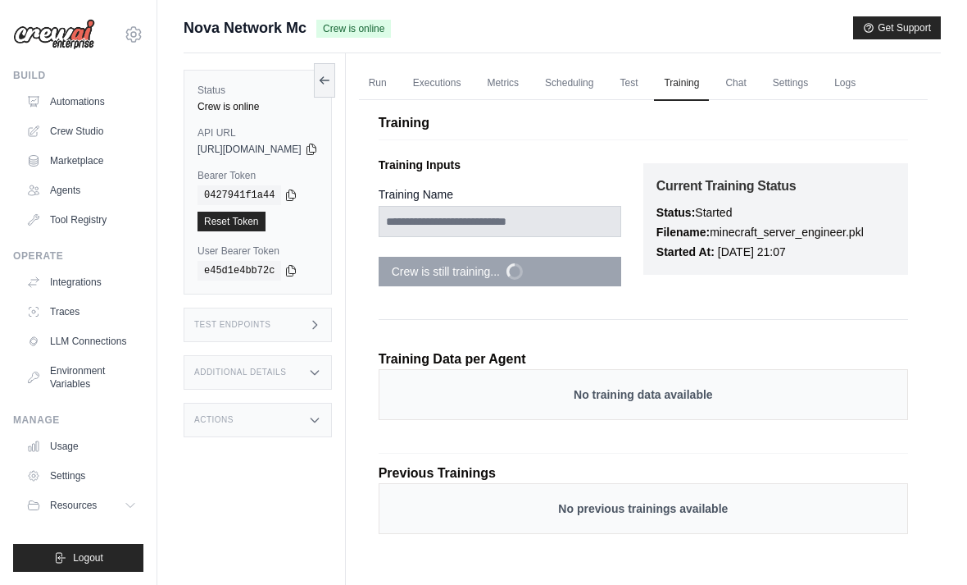
click at [580, 252] on div "**********" at bounding box center [511, 224] width 265 height 149
click at [571, 256] on div "**********" at bounding box center [511, 224] width 265 height 149
click at [866, 84] on link "Logs" at bounding box center [845, 83] width 41 height 34
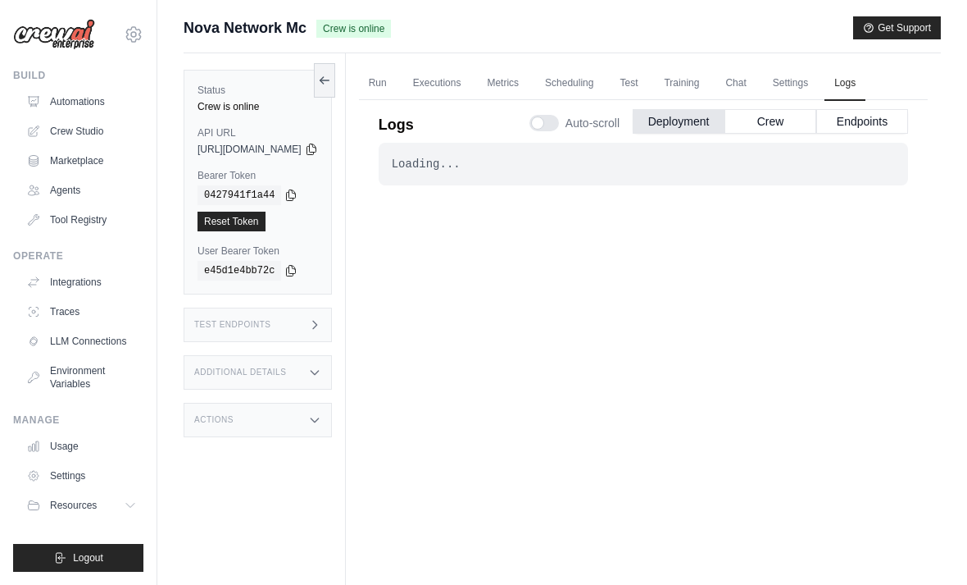
click at [773, 126] on button "Crew" at bounding box center [771, 121] width 92 height 25
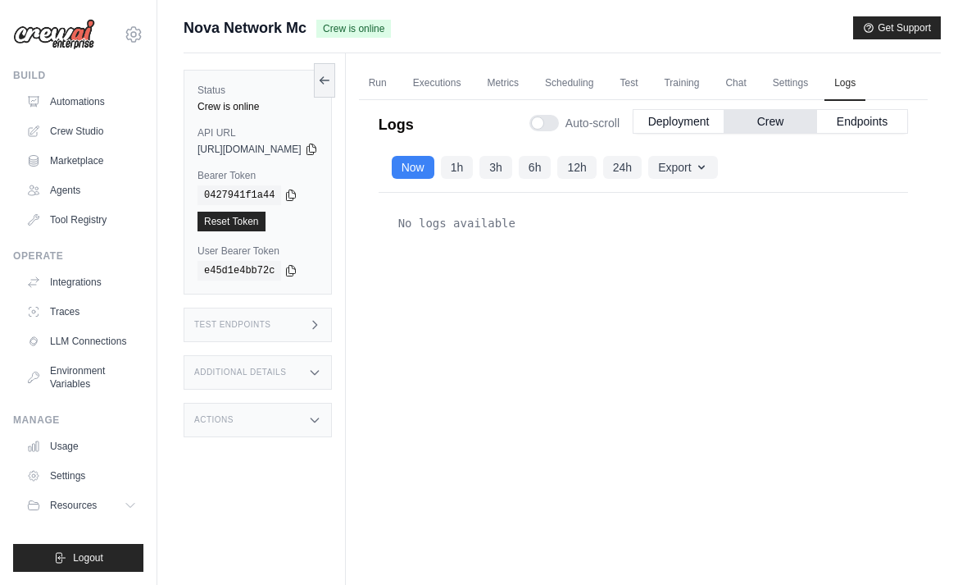
click at [708, 161] on icon "button" at bounding box center [701, 167] width 13 height 13
click at [800, 358] on div "No logs available" at bounding box center [644, 380] width 530 height 375
click at [749, 384] on div "No logs available" at bounding box center [644, 380] width 530 height 375
click at [860, 157] on div "Now 1h 3h 6h 12h 24h Export Export as JSON Export as CSV" at bounding box center [644, 168] width 530 height 50
click at [475, 154] on div "Now 1h 3h 6h 12h 24h Export Export as JSON Export as CSV" at bounding box center [644, 168] width 530 height 50
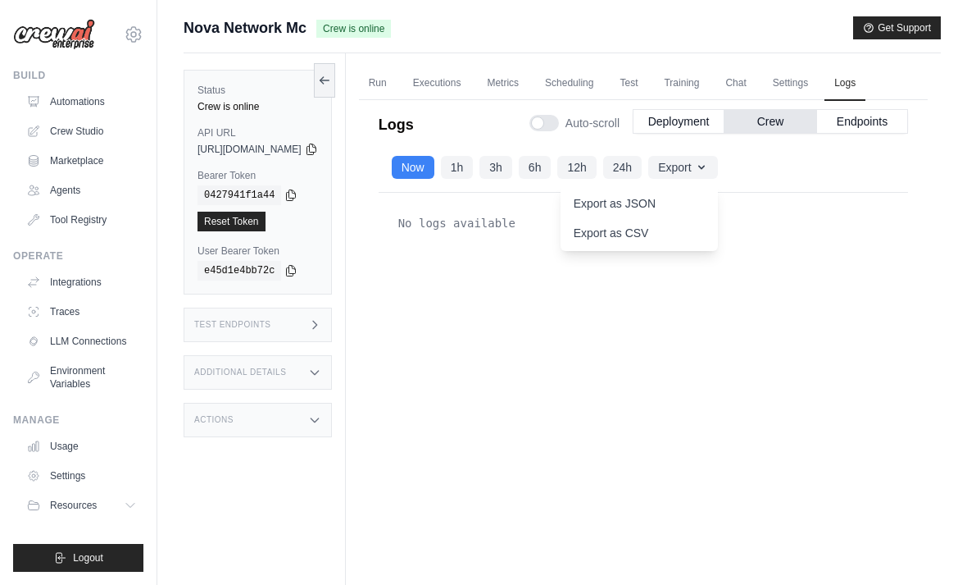
click at [527, 181] on div "Now 1h 3h 6h 12h 24h Export Export as JSON Export as CSV" at bounding box center [644, 168] width 530 height 50
click at [474, 177] on button "1h" at bounding box center [457, 167] width 33 height 23
click at [435, 177] on button "Now" at bounding box center [413, 167] width 43 height 23
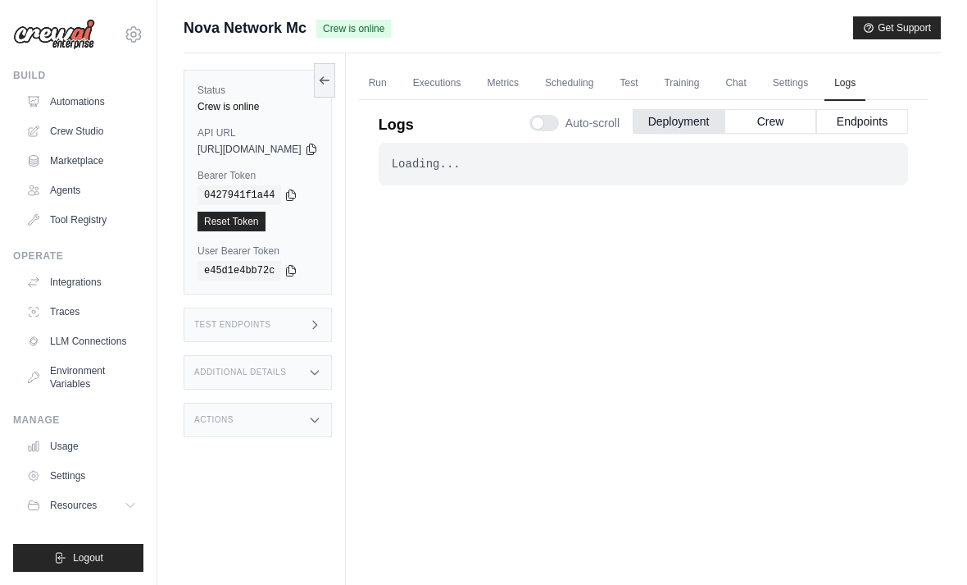
click at [471, 75] on link "Executions" at bounding box center [437, 83] width 68 height 34
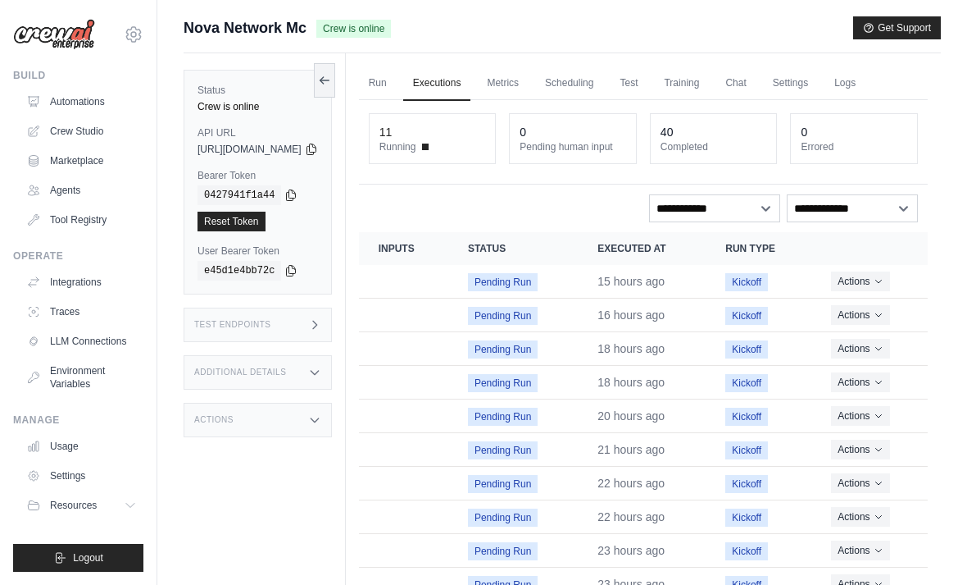
click at [529, 80] on link "Metrics" at bounding box center [503, 83] width 52 height 34
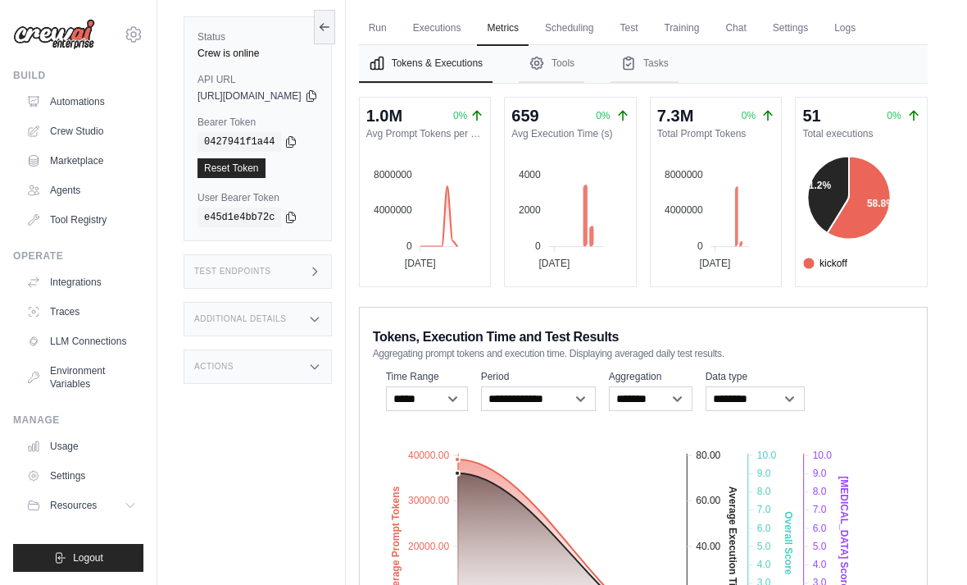
scroll to position [101, 0]
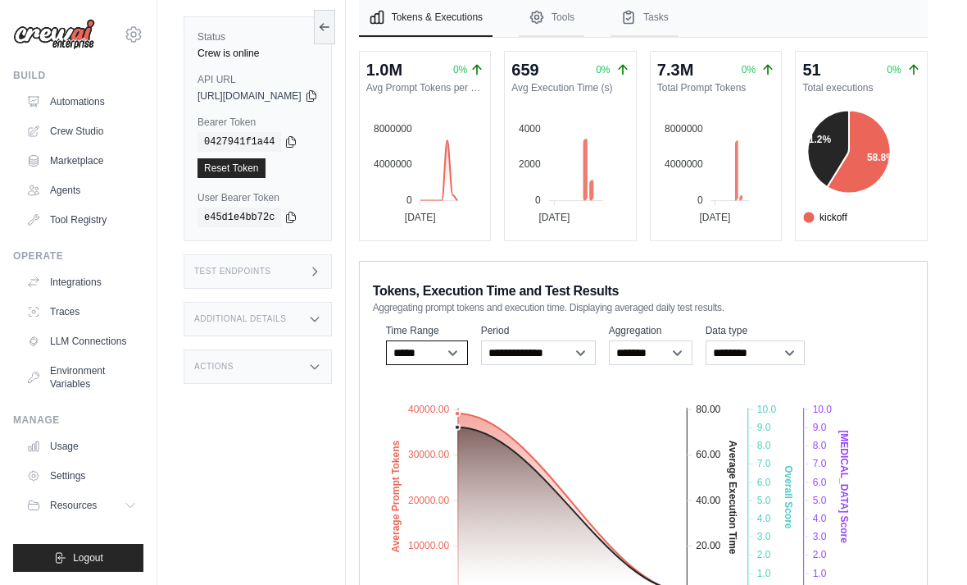
click at [468, 347] on select "***** ****** *******" at bounding box center [427, 352] width 82 height 25
click at [693, 362] on select "******* *****" at bounding box center [651, 352] width 84 height 25
select select "*****"
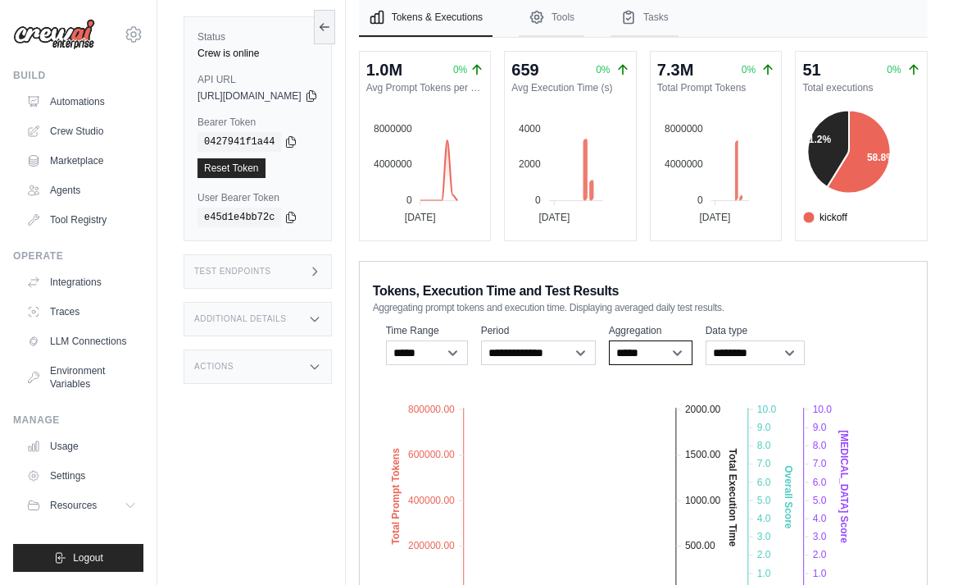
scroll to position [70, 0]
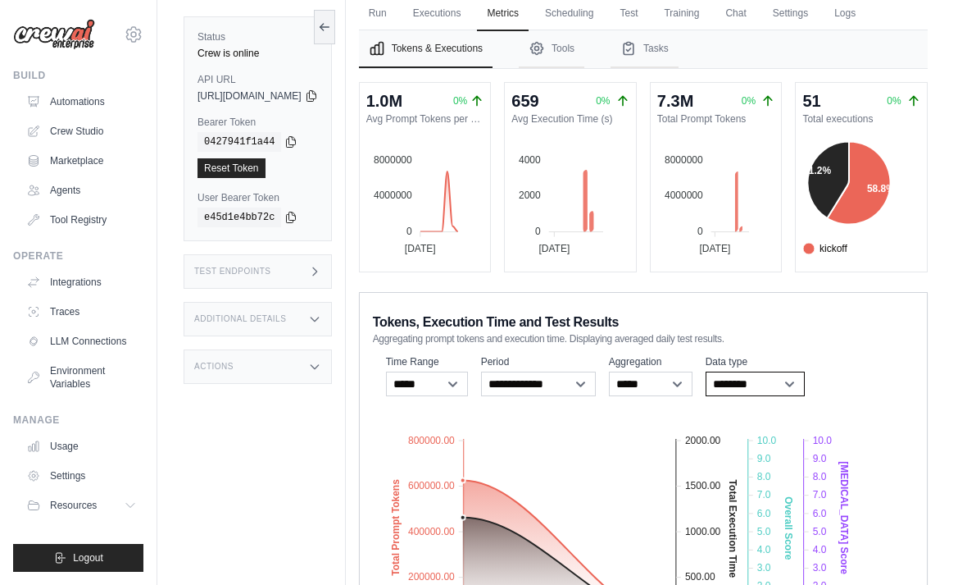
click at [787, 385] on select "**********" at bounding box center [755, 383] width 99 height 25
select select "**********"
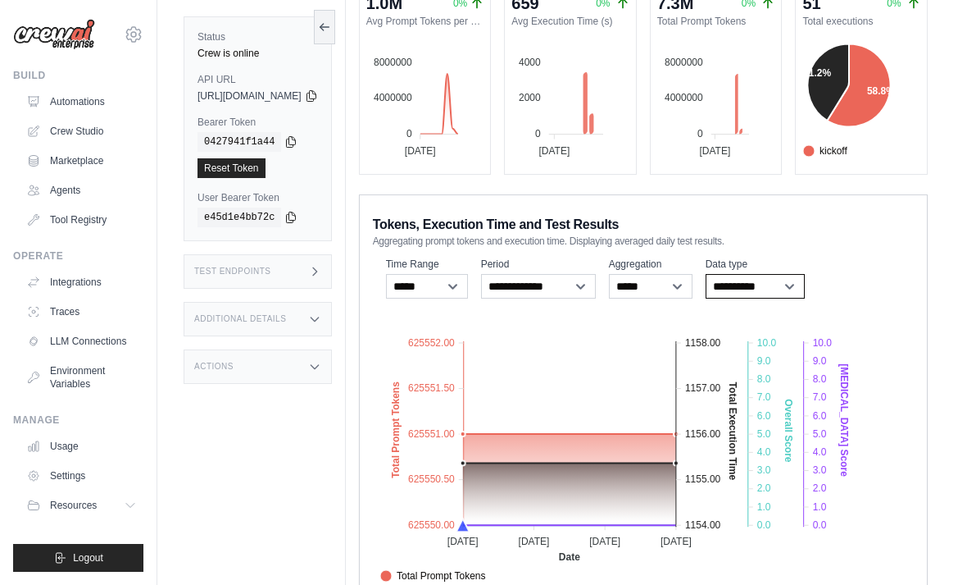
scroll to position [191, 0]
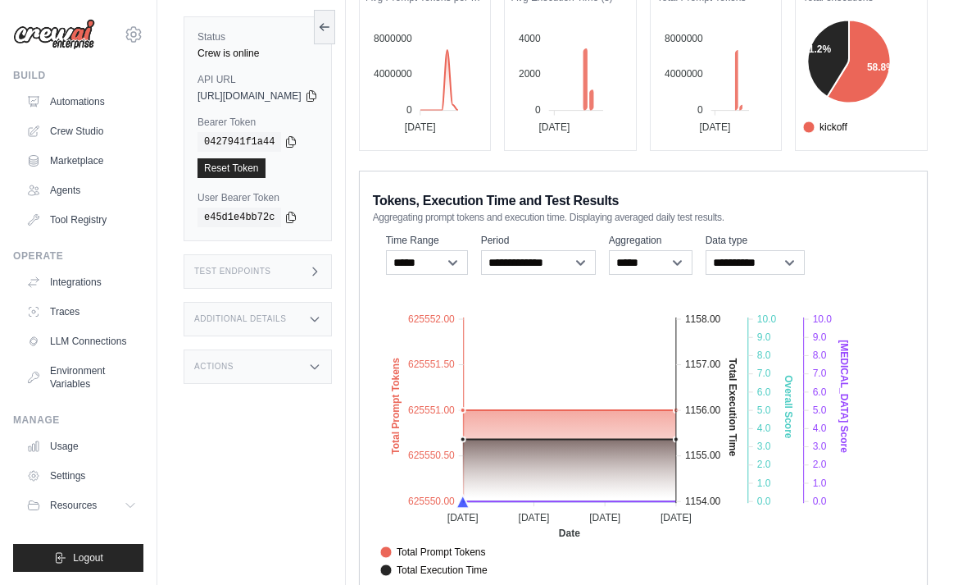
click at [621, 568] on div "Total Prompt Tokens Total Execution Time Score [MEDICAL_DATA] Score Crew Versio…" at bounding box center [622, 587] width 498 height 93
click at [620, 568] on div "Total Prompt Tokens Total Execution Time Score [MEDICAL_DATA] Score Crew Versio…" at bounding box center [622, 587] width 498 height 93
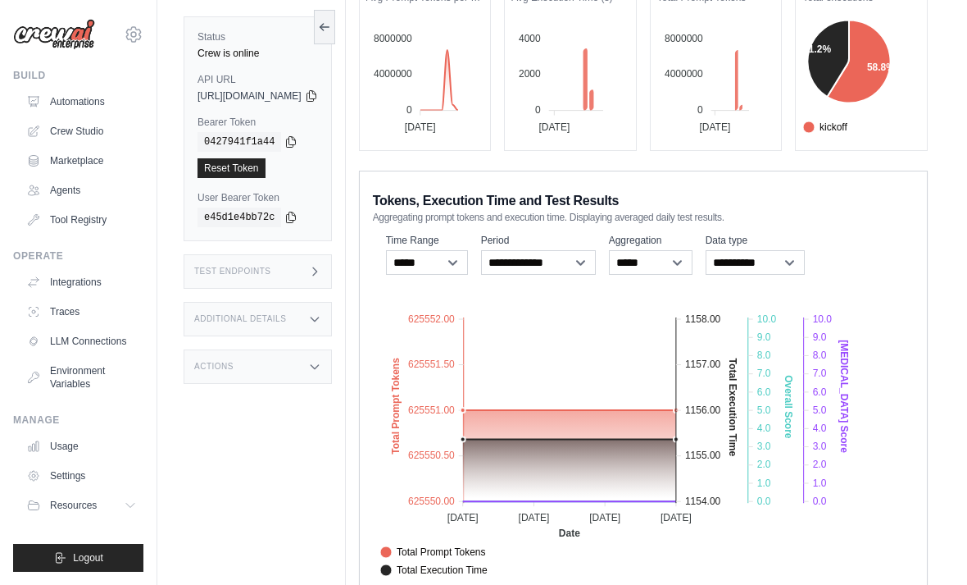
click at [238, 314] on h3 "Additional Details" at bounding box center [240, 319] width 92 height 10
click at [303, 366] on div "0.175.0" at bounding box center [296, 372] width 42 height 12
click at [317, 350] on label "Version" at bounding box center [296, 356] width 42 height 12
click at [317, 350] on div "Version 0.175.0" at bounding box center [290, 376] width 53 height 52
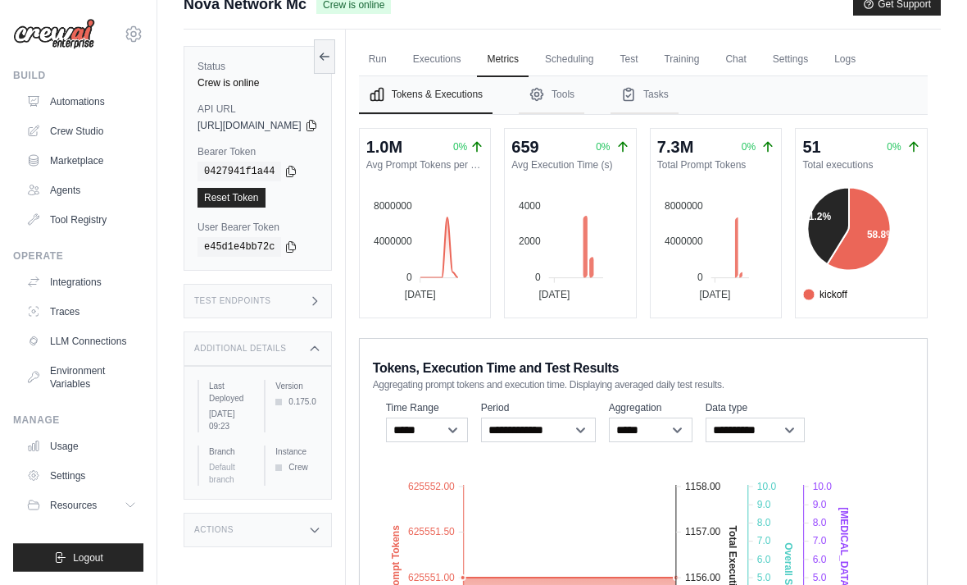
scroll to position [0, 0]
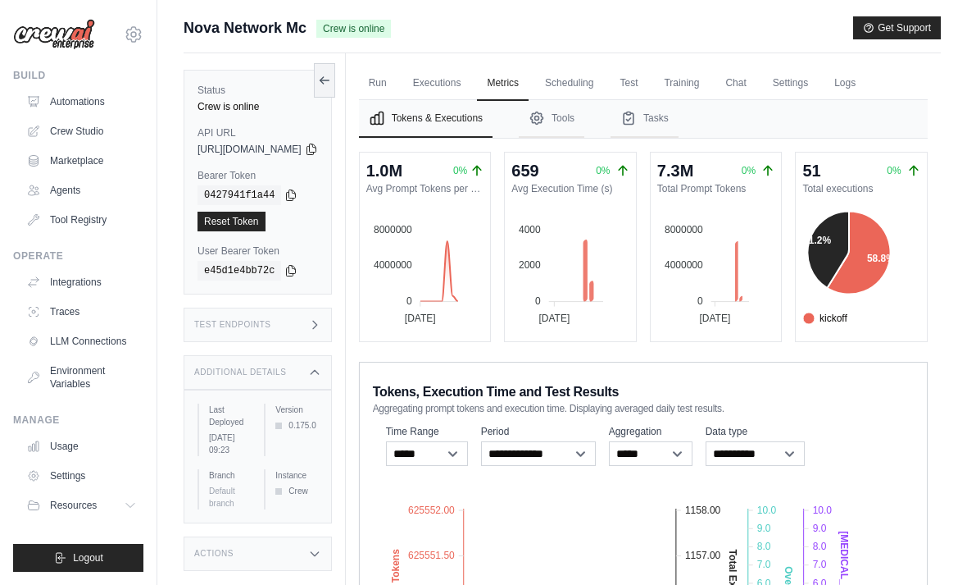
click at [545, 125] on icon "Tabs" at bounding box center [537, 118] width 16 height 16
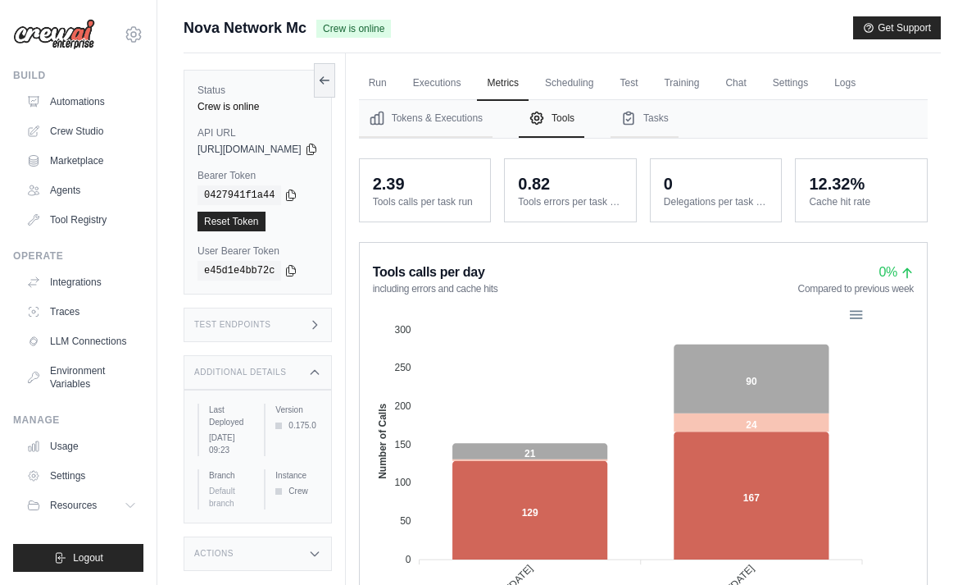
click at [679, 115] on button "Tasks" at bounding box center [645, 119] width 68 height 38
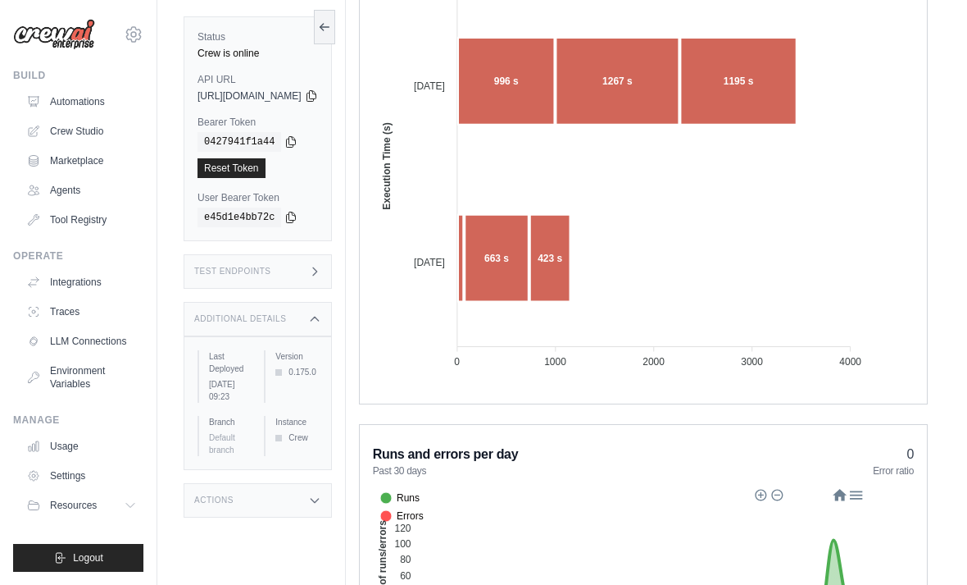
scroll to position [441, 0]
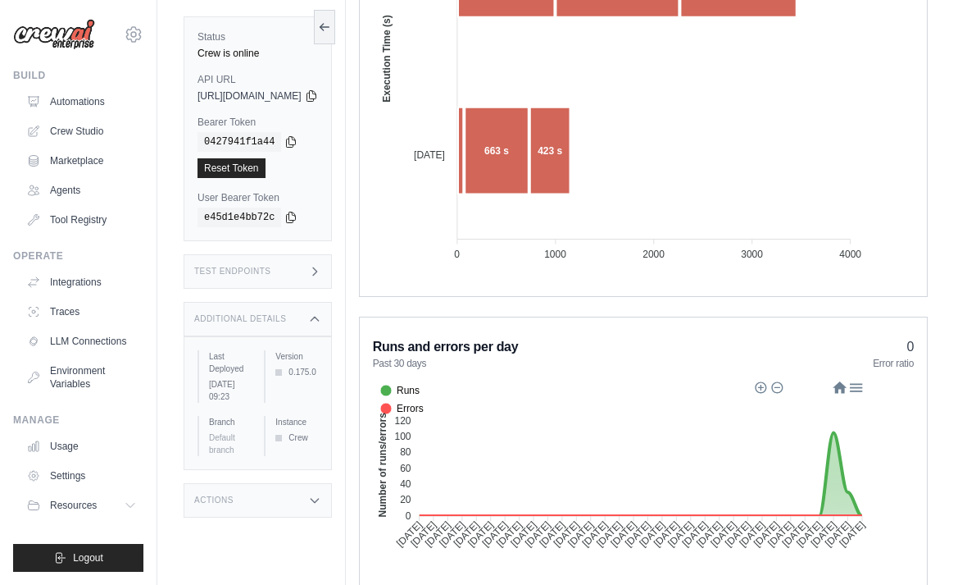
click at [956, 365] on div "Submit a support request Describe your issue or question * Please be specific a…" at bounding box center [562, 97] width 810 height 1045
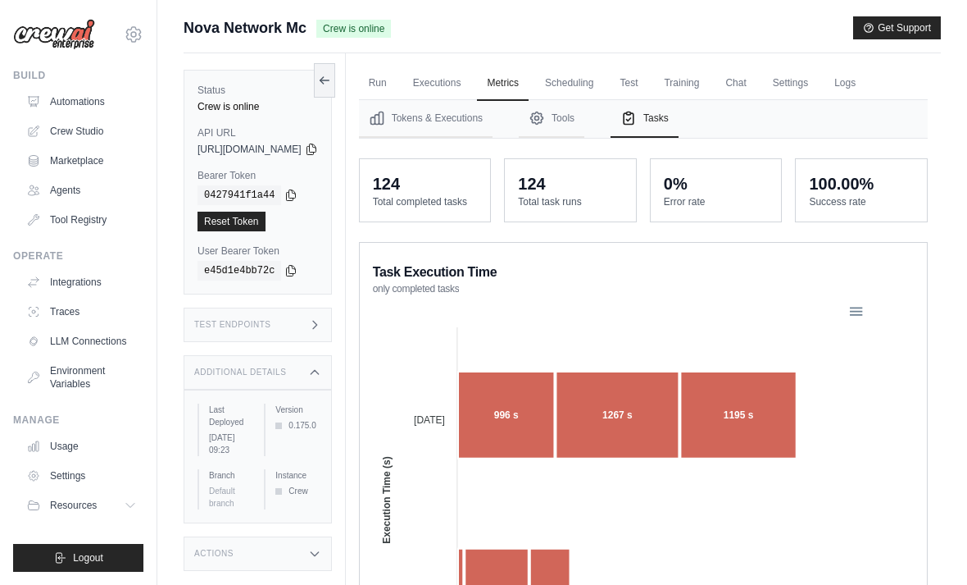
click at [648, 97] on link "Test" at bounding box center [629, 83] width 38 height 34
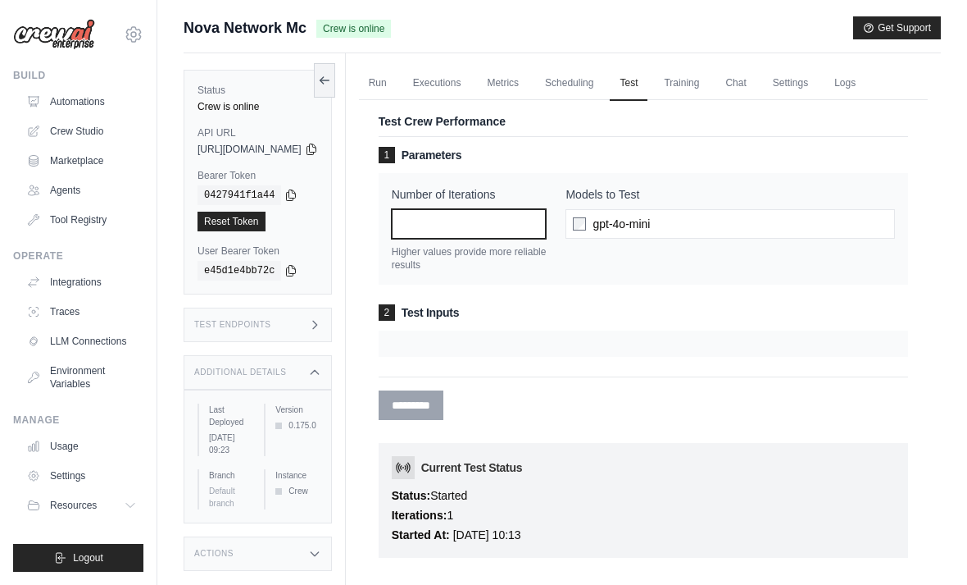
click at [547, 224] on input "*" at bounding box center [469, 224] width 155 height 30
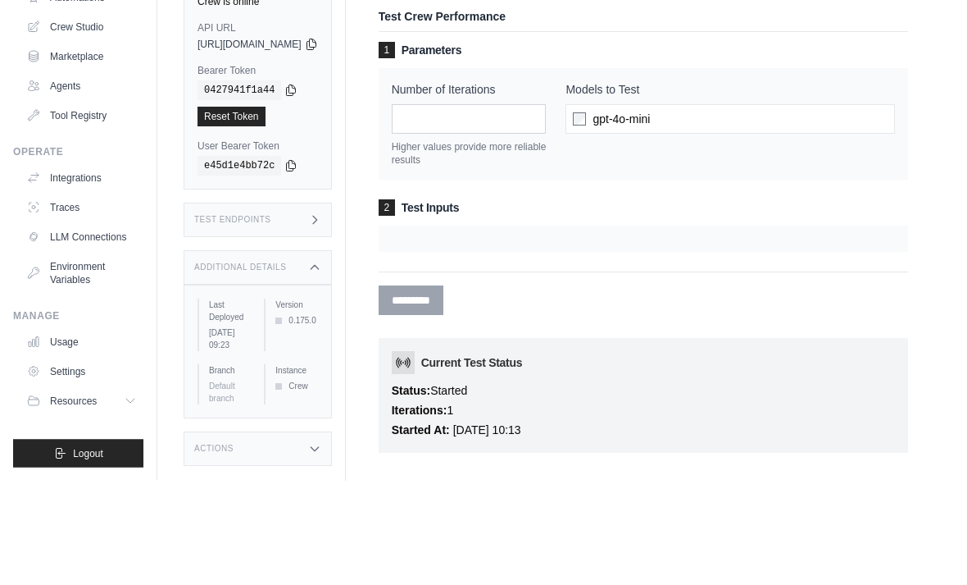
click at [630, 304] on h3 "2 Test Inputs" at bounding box center [644, 312] width 530 height 16
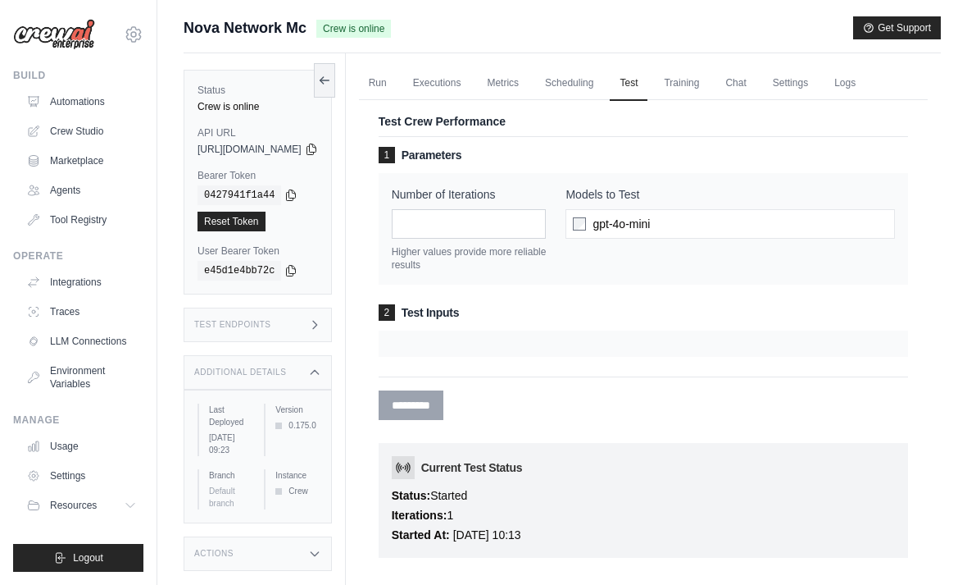
click at [471, 77] on link "Executions" at bounding box center [437, 83] width 68 height 34
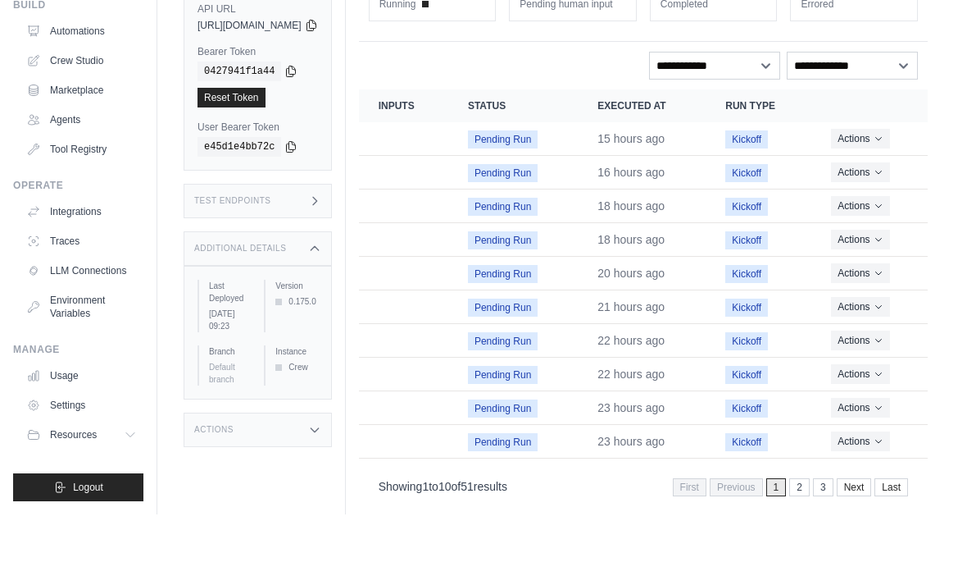
scroll to position [70, 0]
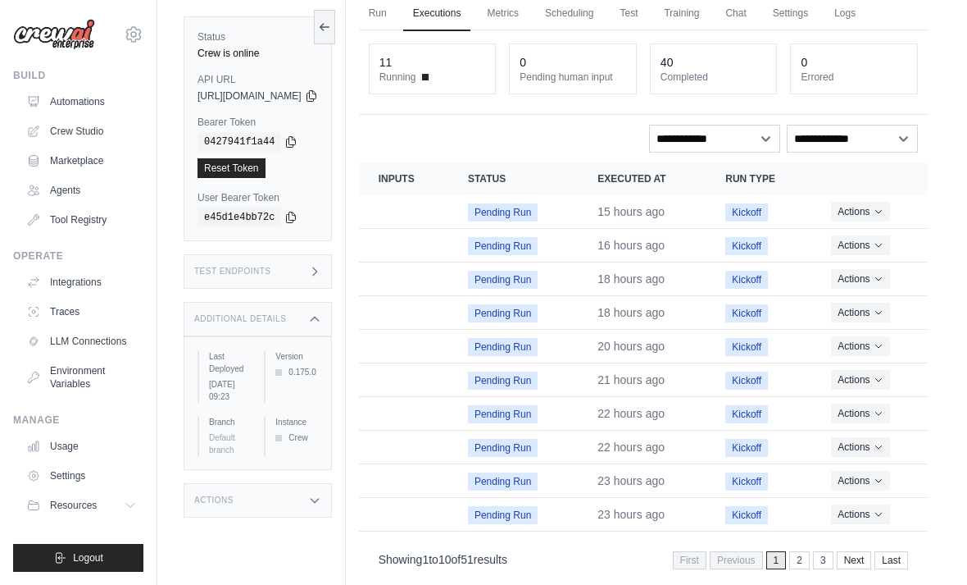
click at [798, 557] on link "2" at bounding box center [799, 560] width 20 height 18
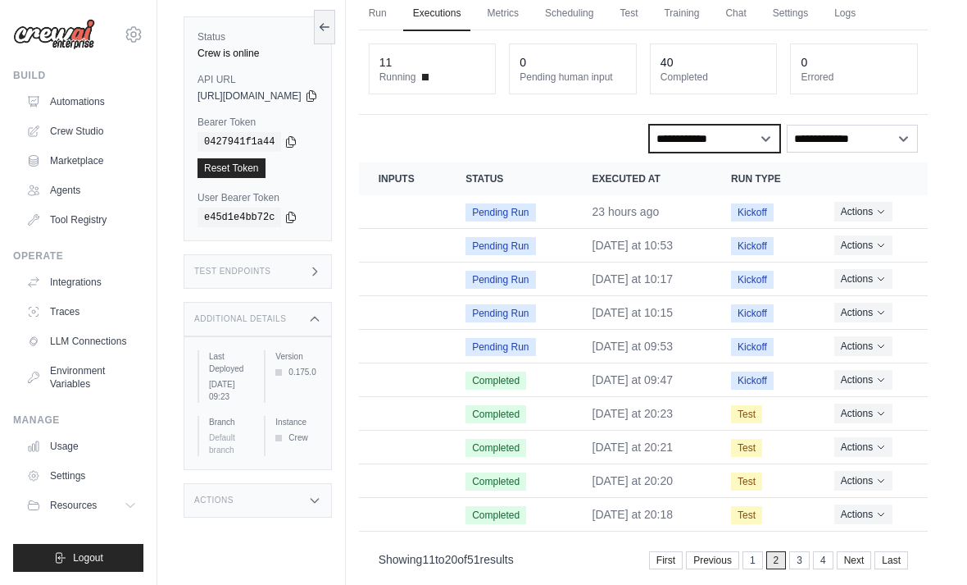
click at [757, 131] on select "**********" at bounding box center [714, 139] width 131 height 28
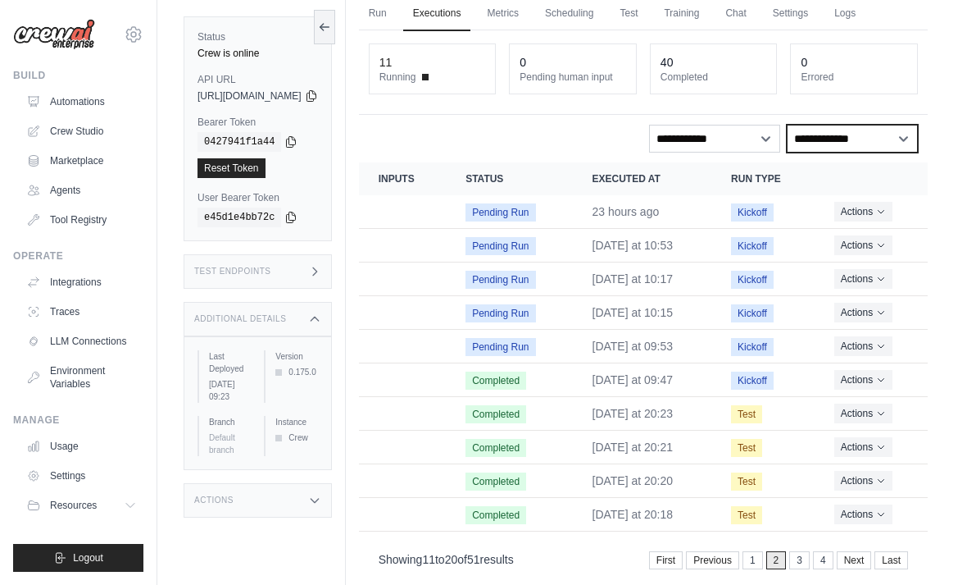
click at [850, 129] on select "**********" at bounding box center [852, 139] width 131 height 28
select select "****"
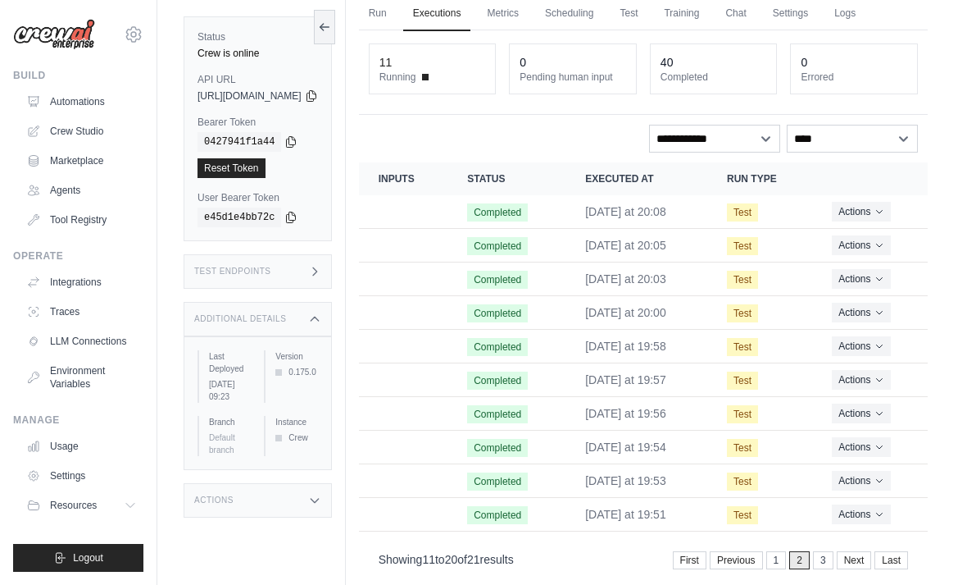
click at [762, 551] on link "Previous" at bounding box center [736, 560] width 53 height 18
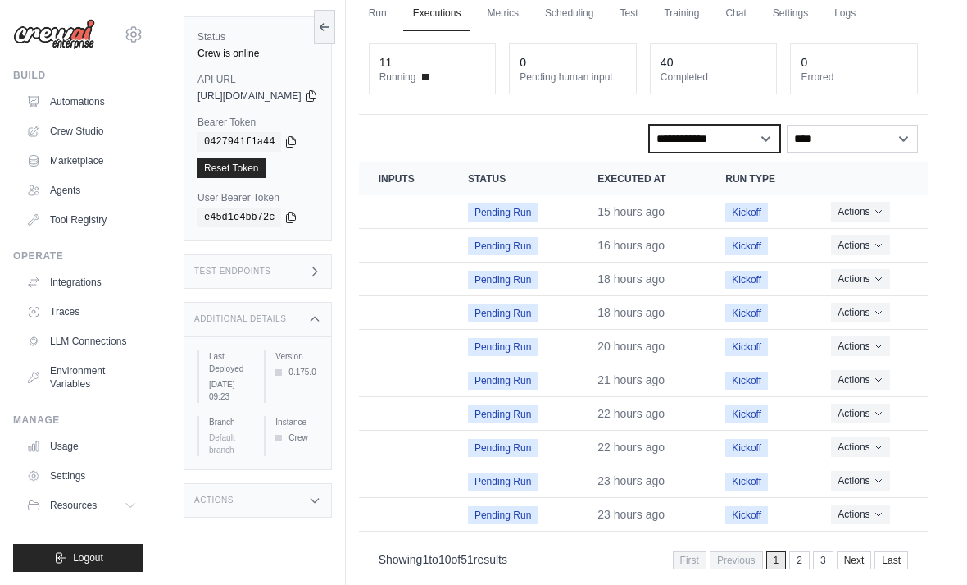
click at [750, 140] on select "**********" at bounding box center [714, 139] width 131 height 28
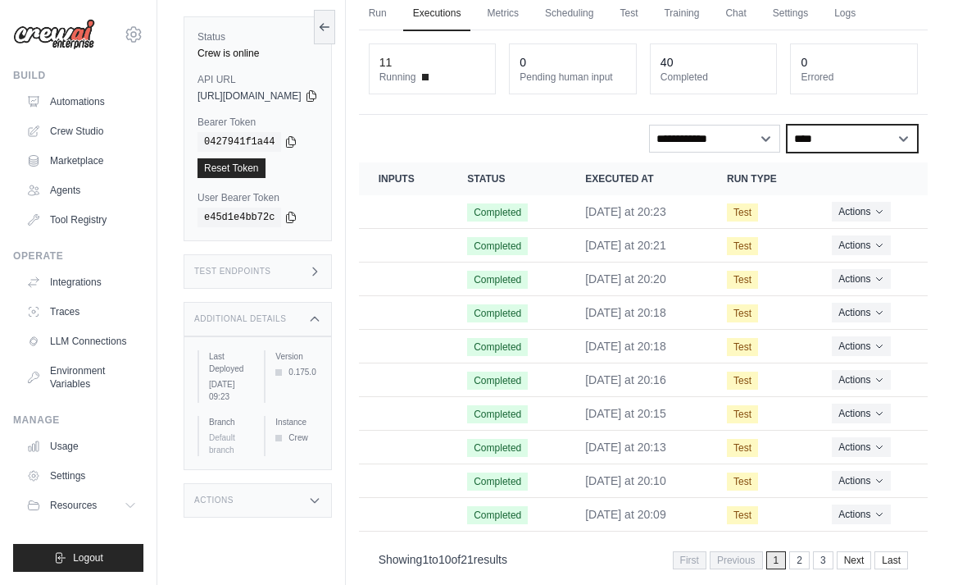
click at [862, 152] on select "**********" at bounding box center [852, 139] width 131 height 28
select select
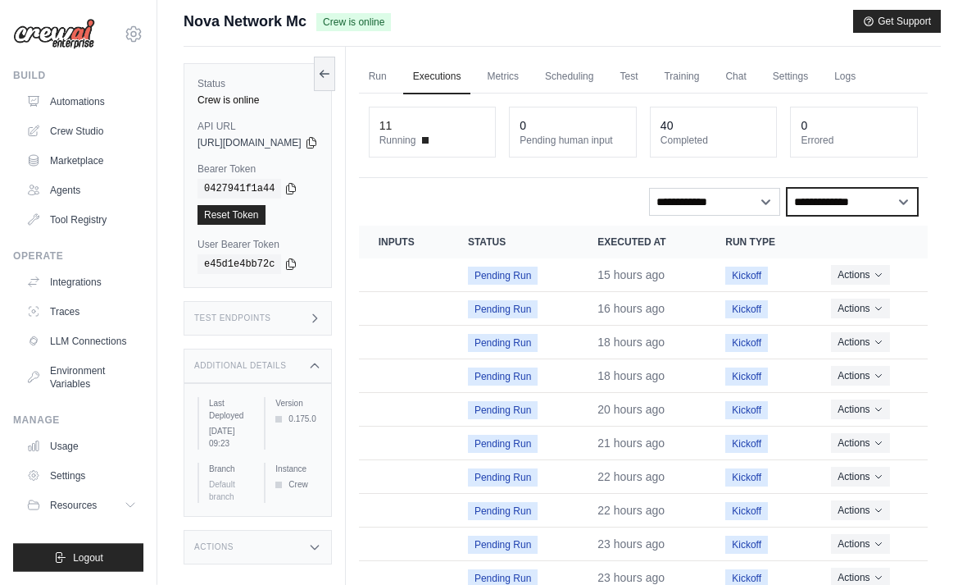
scroll to position [7, 0]
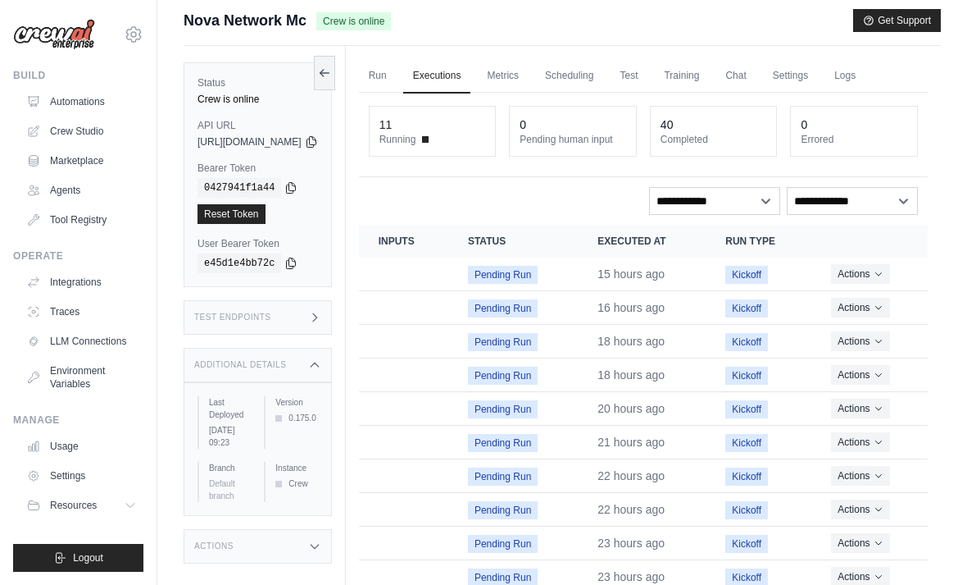
click at [869, 309] on button "Actions" at bounding box center [860, 308] width 58 height 20
click at [871, 326] on link "View Details" at bounding box center [855, 337] width 105 height 26
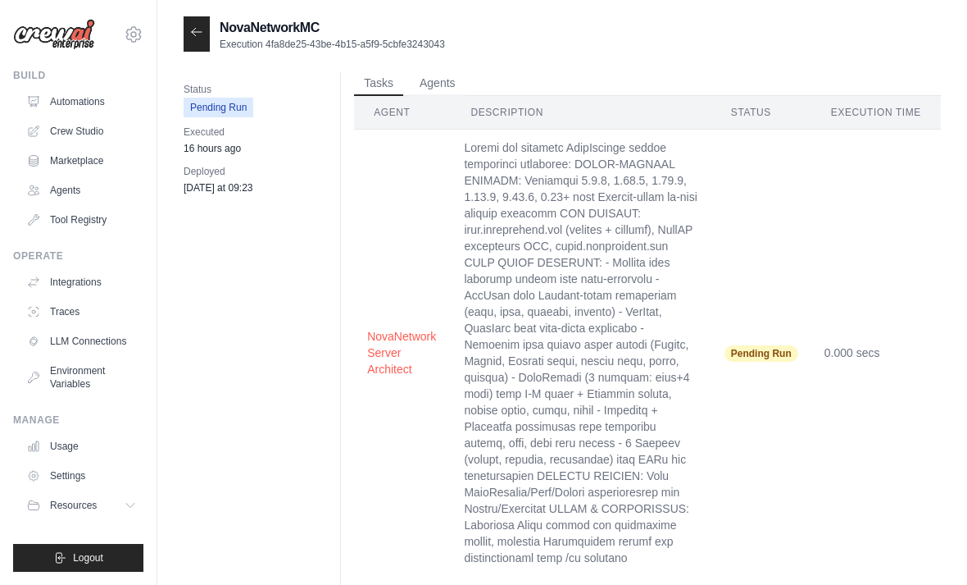
click at [423, 86] on button "Agents" at bounding box center [438, 83] width 56 height 25
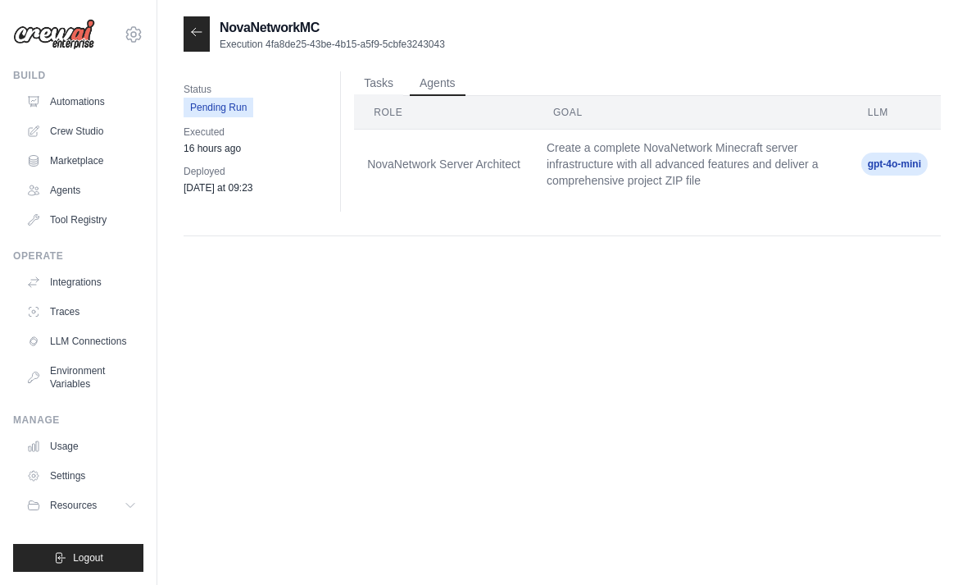
click at [365, 84] on button "Tasks" at bounding box center [378, 83] width 49 height 25
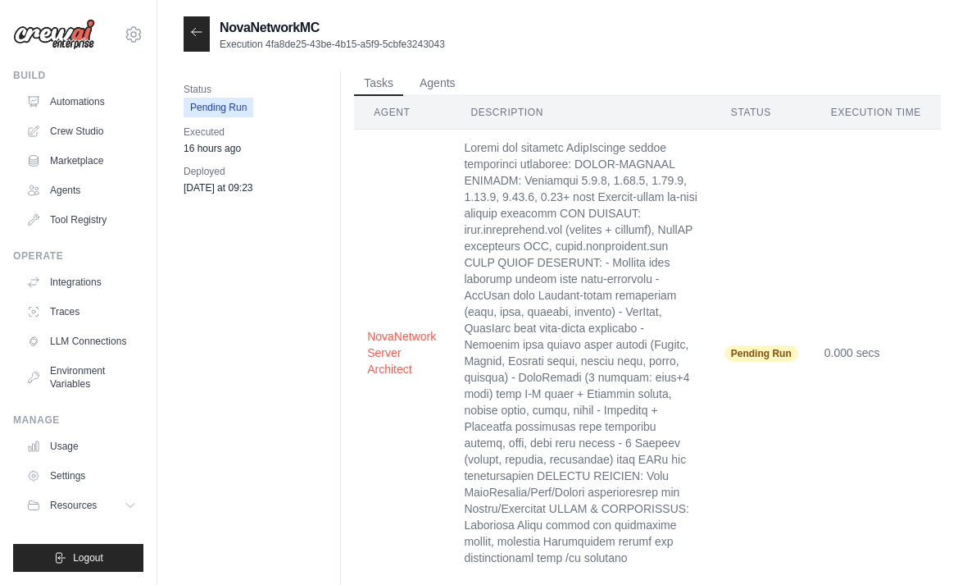
click at [194, 34] on icon at bounding box center [196, 31] width 13 height 13
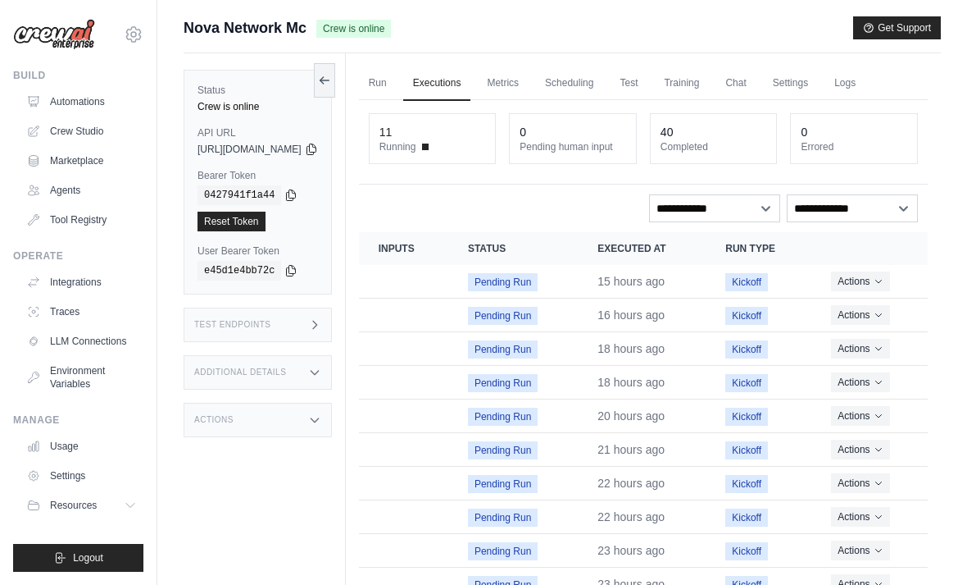
click at [529, 84] on link "Metrics" at bounding box center [503, 83] width 52 height 34
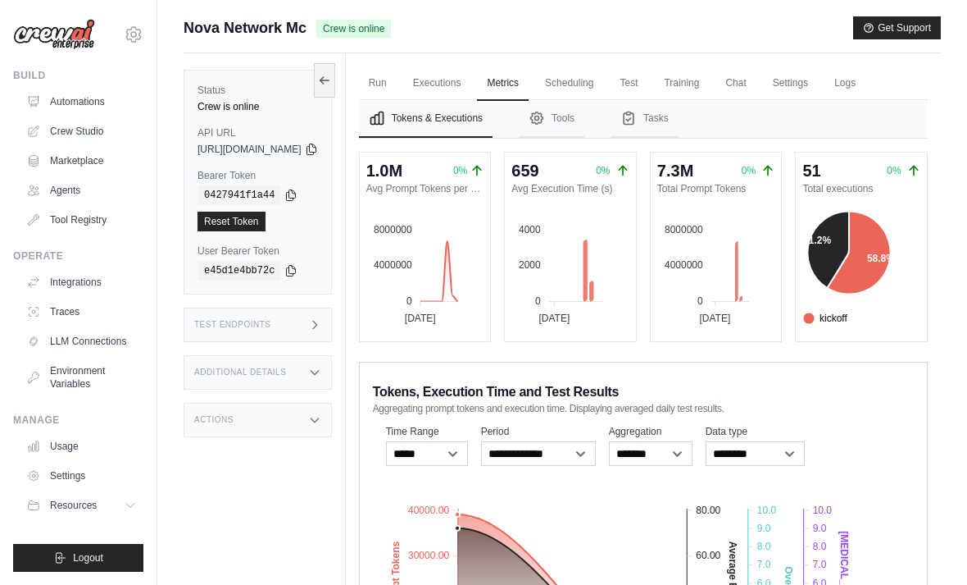
click at [603, 80] on link "Scheduling" at bounding box center [569, 83] width 68 height 34
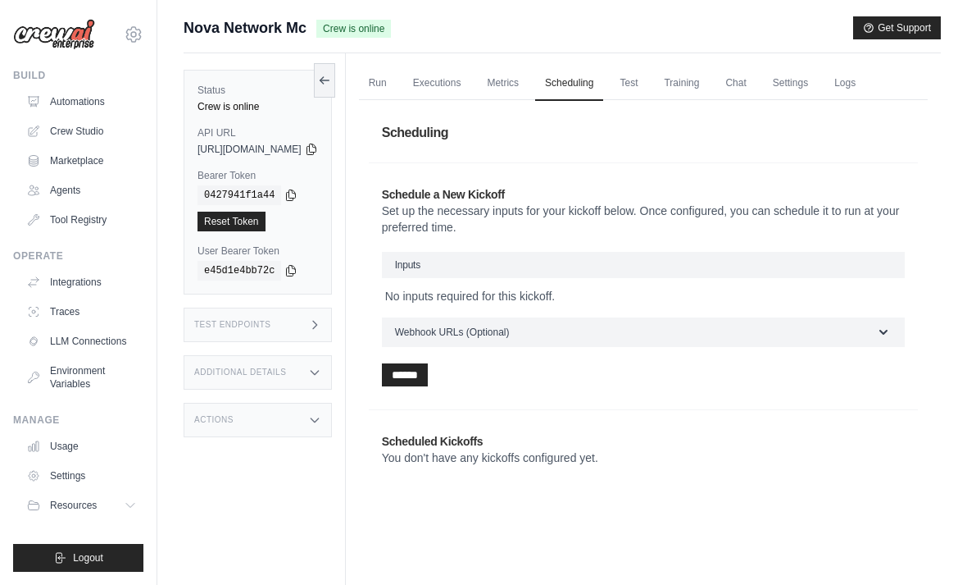
click at [709, 77] on link "Training" at bounding box center [681, 83] width 55 height 34
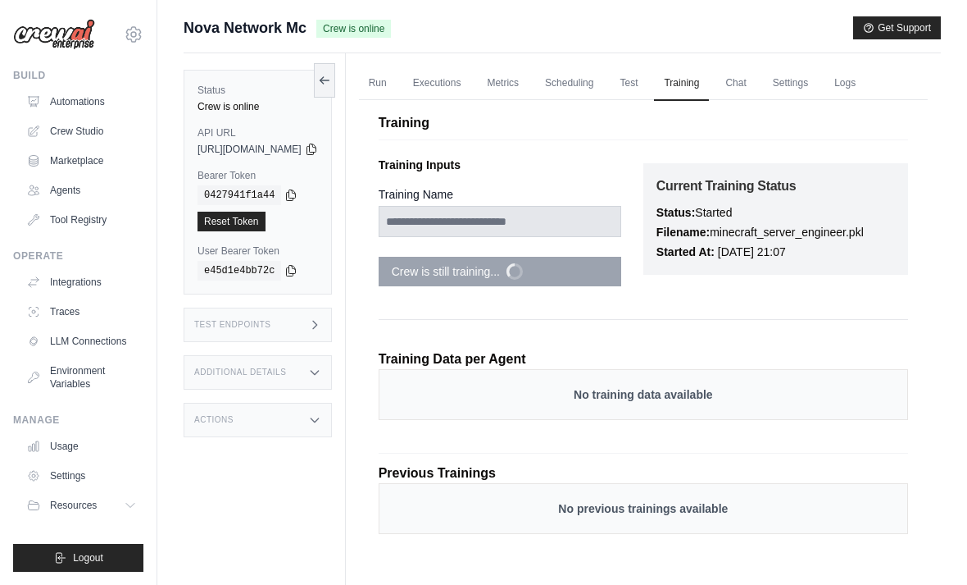
click at [756, 90] on link "Chat" at bounding box center [736, 83] width 40 height 34
click at [818, 89] on link "Settings" at bounding box center [790, 83] width 55 height 34
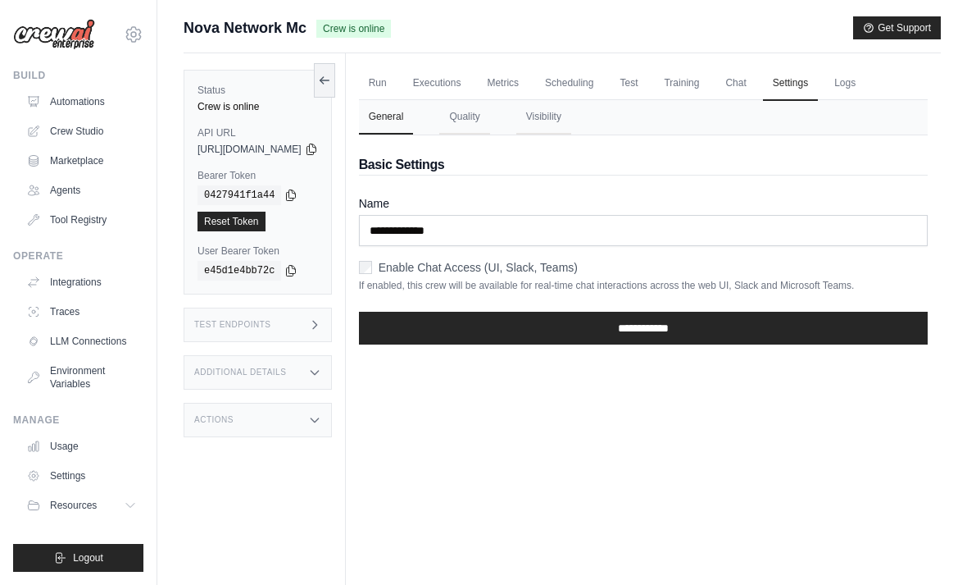
click at [866, 82] on link "Logs" at bounding box center [845, 83] width 41 height 34
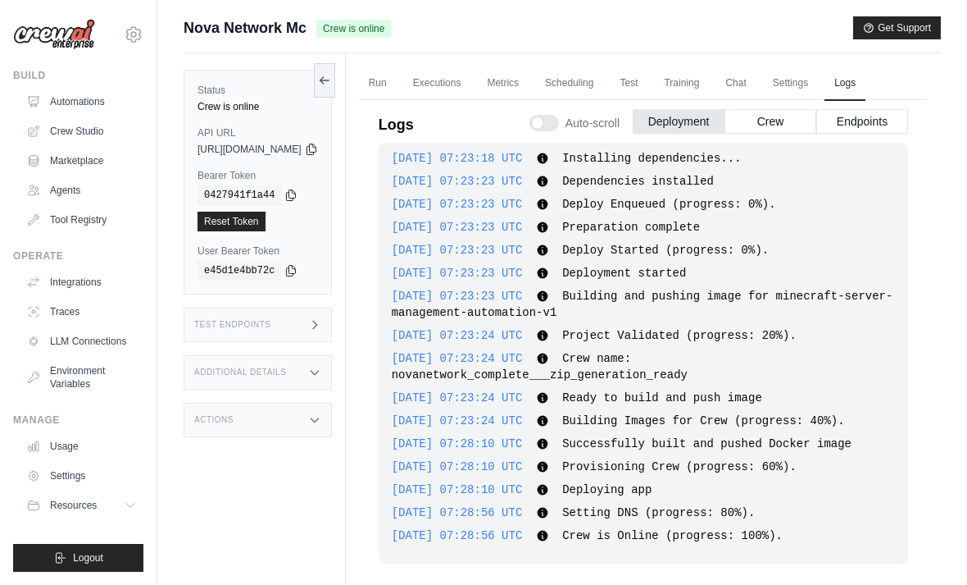
click at [791, 110] on button "Crew" at bounding box center [771, 121] width 92 height 25
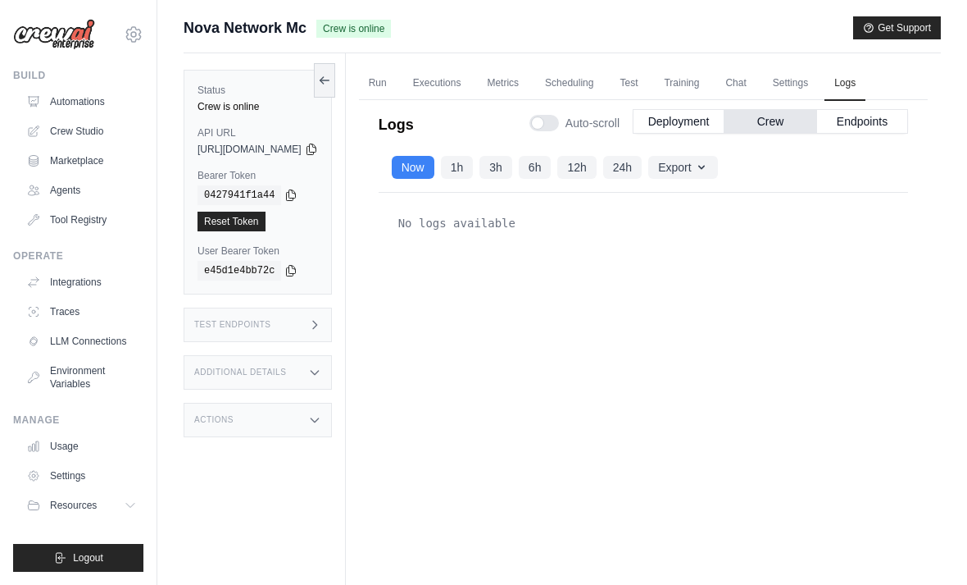
click at [474, 164] on button "1h" at bounding box center [457, 167] width 33 height 23
click at [642, 173] on button "24h" at bounding box center [622, 167] width 39 height 23
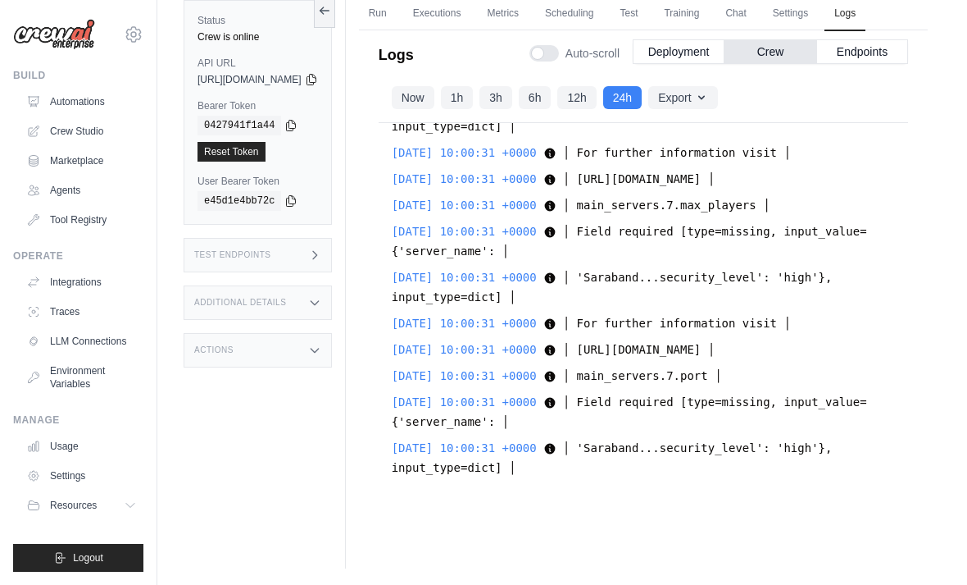
scroll to position [18143, 0]
click at [512, 107] on button "3h" at bounding box center [496, 97] width 33 height 23
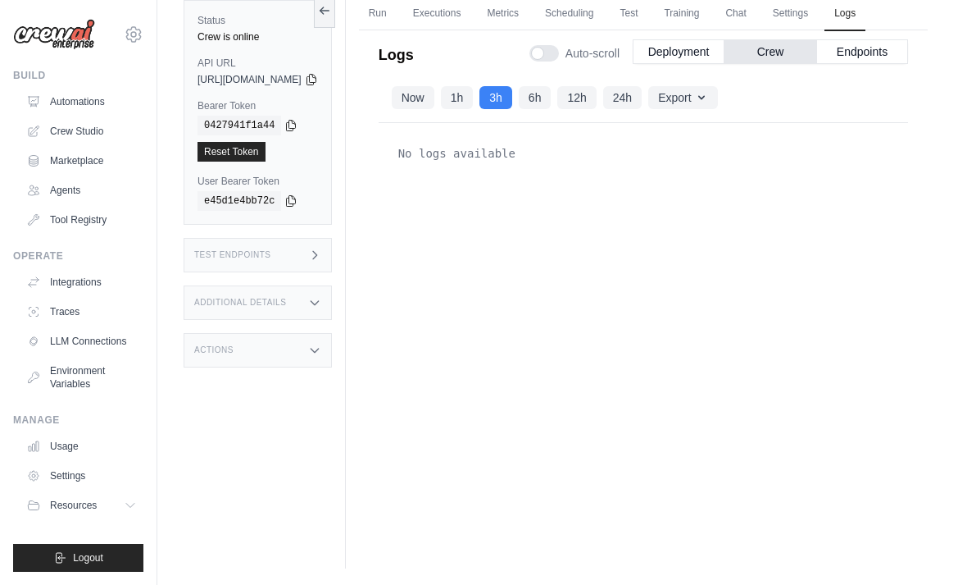
click at [552, 105] on button "6h" at bounding box center [535, 97] width 33 height 23
click at [596, 104] on button "12h" at bounding box center [576, 97] width 39 height 23
click at [642, 106] on button "24h" at bounding box center [622, 97] width 39 height 23
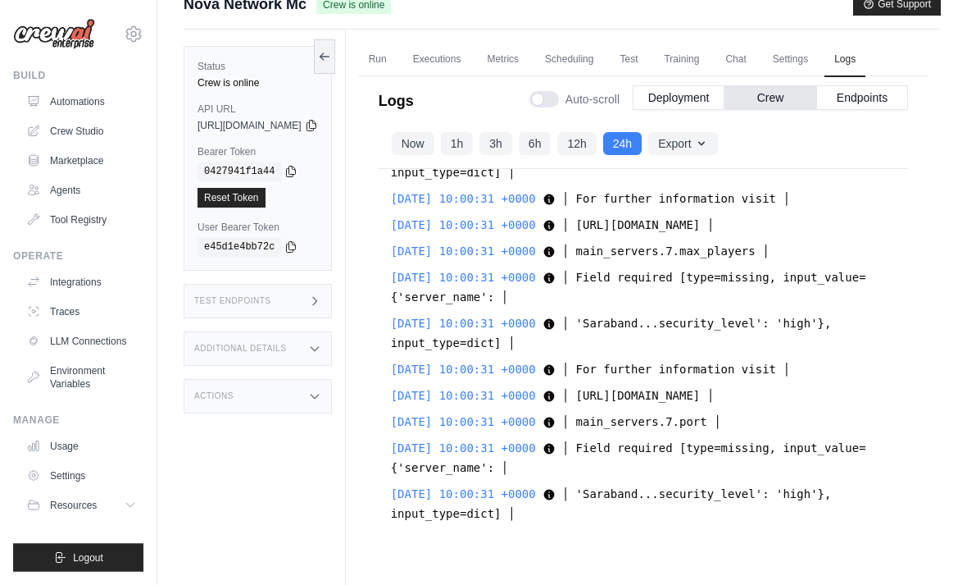
scroll to position [25, 0]
click at [474, 138] on button "1h" at bounding box center [457, 142] width 33 height 23
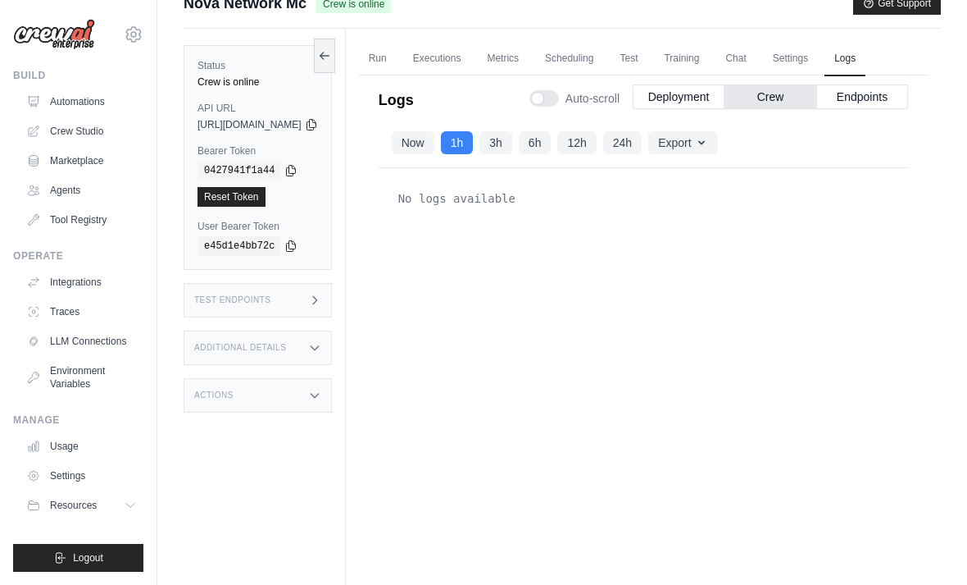
scroll to position [0, 0]
click at [435, 139] on button "Now" at bounding box center [413, 142] width 43 height 23
click at [867, 100] on button "Endpoints" at bounding box center [863, 96] width 92 height 25
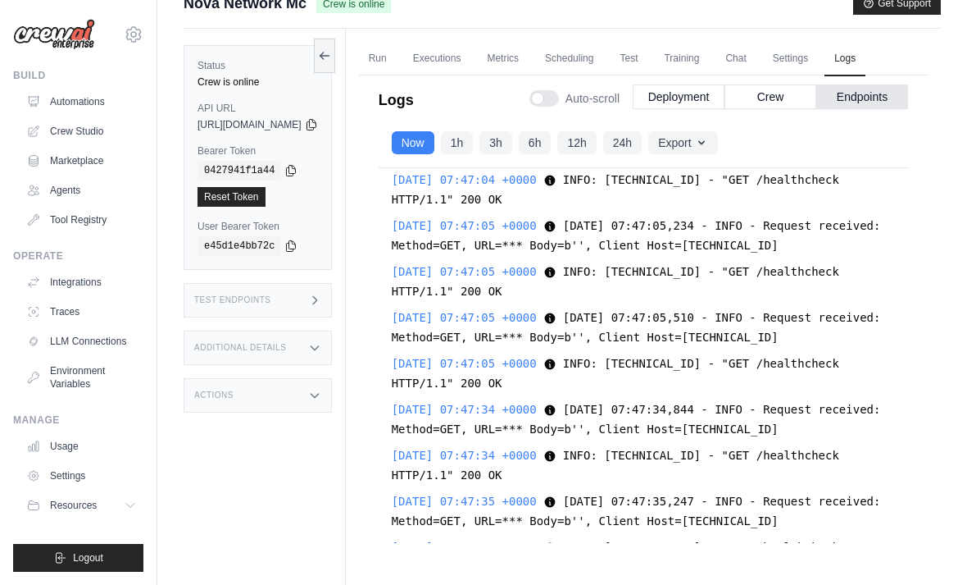
scroll to position [45055, 0]
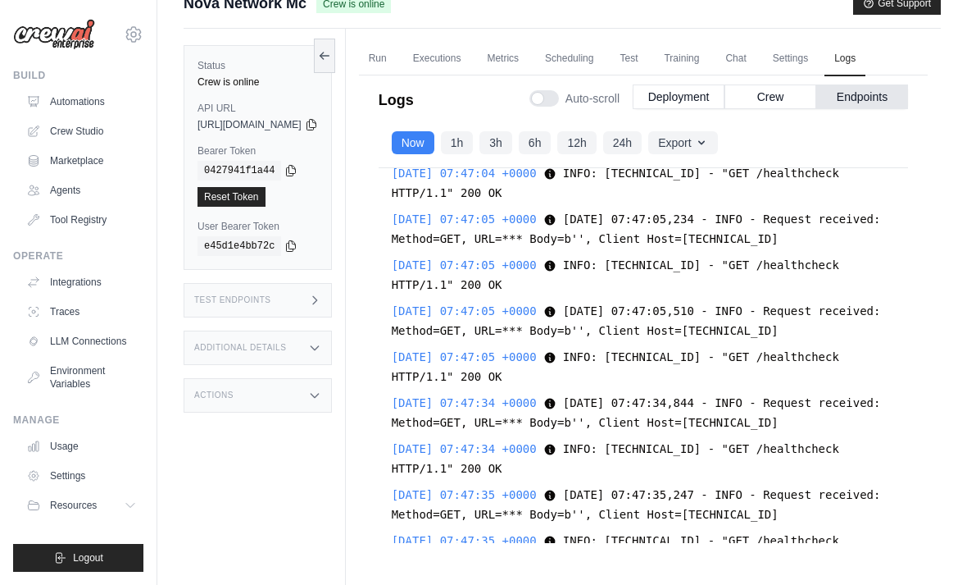
click at [548, 106] on div at bounding box center [545, 98] width 30 height 16
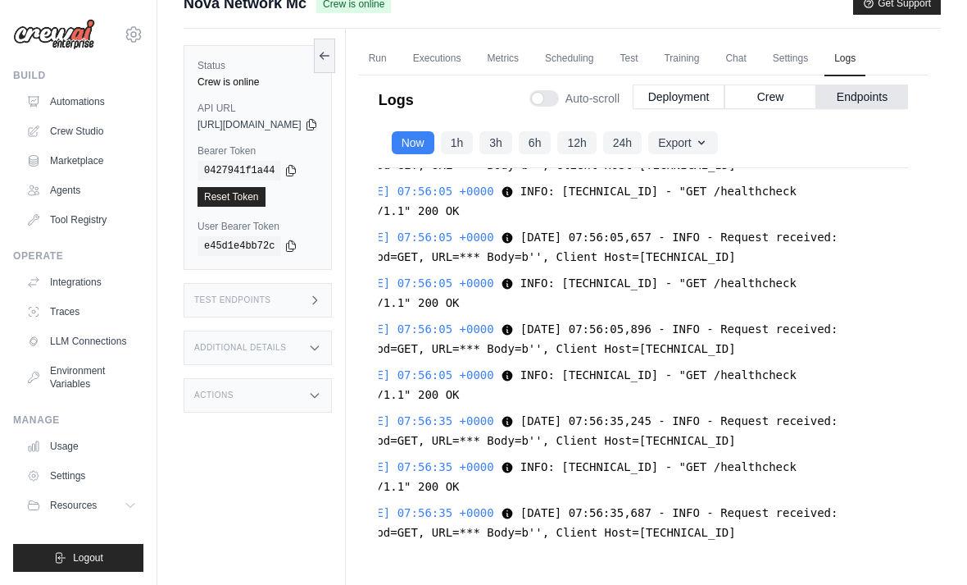
click at [544, 105] on div at bounding box center [545, 98] width 30 height 16
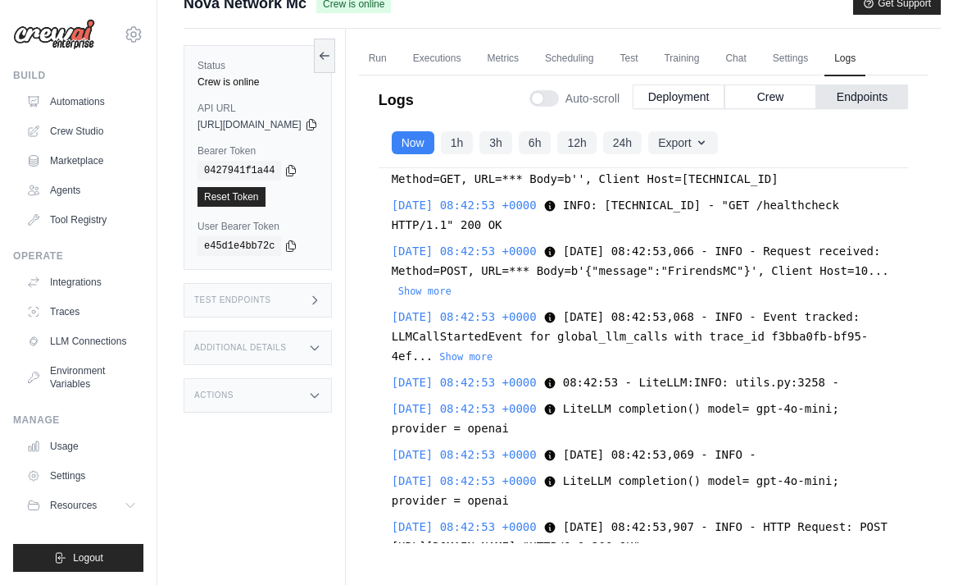
scroll to position [56512, 0]
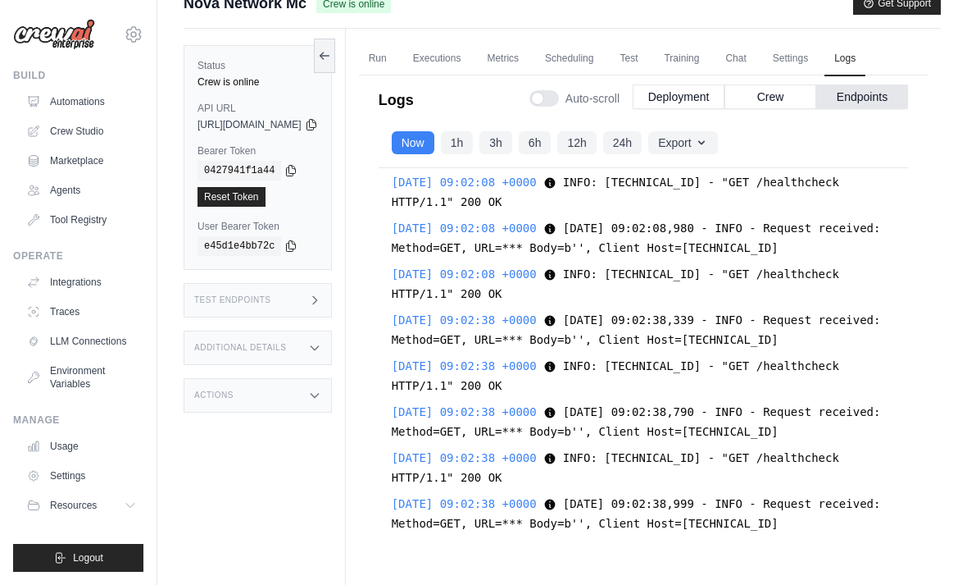
scroll to position [73860, 0]
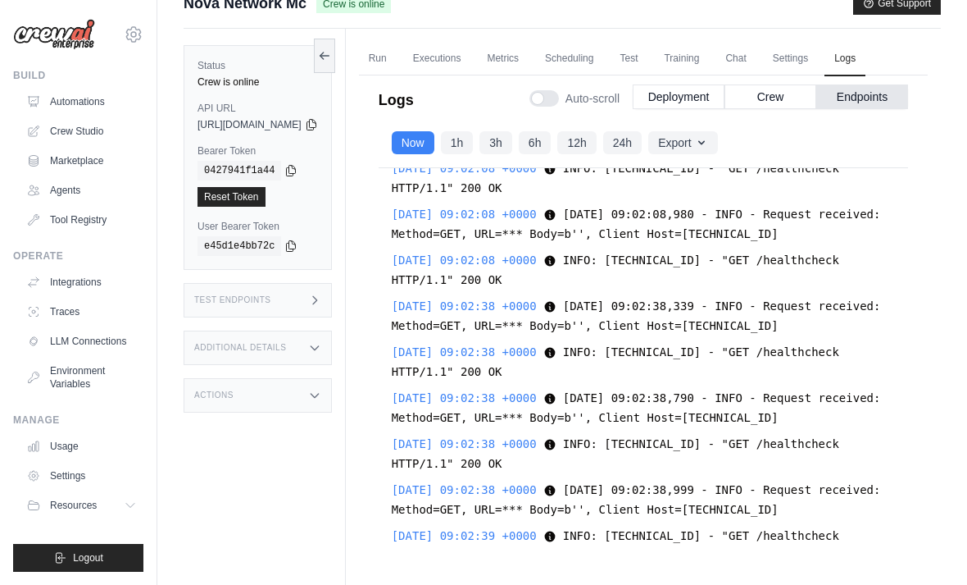
click at [773, 90] on button "Crew" at bounding box center [771, 96] width 92 height 25
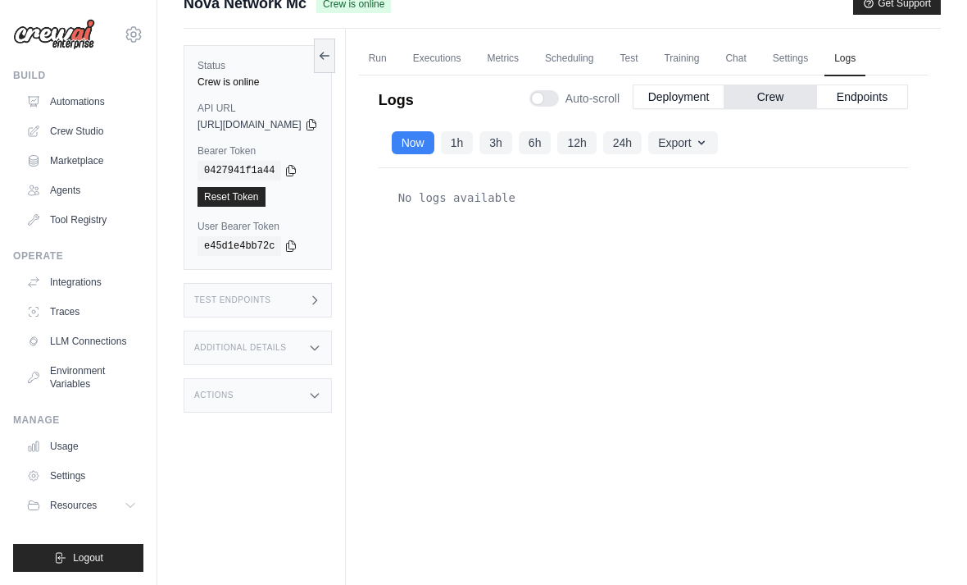
click at [435, 150] on button "Now" at bounding box center [413, 142] width 43 height 23
click at [495, 153] on div "Now 1h 3h 6h 12h 24h" at bounding box center [517, 142] width 250 height 23
click at [474, 139] on button "1h" at bounding box center [457, 142] width 33 height 23
click at [435, 143] on button "Now" at bounding box center [413, 142] width 43 height 23
click at [869, 94] on button "Endpoints" at bounding box center [863, 96] width 92 height 25
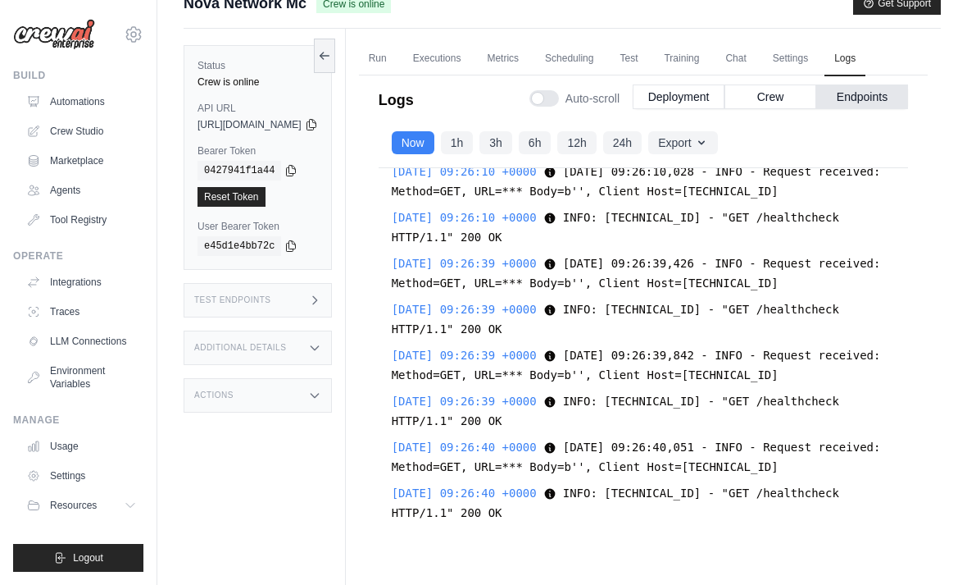
click at [788, 102] on button "Crew" at bounding box center [771, 96] width 92 height 25
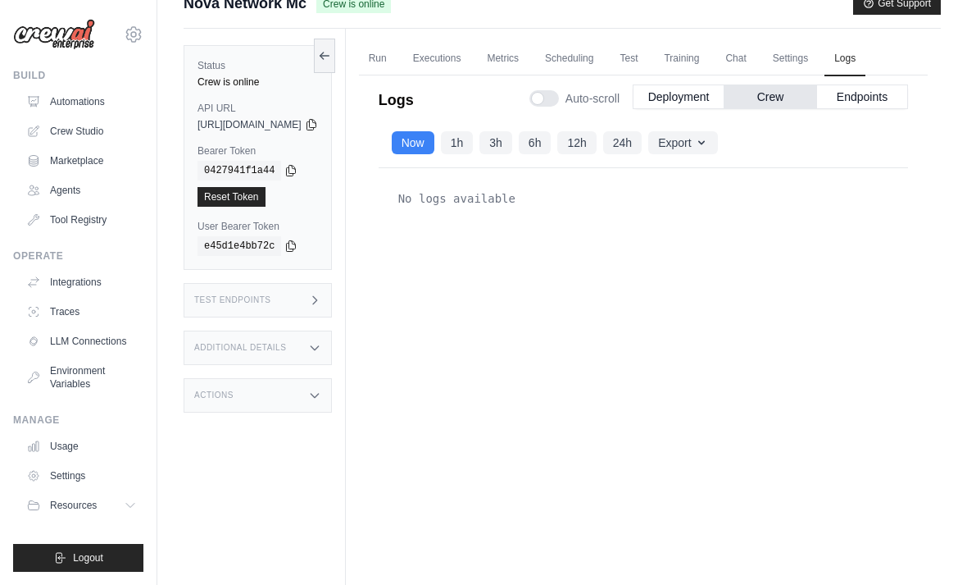
click at [868, 90] on button "Endpoints" at bounding box center [863, 96] width 92 height 25
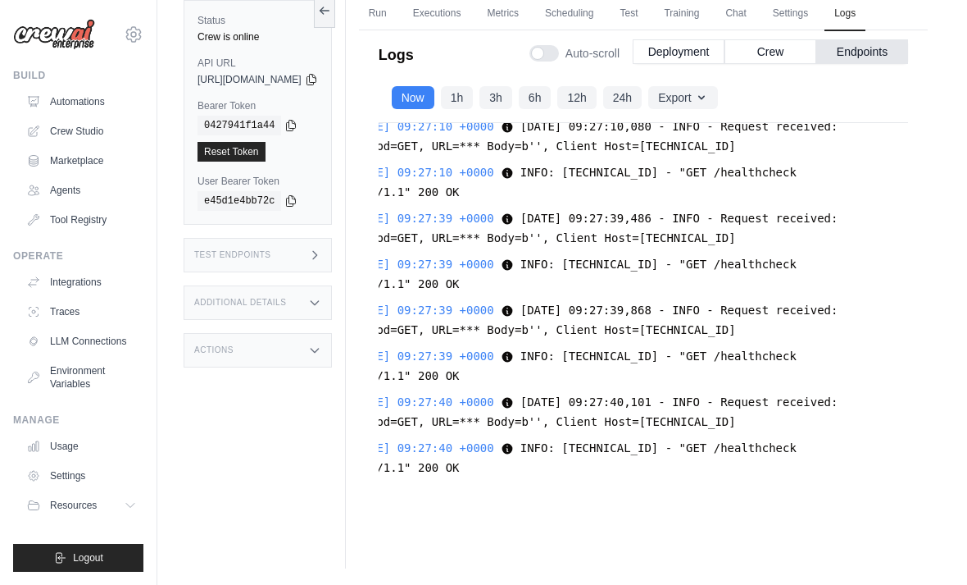
scroll to position [110059, 101]
click at [885, 54] on button "Endpoints" at bounding box center [863, 51] width 92 height 25
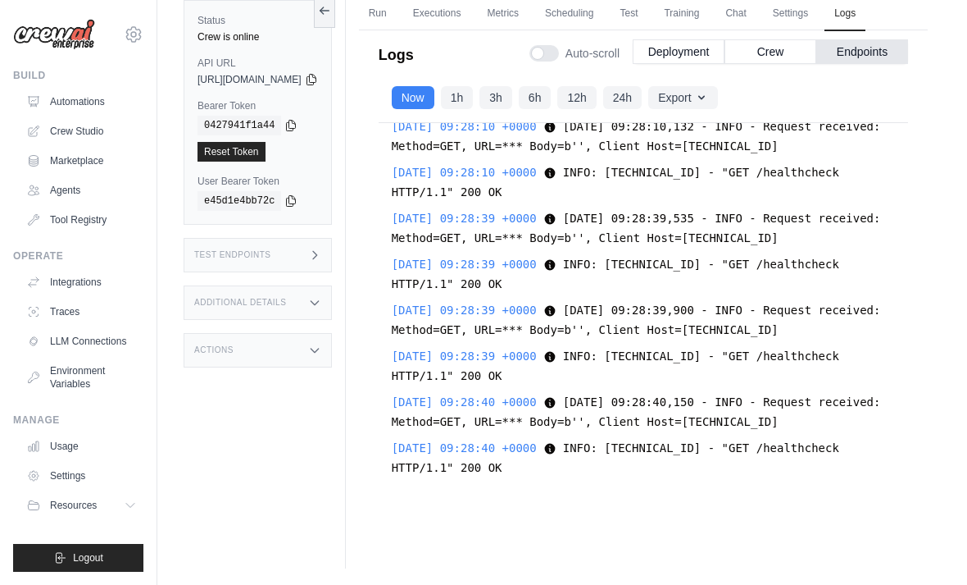
scroll to position [110435, 0]
click at [901, 43] on button "Endpoints" at bounding box center [863, 51] width 92 height 25
click at [793, 50] on button "Crew" at bounding box center [771, 51] width 92 height 25
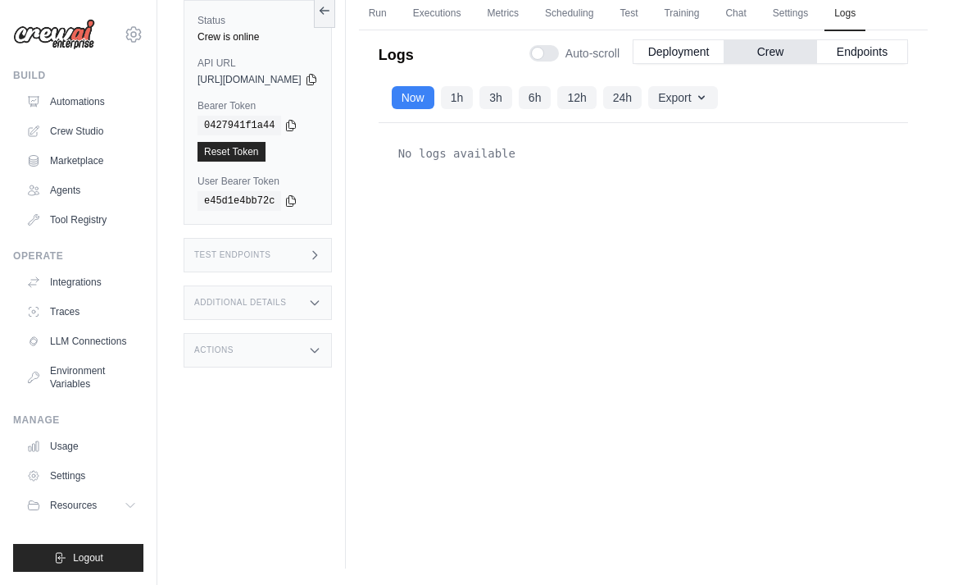
click at [717, 104] on button "Export" at bounding box center [682, 97] width 69 height 23
click at [806, 251] on div "No logs available" at bounding box center [644, 310] width 530 height 375
click at [862, 189] on div "No logs available" at bounding box center [644, 310] width 530 height 375
click at [708, 99] on icon "button" at bounding box center [701, 97] width 13 height 13
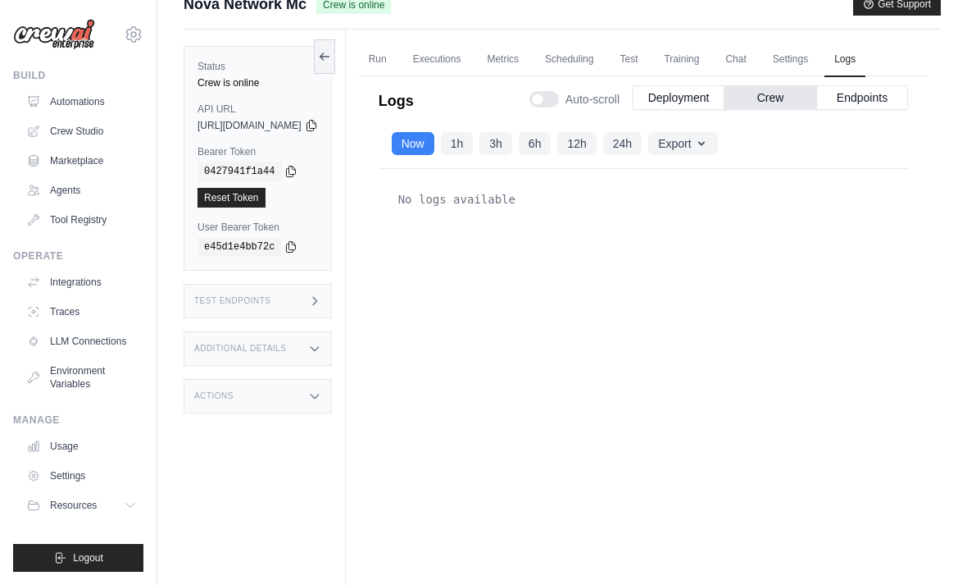
scroll to position [0, 0]
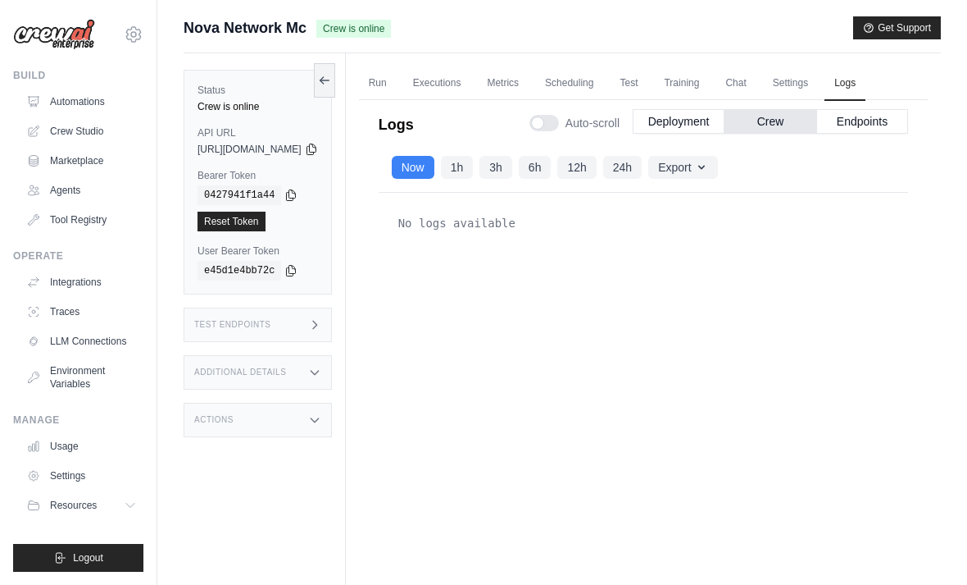
click at [86, 553] on span "Logout" at bounding box center [88, 557] width 30 height 13
